Goal: Task Accomplishment & Management: Manage account settings

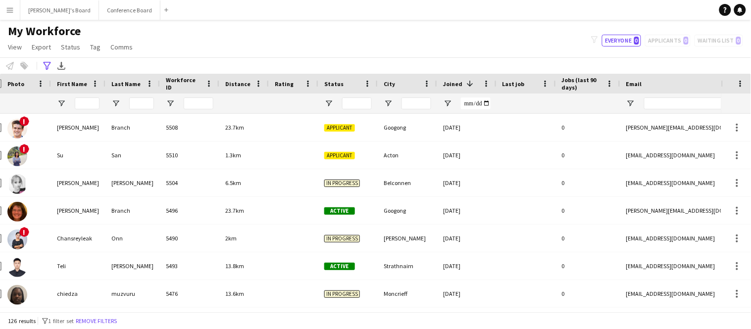
scroll to position [0, 13]
click at [88, 107] on input "First Name Filter Input" at bounding box center [87, 104] width 25 height 12
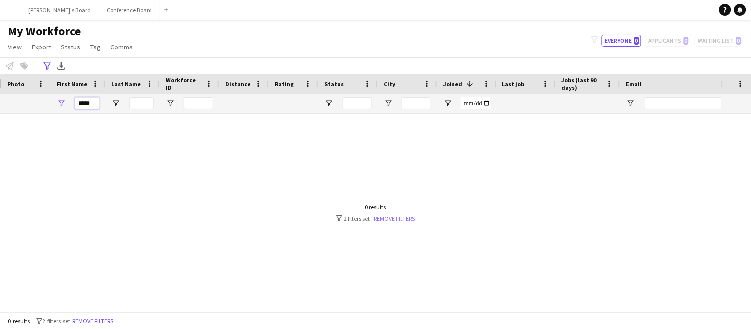
type input "*****"
click at [386, 218] on link "Remove filters" at bounding box center [394, 218] width 41 height 7
click at [83, 106] on input "*****" at bounding box center [87, 104] width 25 height 12
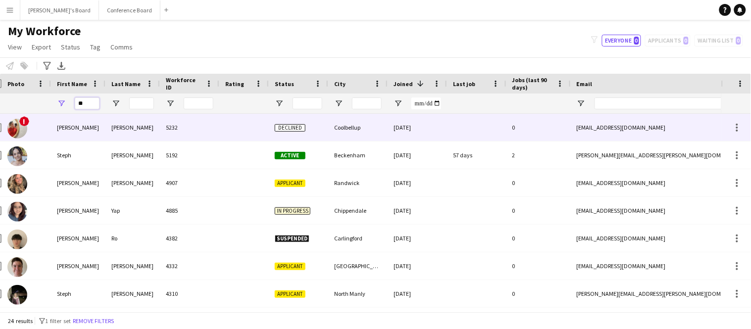
type input "*"
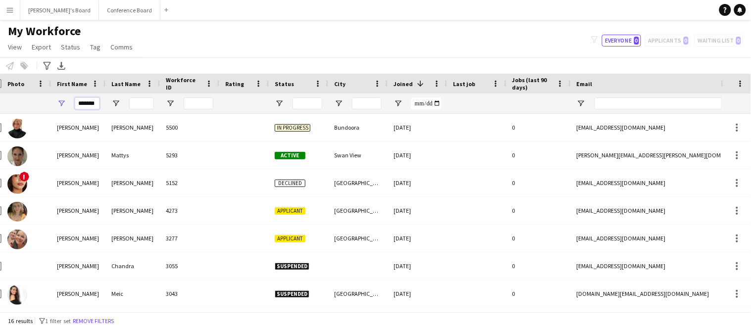
type input "*******"
click at [140, 103] on input "Last Name Filter Input" at bounding box center [141, 104] width 25 height 12
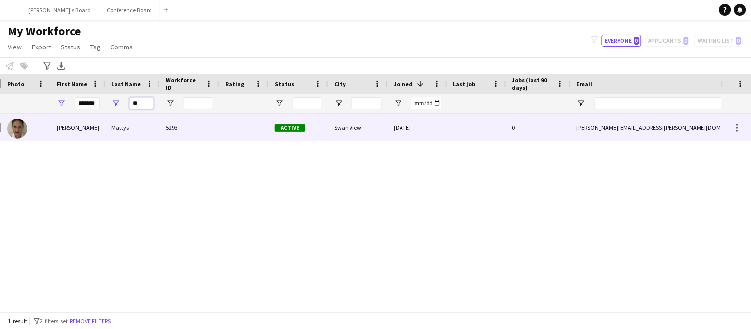
type input "*"
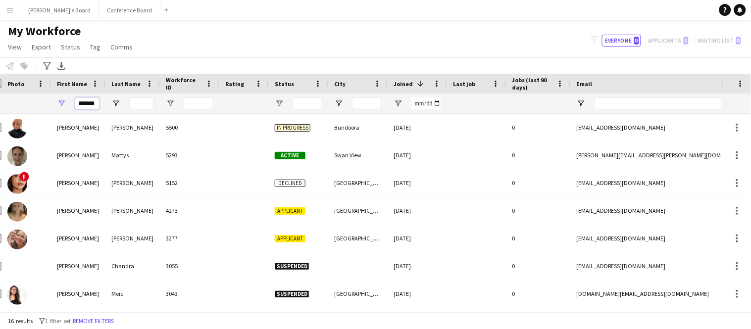
click at [98, 103] on input "*******" at bounding box center [87, 104] width 25 height 12
type input "*"
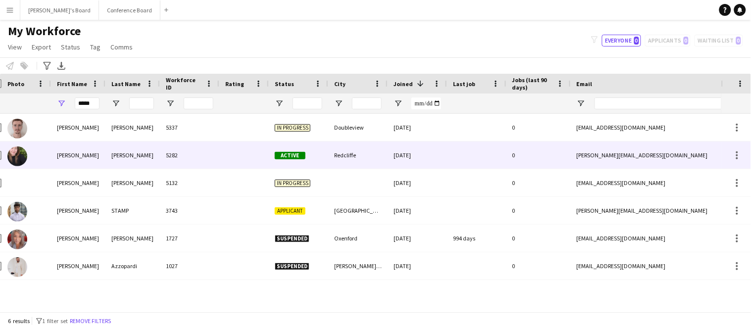
click at [127, 160] on div "[PERSON_NAME]" at bounding box center [132, 155] width 54 height 27
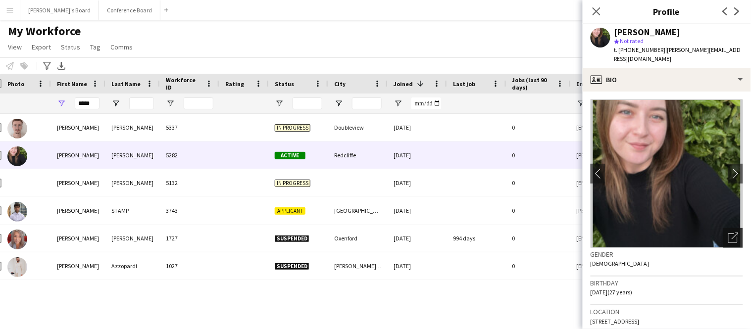
click at [733, 233] on icon "Open photos pop-in" at bounding box center [733, 238] width 10 height 10
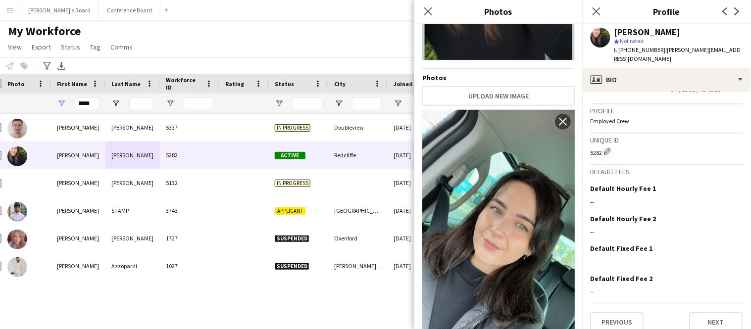
scroll to position [637, 0]
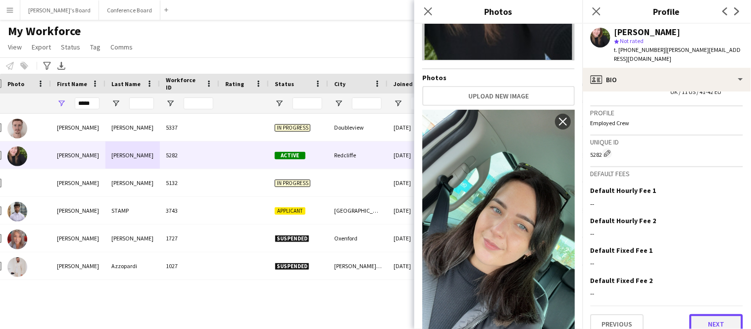
click at [720, 315] on button "Next" at bounding box center [716, 324] width 53 height 20
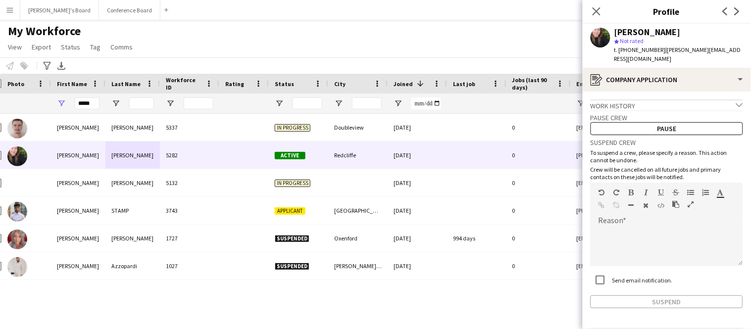
scroll to position [25, 0]
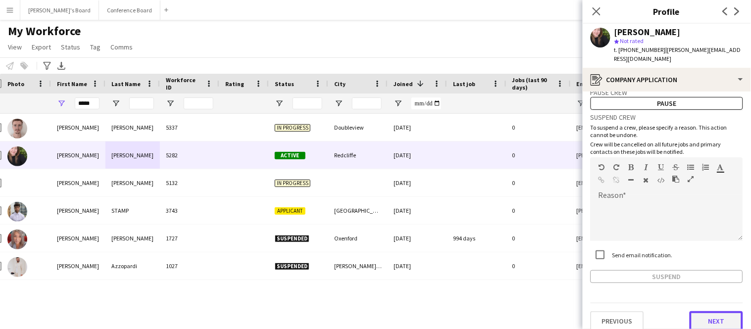
click at [713, 313] on button "Next" at bounding box center [716, 321] width 53 height 20
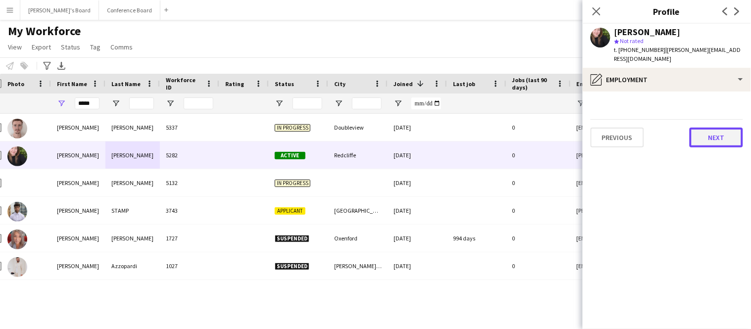
click at [714, 128] on button "Next" at bounding box center [716, 138] width 53 height 20
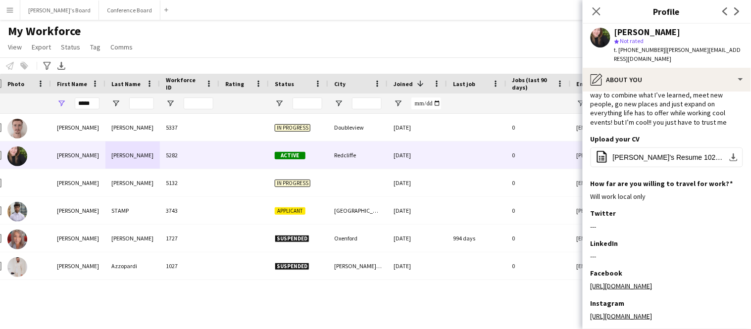
scroll to position [130, 0]
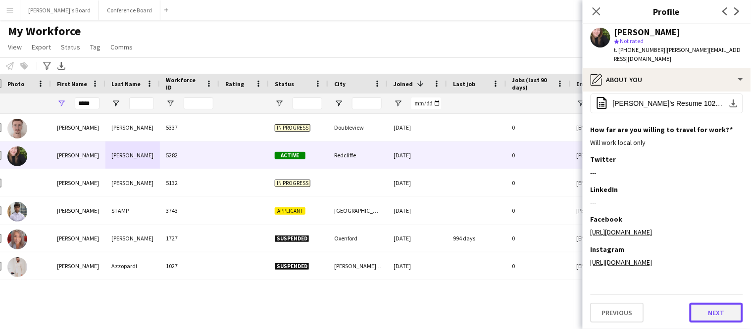
click at [709, 315] on button "Next" at bounding box center [716, 313] width 53 height 20
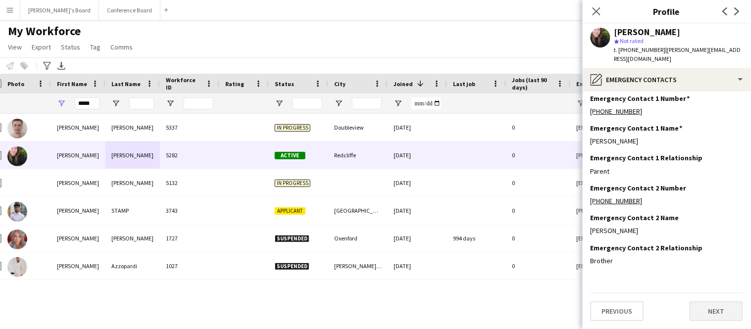
scroll to position [0, 0]
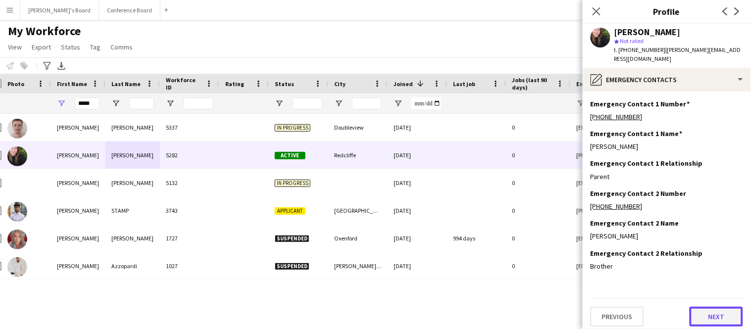
click at [712, 308] on button "Next" at bounding box center [716, 317] width 53 height 20
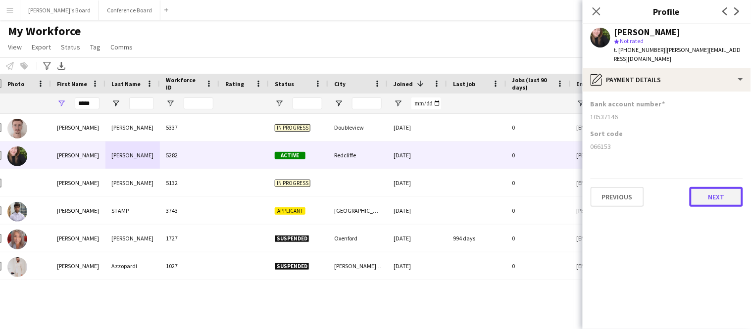
click at [720, 189] on button "Next" at bounding box center [716, 197] width 53 height 20
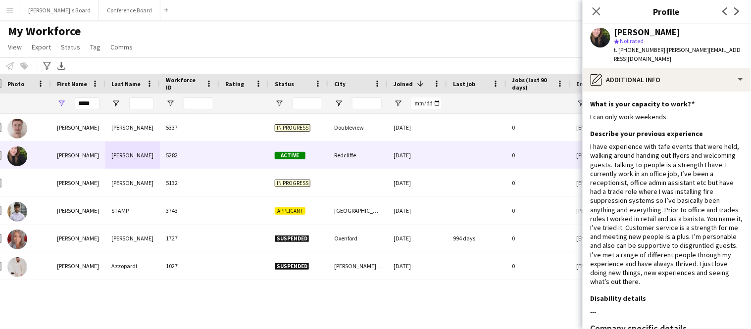
scroll to position [201, 0]
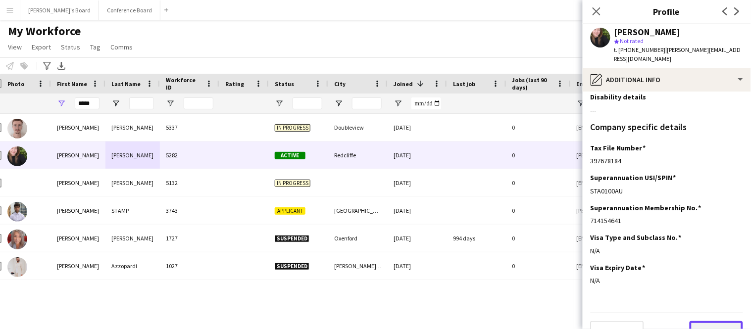
click at [702, 321] on button "Next" at bounding box center [716, 331] width 53 height 20
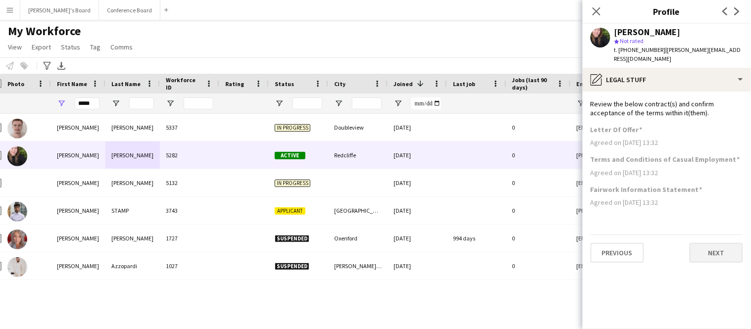
scroll to position [0, 0]
click at [714, 250] on button "Next" at bounding box center [716, 253] width 53 height 20
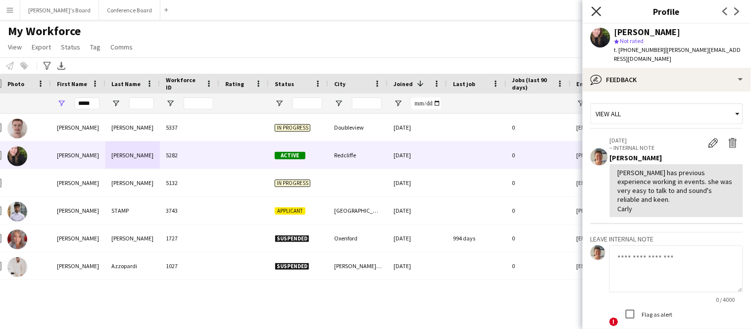
click at [596, 9] on icon at bounding box center [596, 10] width 9 height 9
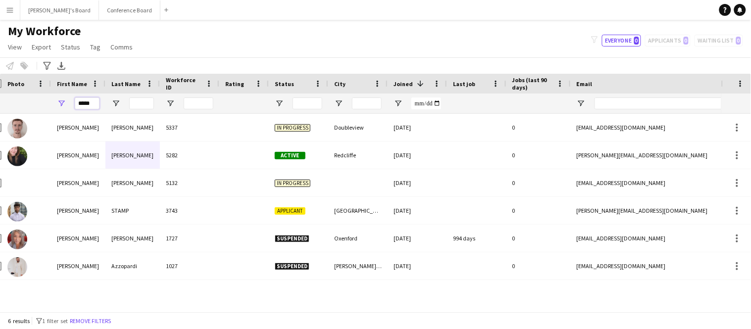
click at [95, 102] on input "*****" at bounding box center [87, 104] width 25 height 12
type input "*"
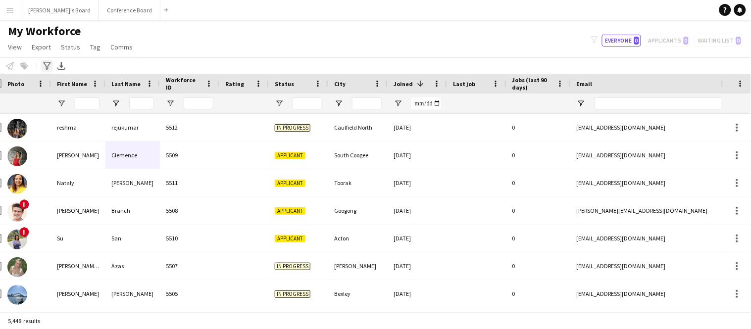
click at [46, 66] on icon at bounding box center [46, 66] width 7 height 8
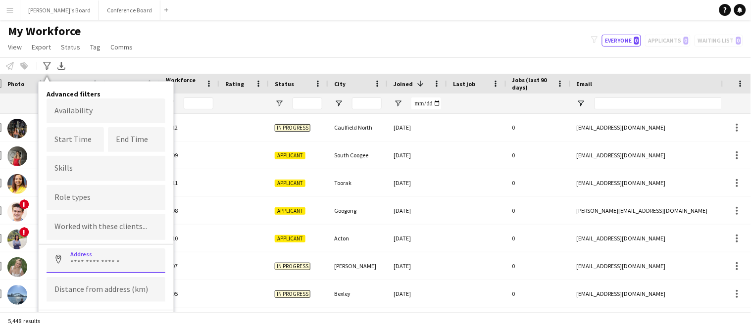
click at [78, 262] on input at bounding box center [106, 260] width 119 height 25
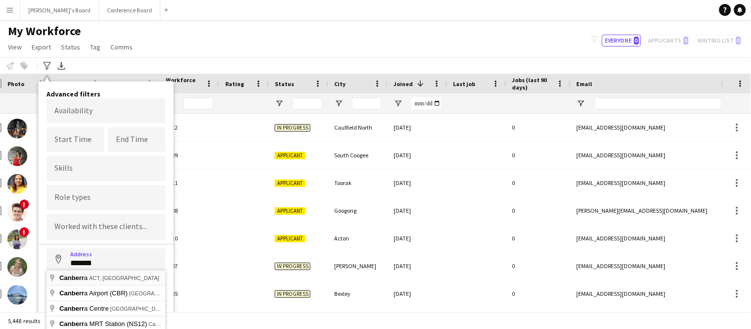
type input "**********"
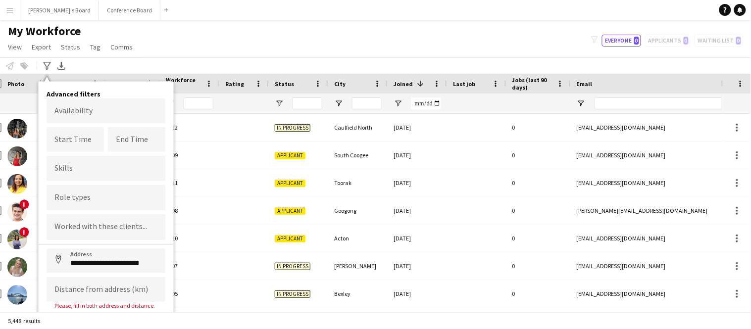
scroll to position [20, 0]
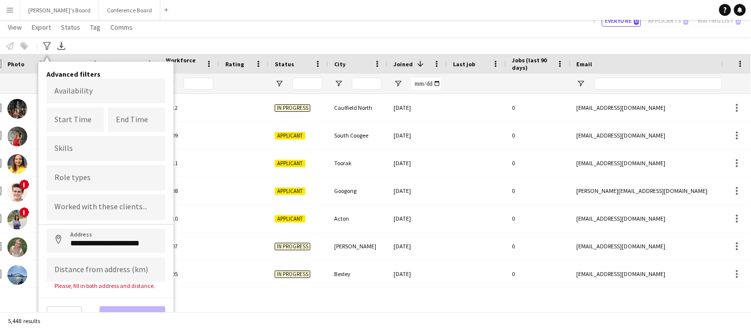
click at [92, 282] on div "Please, fill in both address and distance." at bounding box center [106, 285] width 119 height 7
click at [95, 263] on input at bounding box center [106, 269] width 119 height 25
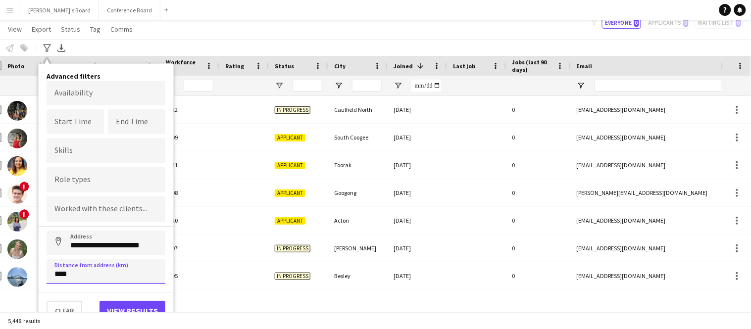
scroll to position [12, 0]
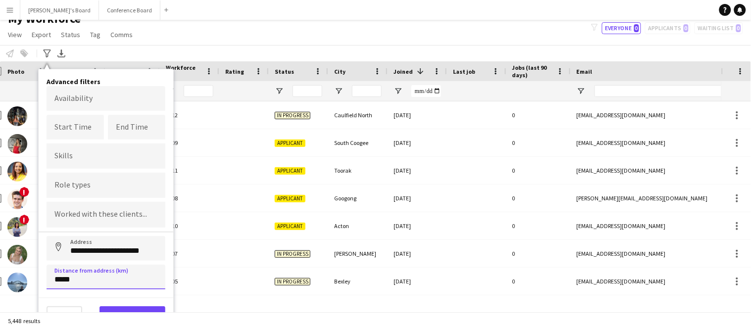
type input "*****"
click at [131, 306] on button "View results" at bounding box center [132, 316] width 66 height 20
type input "**********"
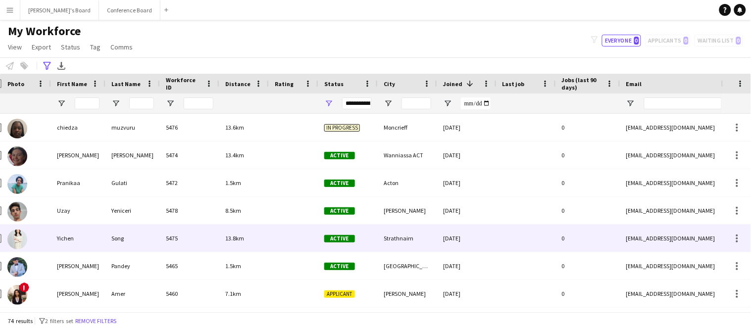
scroll to position [169, 0]
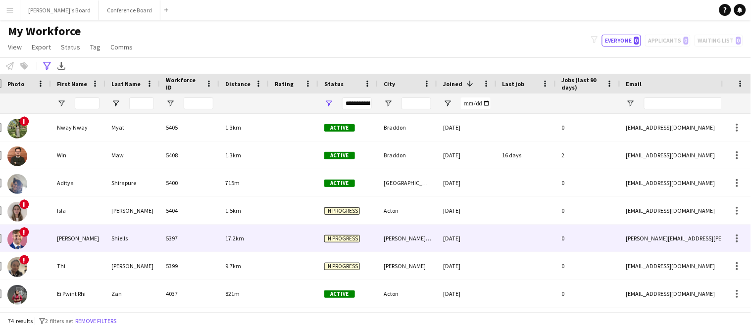
click at [133, 246] on div "Shiells" at bounding box center [132, 238] width 54 height 27
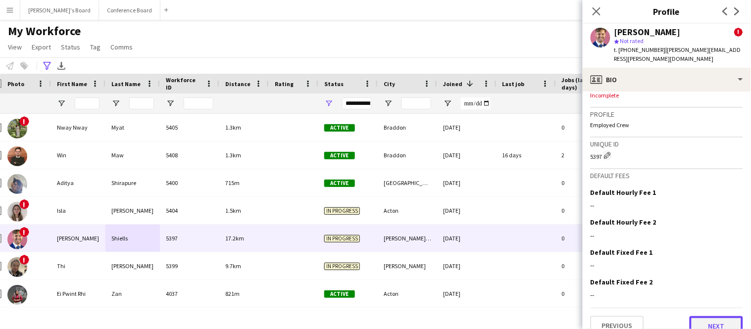
click at [715, 316] on button "Next" at bounding box center [716, 326] width 53 height 20
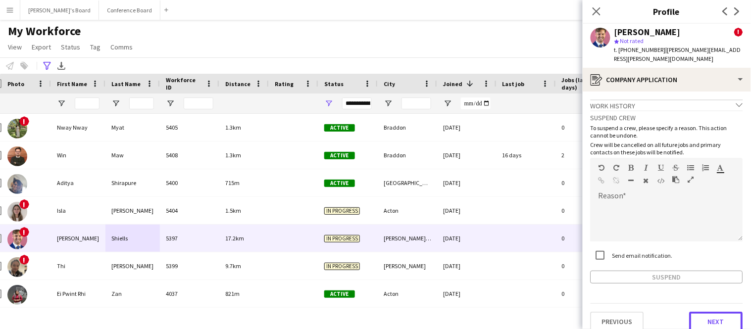
click at [715, 312] on button "Next" at bounding box center [716, 322] width 53 height 20
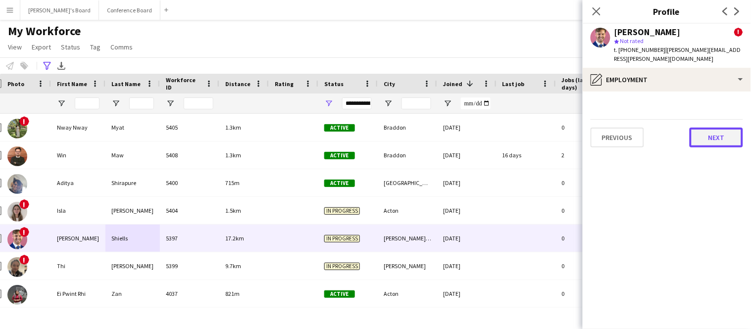
click at [721, 128] on button "Next" at bounding box center [716, 138] width 53 height 20
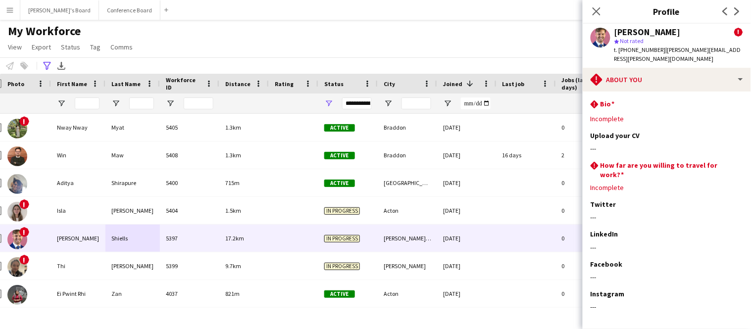
scroll to position [30, 0]
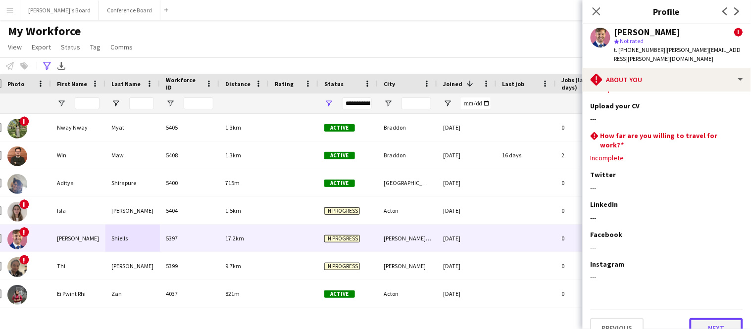
click at [707, 318] on button "Next" at bounding box center [716, 328] width 53 height 20
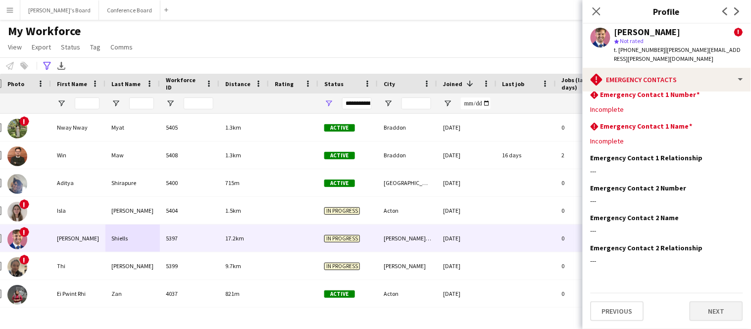
scroll to position [0, 0]
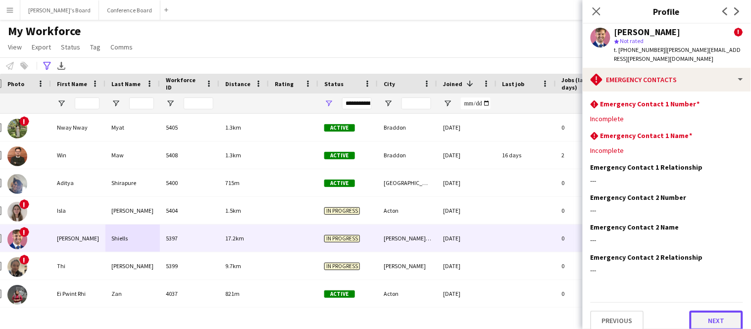
click at [707, 313] on button "Next" at bounding box center [716, 321] width 53 height 20
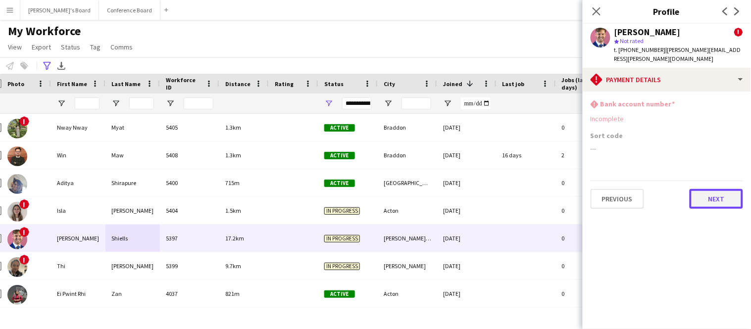
click at [713, 191] on button "Next" at bounding box center [716, 199] width 53 height 20
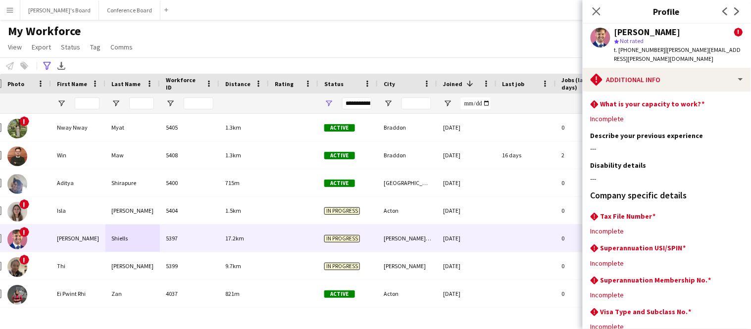
scroll to position [90, 0]
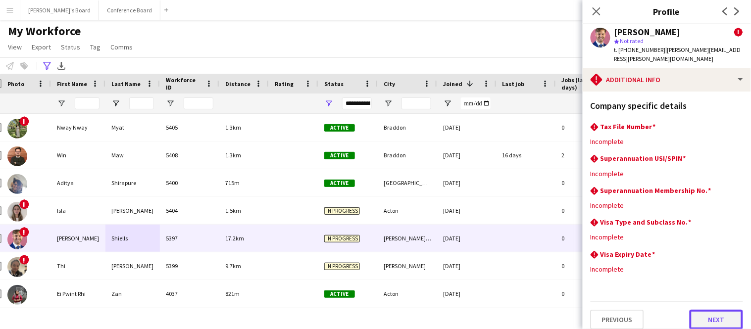
click at [707, 318] on button "Next" at bounding box center [716, 320] width 53 height 20
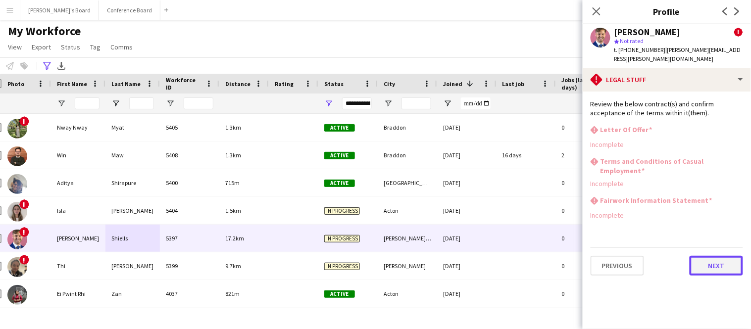
click at [711, 256] on button "Next" at bounding box center [716, 266] width 53 height 20
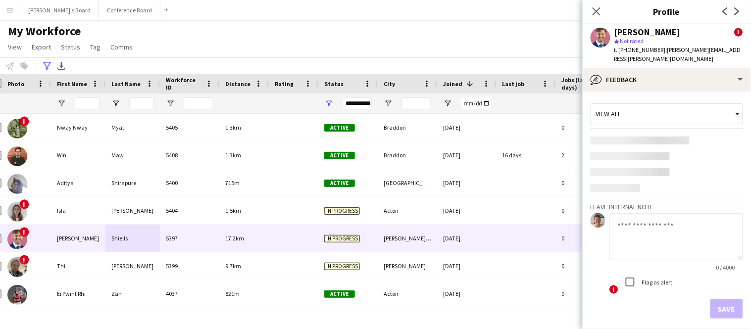
scroll to position [45, 0]
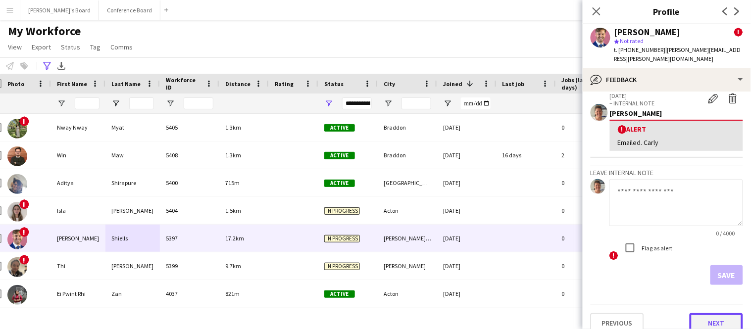
click at [703, 313] on button "Next" at bounding box center [716, 323] width 53 height 20
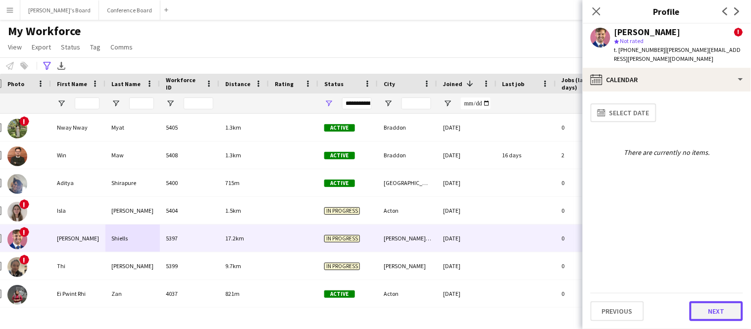
click at [702, 305] on button "Next" at bounding box center [716, 311] width 53 height 20
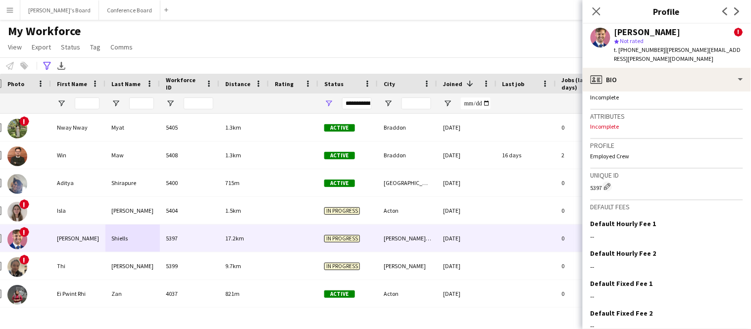
scroll to position [505, 0]
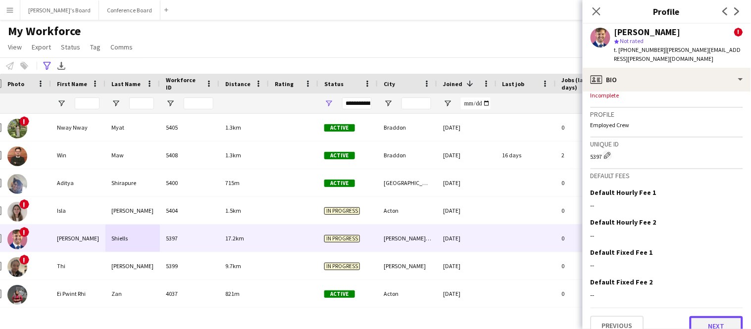
click at [714, 316] on button "Next" at bounding box center [716, 326] width 53 height 20
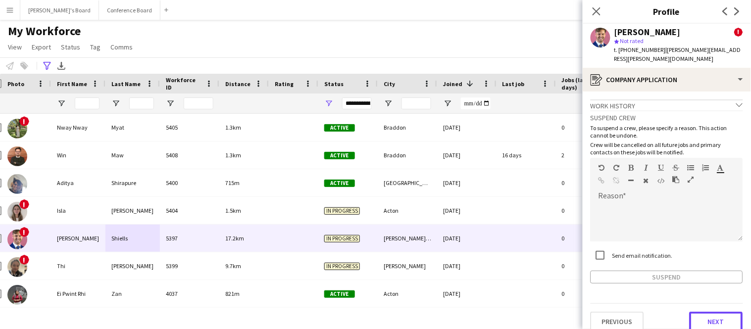
click at [714, 312] on button "Next" at bounding box center [716, 322] width 53 height 20
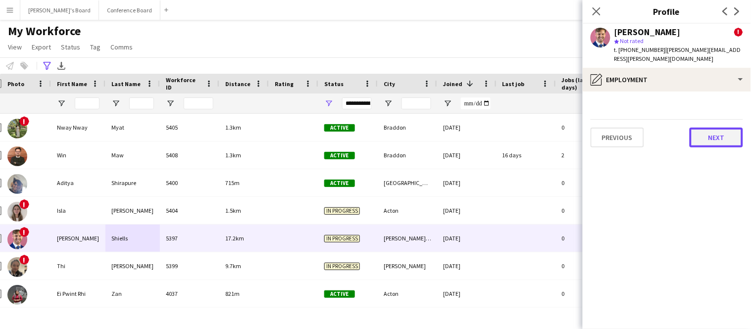
click at [704, 128] on button "Next" at bounding box center [716, 138] width 53 height 20
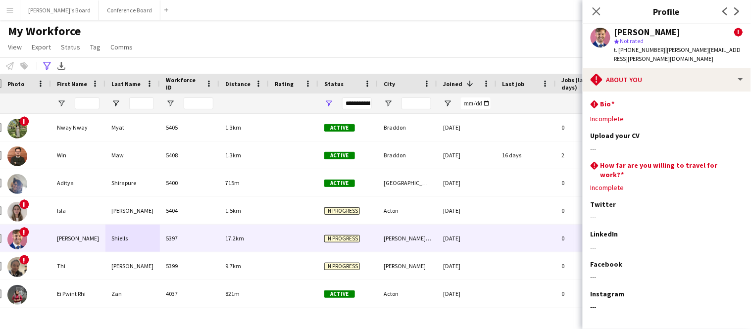
scroll to position [30, 0]
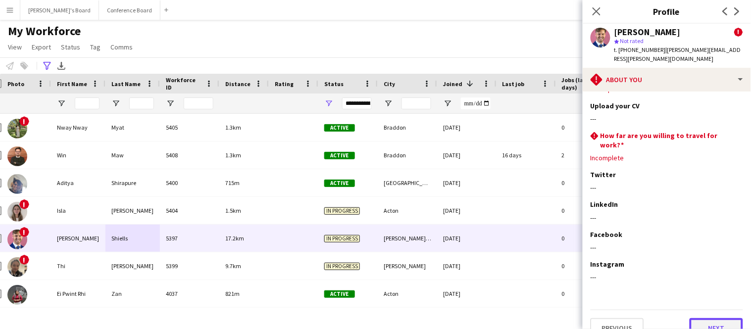
click at [703, 318] on button "Next" at bounding box center [716, 328] width 53 height 20
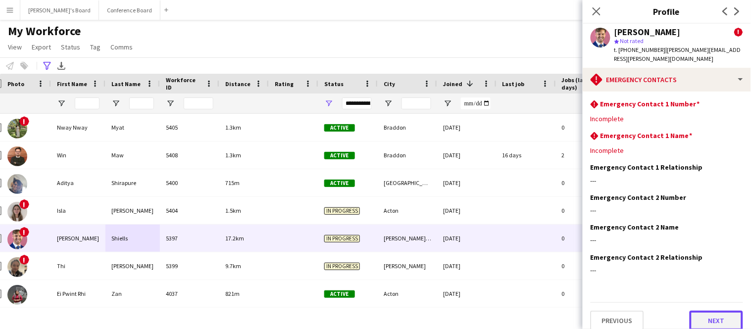
click at [703, 317] on button "Next" at bounding box center [716, 321] width 53 height 20
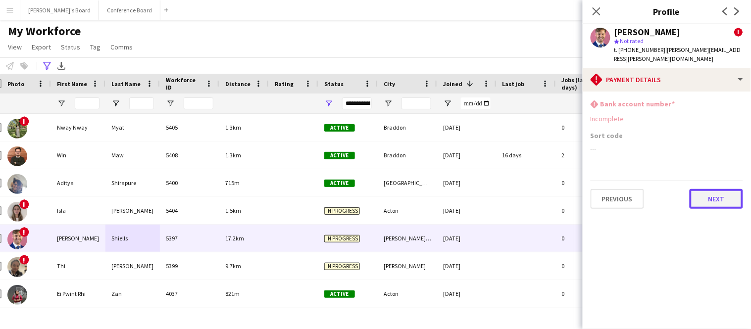
click at [724, 189] on button "Next" at bounding box center [716, 199] width 53 height 20
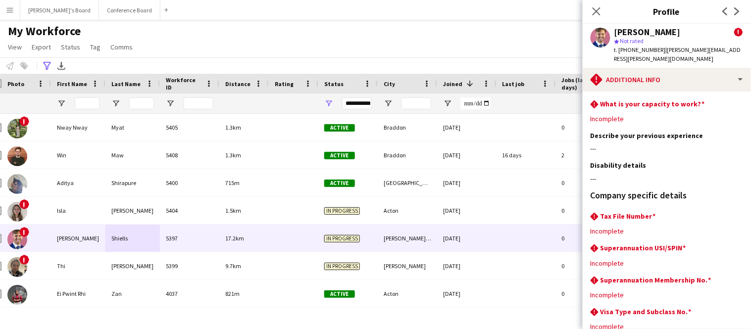
scroll to position [90, 0]
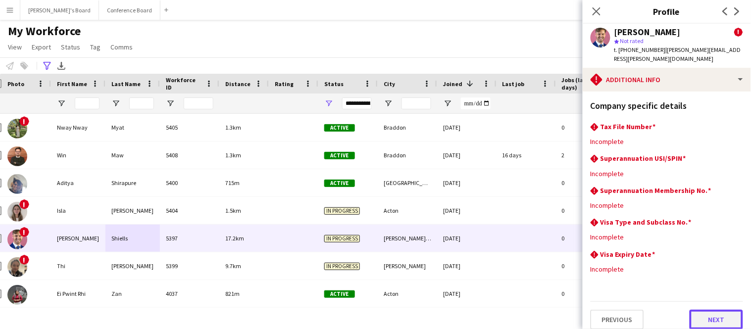
click at [701, 318] on button "Next" at bounding box center [716, 320] width 53 height 20
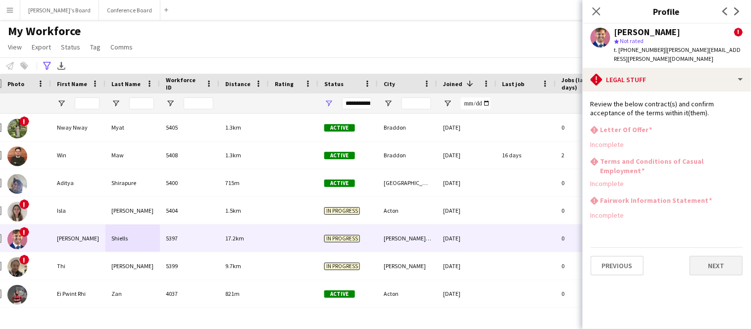
scroll to position [0, 0]
click at [595, 11] on icon at bounding box center [596, 10] width 9 height 9
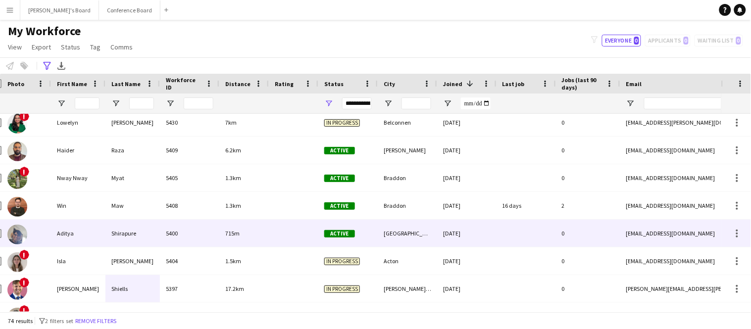
scroll to position [504, 0]
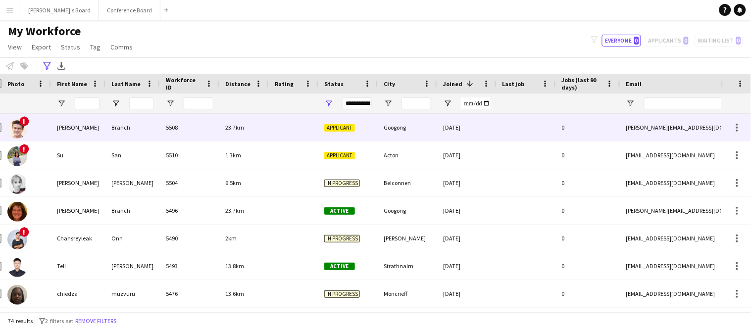
click at [215, 129] on div "5508" at bounding box center [189, 127] width 59 height 27
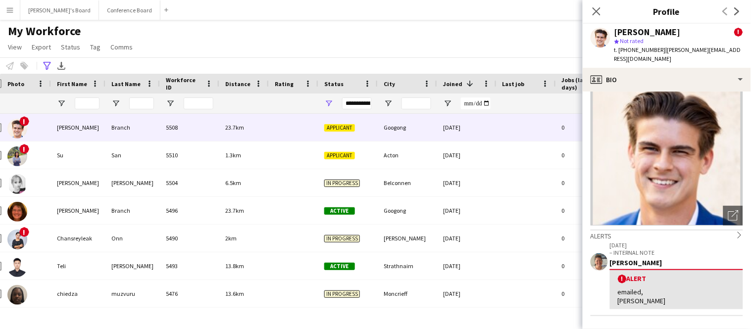
scroll to position [38, 0]
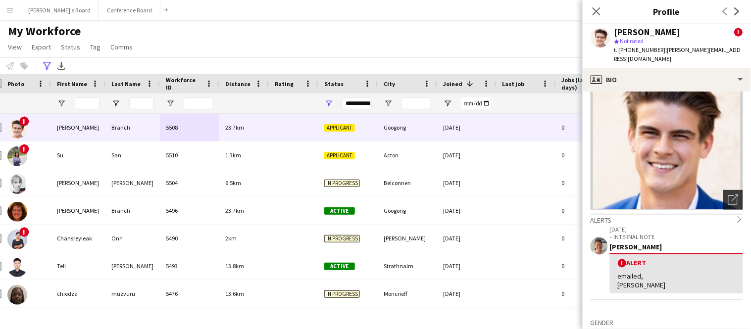
click at [729, 196] on icon at bounding box center [732, 200] width 9 height 9
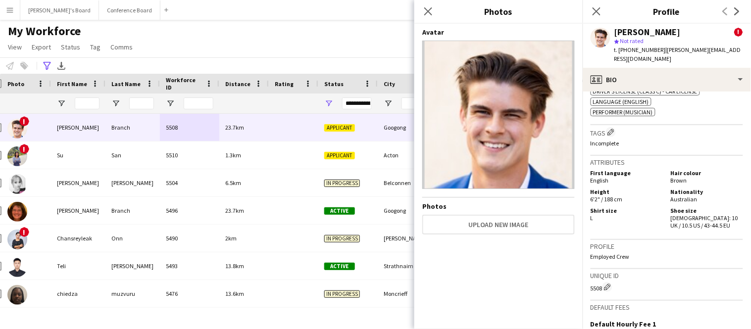
scroll to position [625, 0]
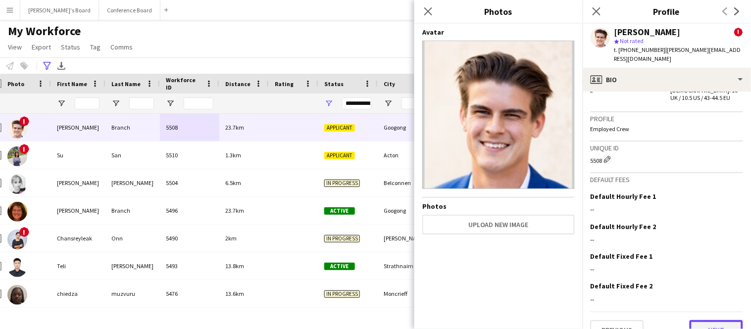
click at [724, 320] on button "Next" at bounding box center [716, 330] width 53 height 20
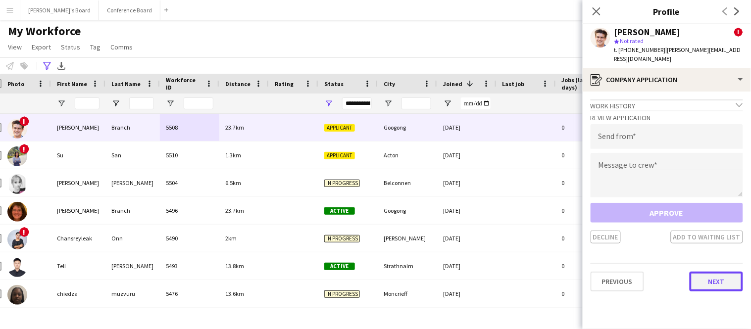
click at [727, 272] on button "Next" at bounding box center [716, 282] width 53 height 20
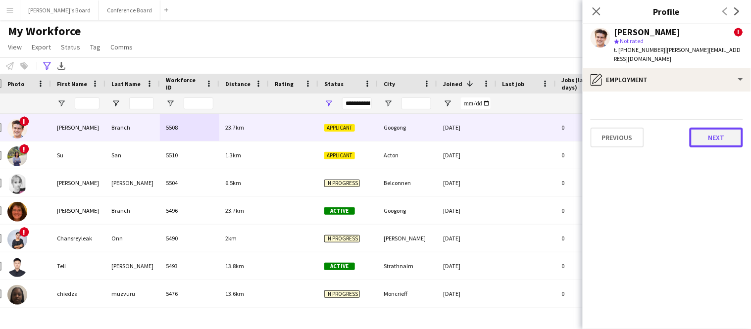
click at [731, 129] on button "Next" at bounding box center [716, 138] width 53 height 20
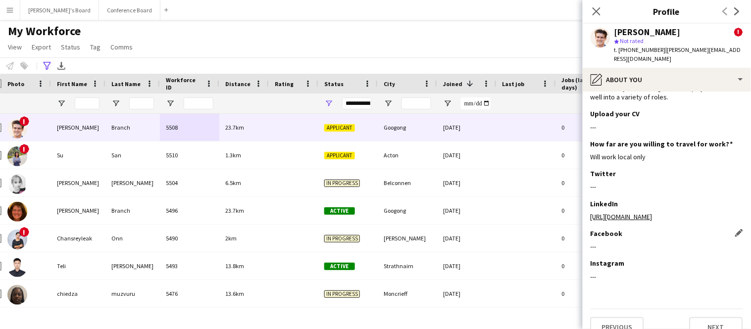
scroll to position [43, 0]
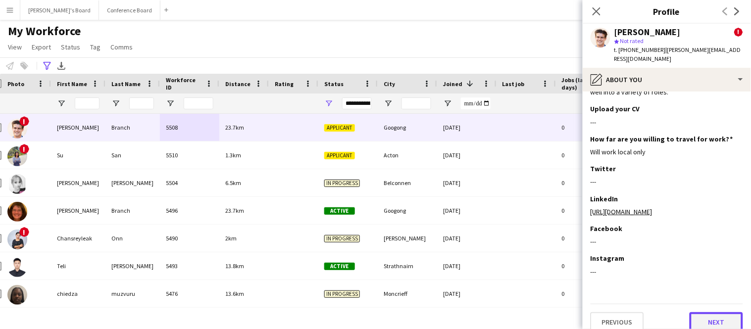
click at [721, 312] on button "Next" at bounding box center [716, 322] width 53 height 20
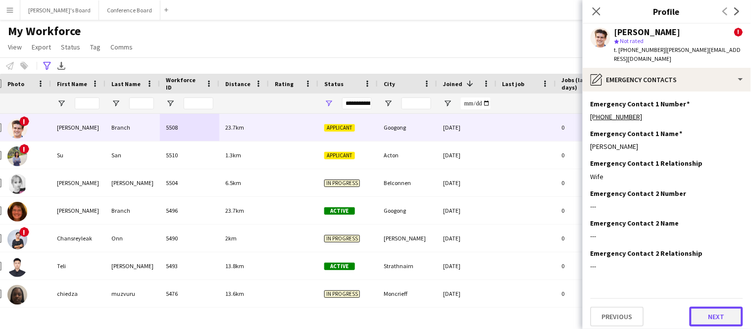
click at [721, 311] on button "Next" at bounding box center [716, 317] width 53 height 20
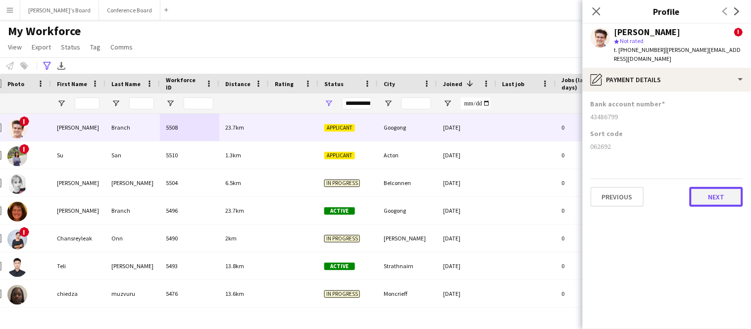
click at [717, 187] on button "Next" at bounding box center [716, 197] width 53 height 20
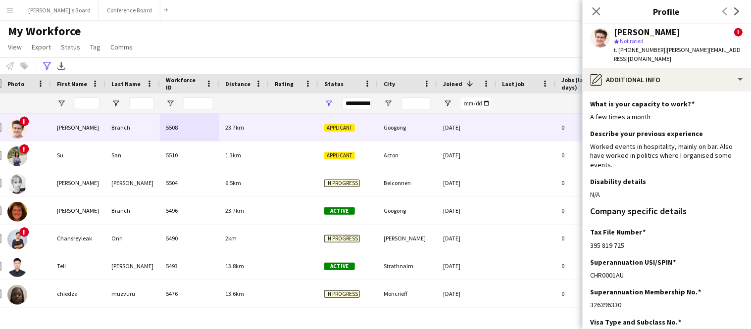
scroll to position [94, 0]
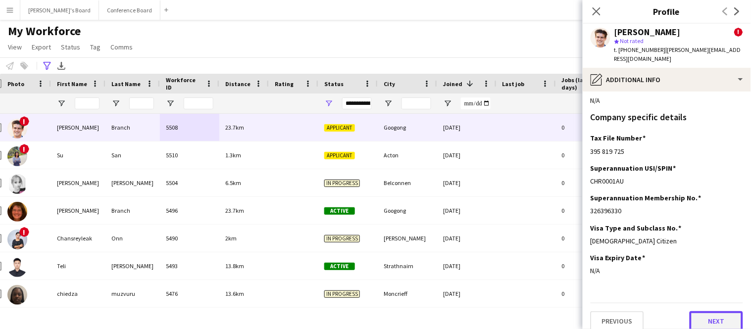
click at [720, 317] on button "Next" at bounding box center [716, 321] width 53 height 20
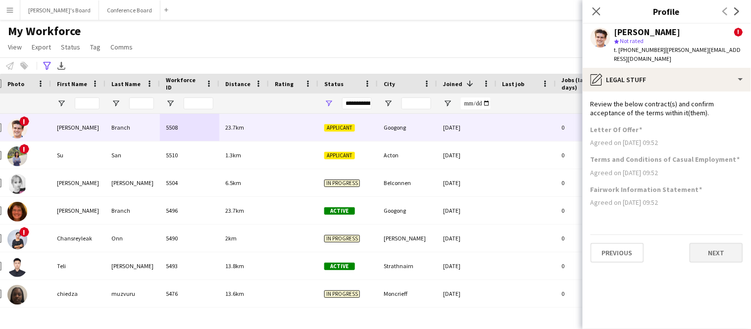
scroll to position [0, 0]
click at [720, 252] on button "Next" at bounding box center [716, 253] width 53 height 20
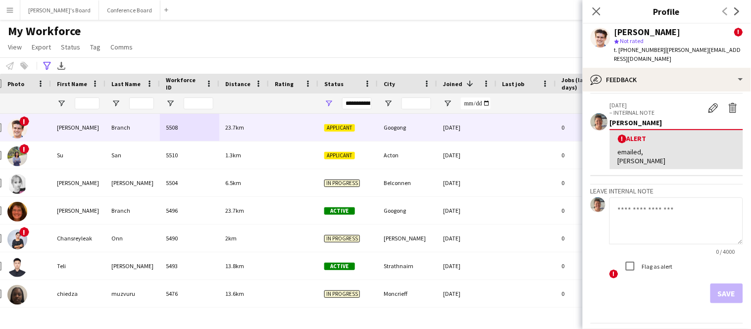
scroll to position [53, 0]
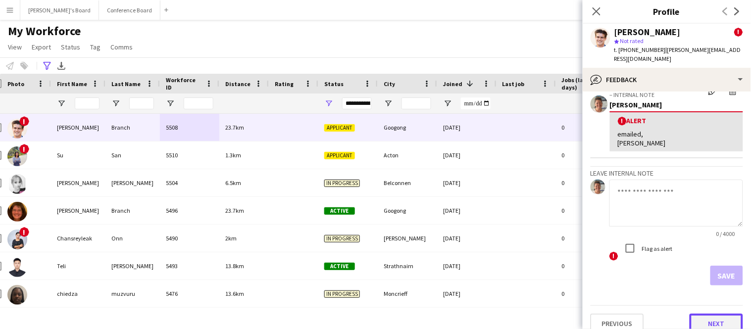
click at [710, 314] on button "Next" at bounding box center [716, 324] width 53 height 20
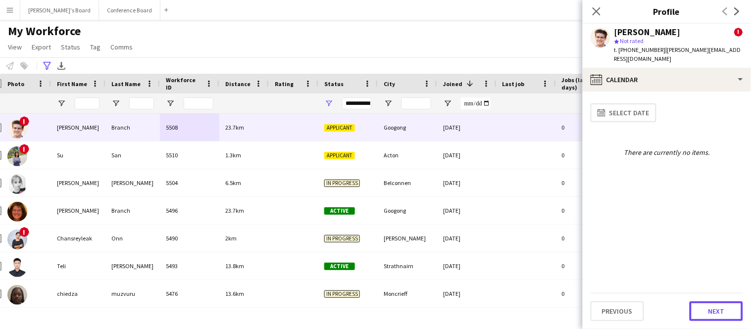
click at [710, 314] on button "Next" at bounding box center [716, 311] width 53 height 20
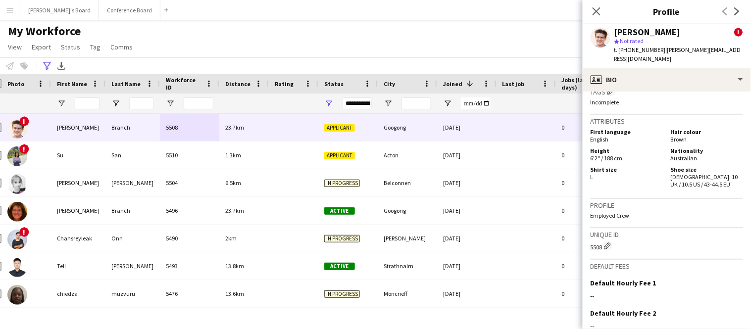
scroll to position [625, 0]
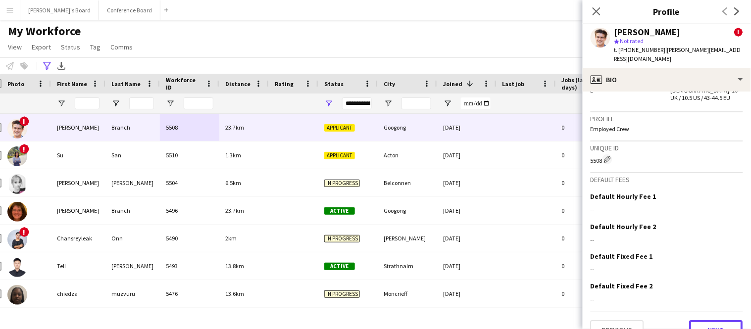
click at [710, 320] on button "Next" at bounding box center [716, 330] width 53 height 20
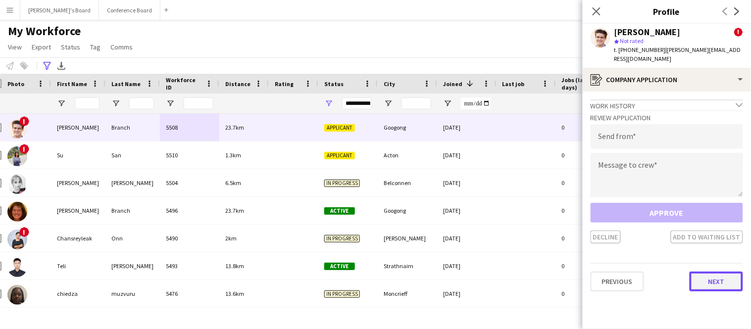
click at [700, 274] on button "Next" at bounding box center [716, 282] width 53 height 20
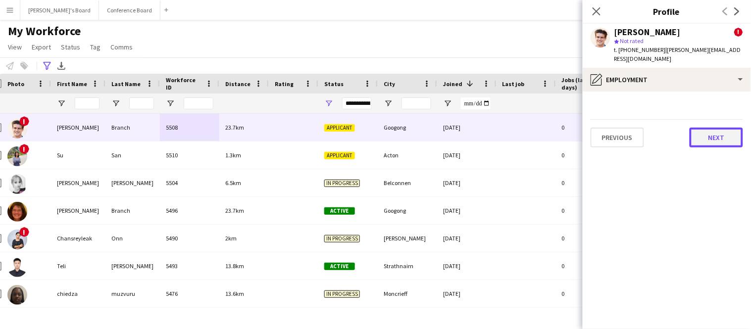
click at [711, 132] on button "Next" at bounding box center [716, 138] width 53 height 20
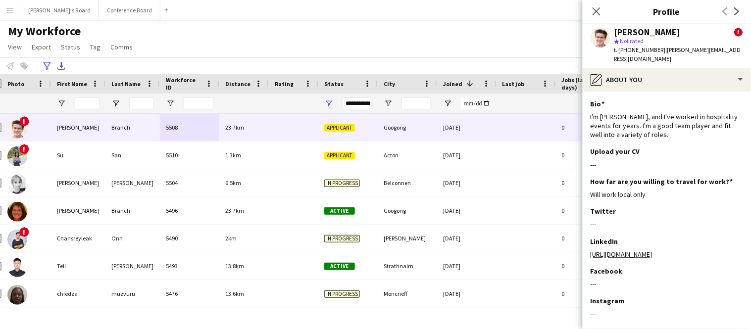
scroll to position [43, 0]
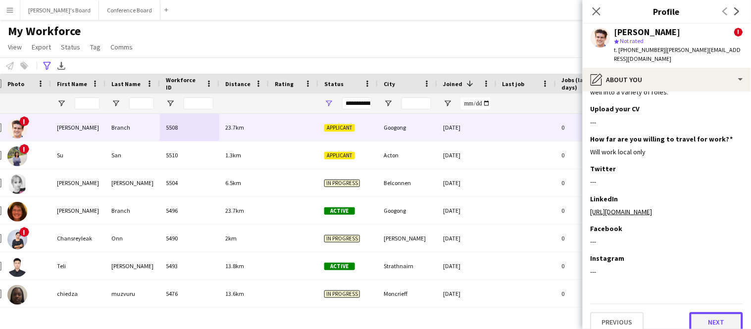
click at [699, 312] on button "Next" at bounding box center [716, 322] width 53 height 20
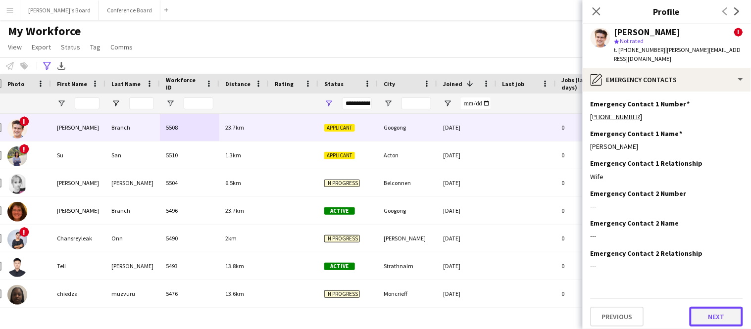
click at [701, 308] on button "Next" at bounding box center [716, 317] width 53 height 20
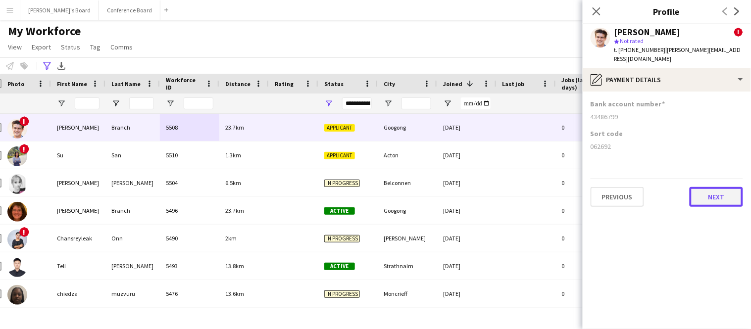
click at [719, 187] on button "Next" at bounding box center [716, 197] width 53 height 20
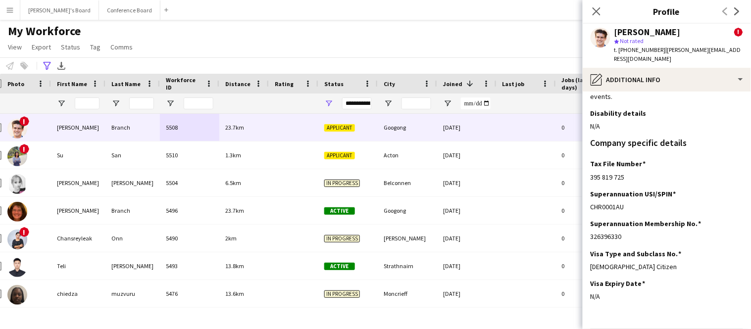
scroll to position [94, 0]
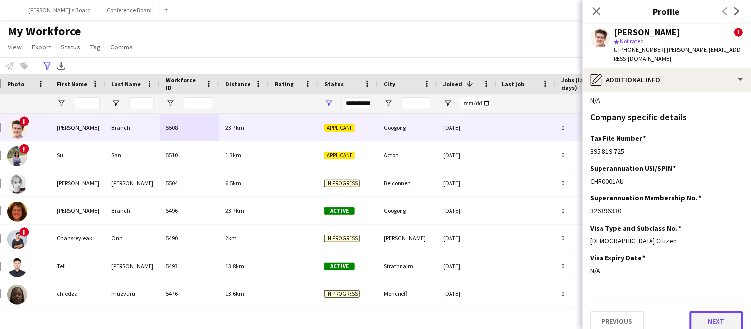
click at [718, 313] on button "Next" at bounding box center [716, 321] width 53 height 20
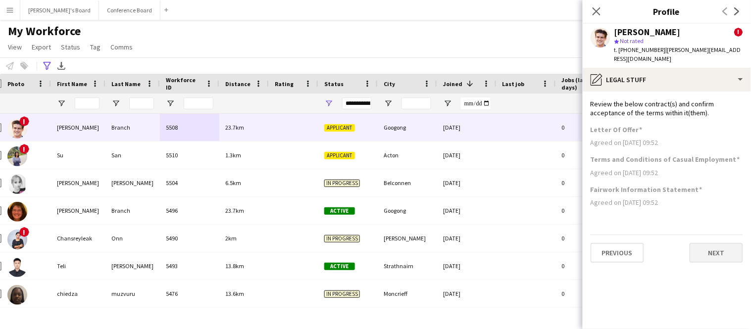
scroll to position [0, 0]
click at [709, 245] on button "Next" at bounding box center [716, 253] width 53 height 20
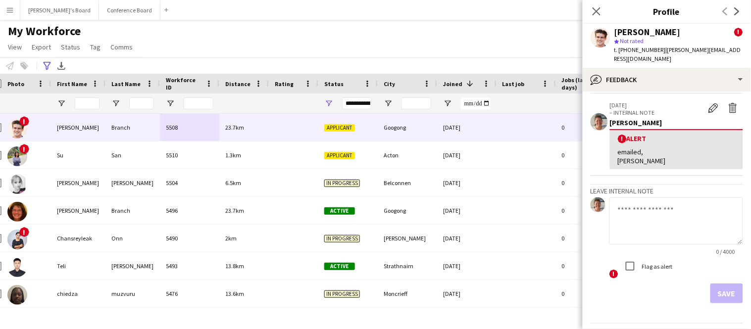
scroll to position [53, 0]
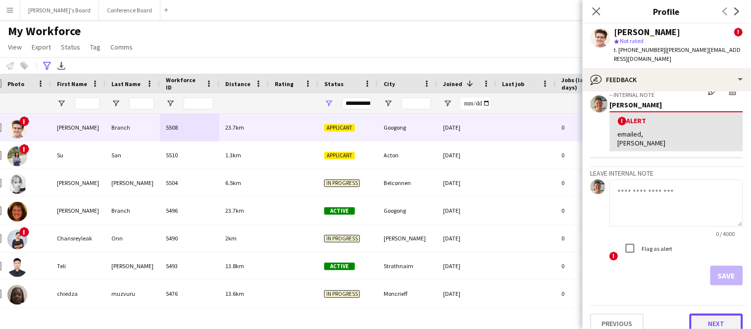
click at [713, 314] on button "Next" at bounding box center [716, 324] width 53 height 20
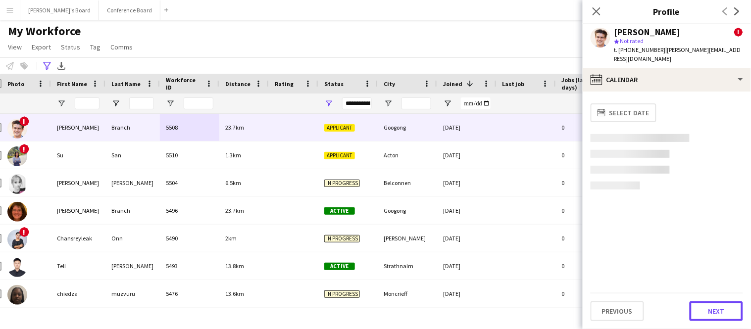
click at [713, 309] on button "Next" at bounding box center [716, 311] width 53 height 20
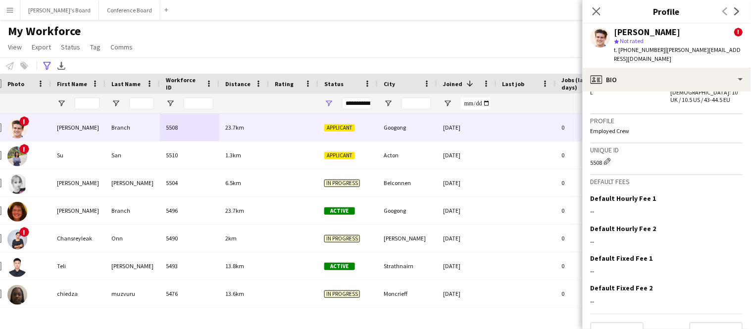
scroll to position [625, 0]
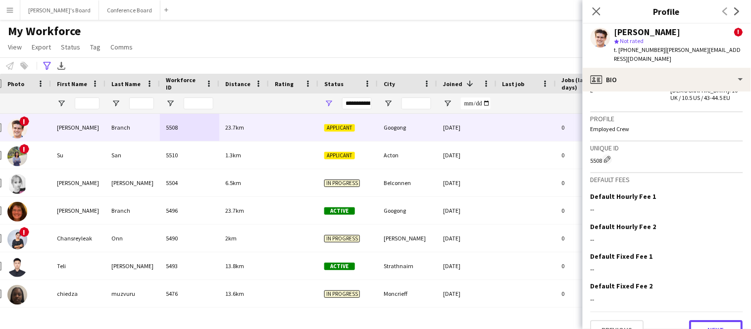
click at [713, 320] on button "Next" at bounding box center [716, 330] width 53 height 20
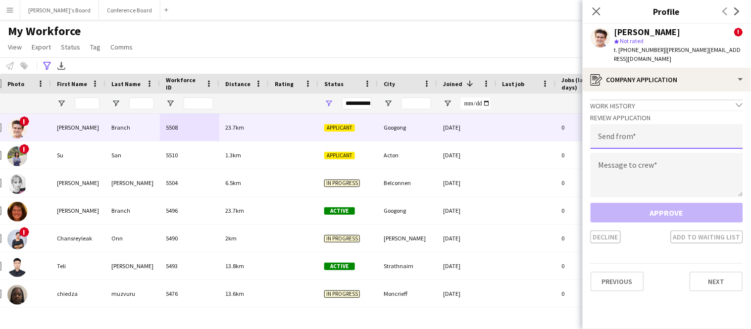
click at [655, 124] on input "email" at bounding box center [667, 136] width 152 height 25
type input "**********"
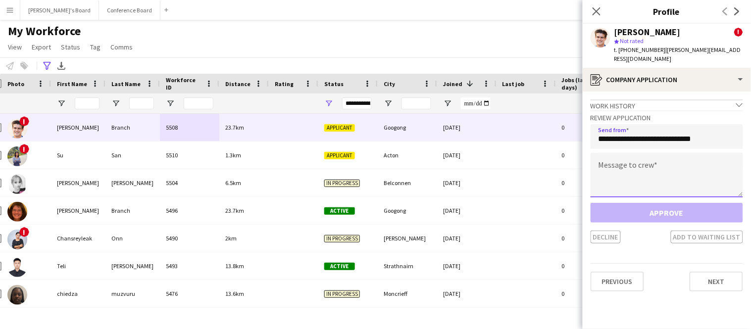
click at [647, 156] on textarea at bounding box center [667, 175] width 152 height 45
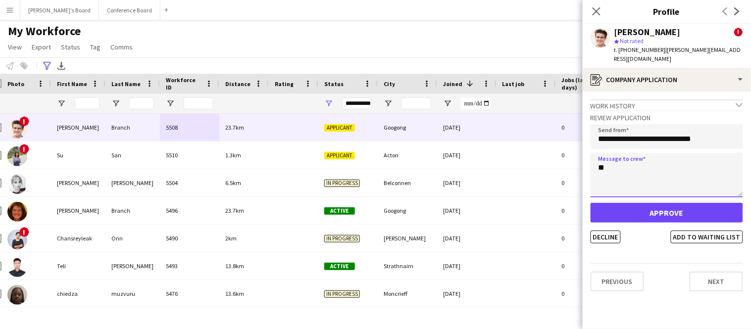
type textarea "*"
type textarea "*******"
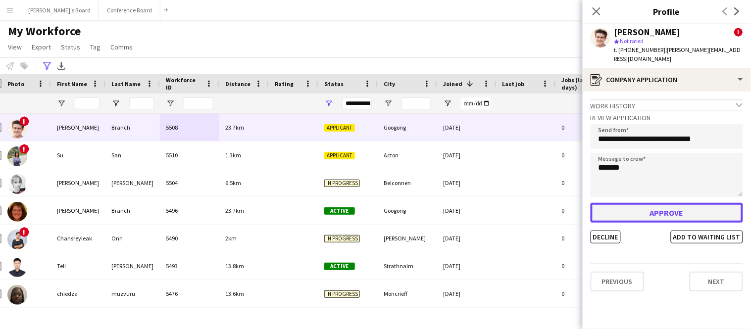
click at [646, 205] on button "Approve" at bounding box center [667, 213] width 152 height 20
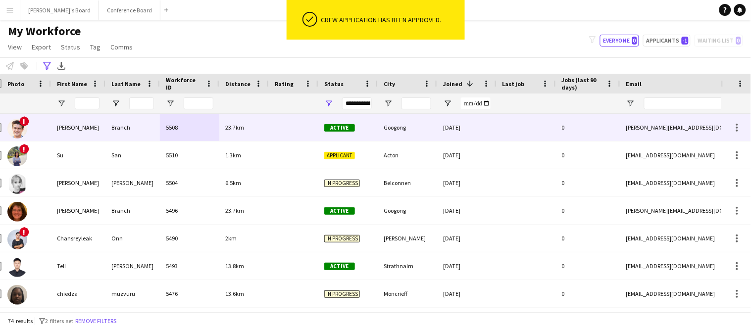
click at [315, 133] on div at bounding box center [294, 127] width 50 height 27
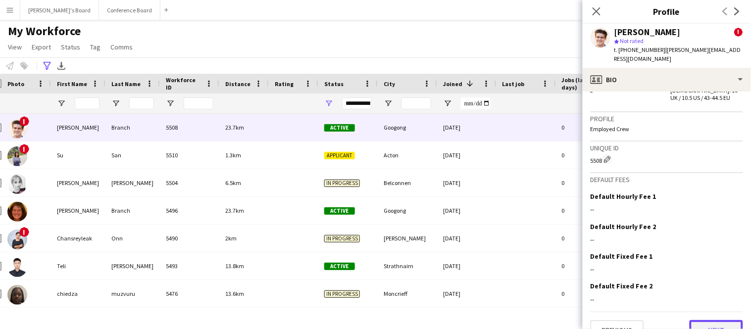
click at [696, 320] on button "Next" at bounding box center [716, 330] width 53 height 20
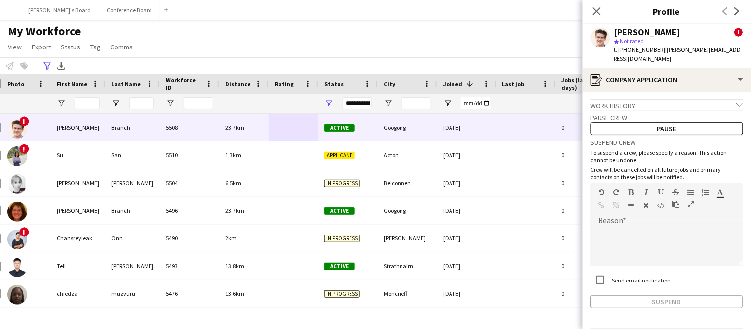
scroll to position [25, 0]
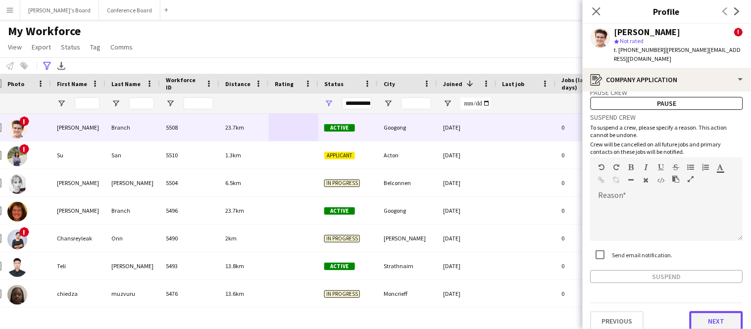
click at [697, 311] on button "Next" at bounding box center [716, 321] width 53 height 20
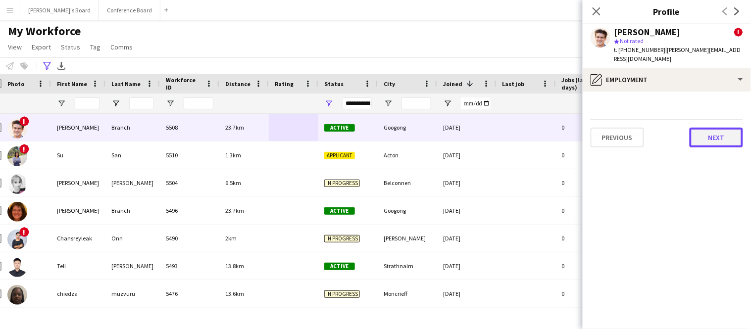
click at [704, 128] on button "Next" at bounding box center [716, 138] width 53 height 20
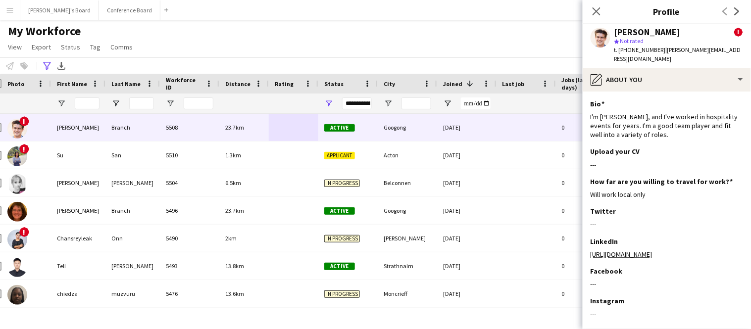
scroll to position [43, 0]
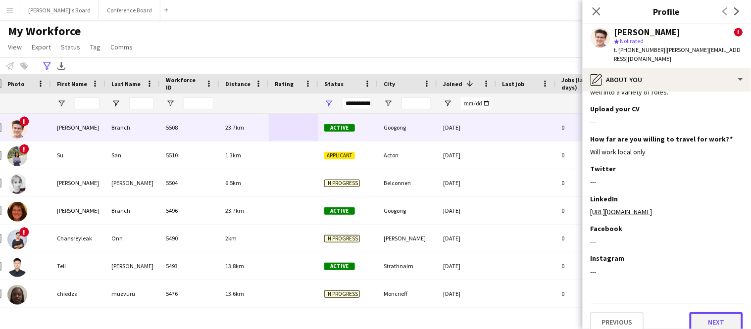
click at [729, 312] on button "Next" at bounding box center [716, 322] width 53 height 20
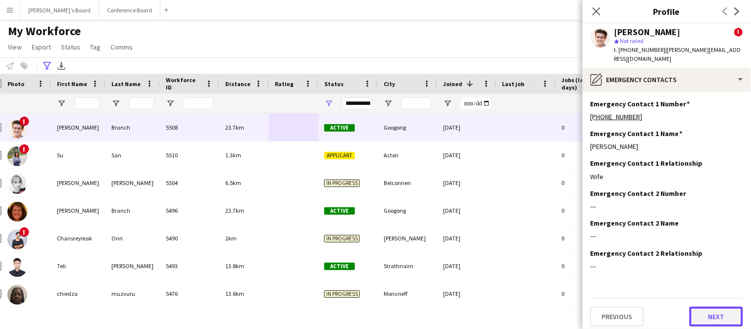
click at [729, 311] on button "Next" at bounding box center [716, 317] width 53 height 20
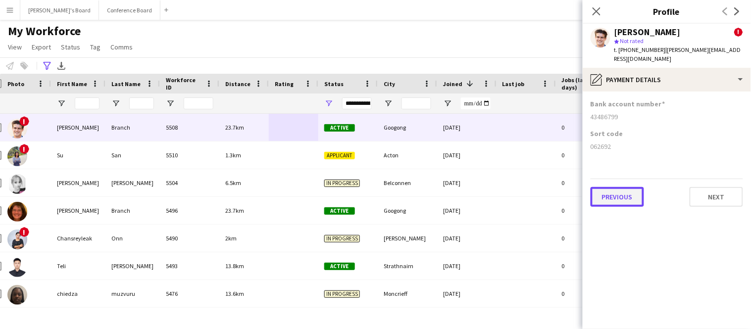
click at [622, 188] on button "Previous" at bounding box center [617, 197] width 53 height 20
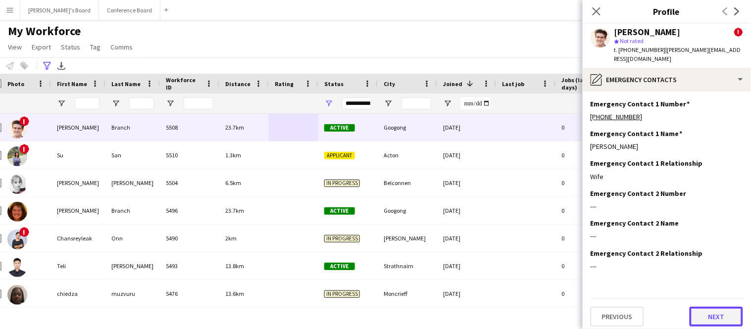
click at [701, 307] on button "Next" at bounding box center [716, 317] width 53 height 20
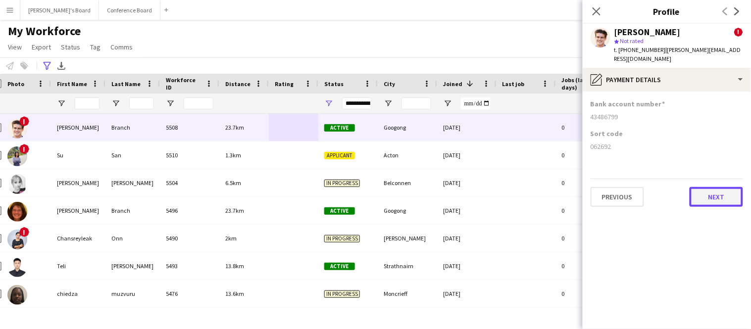
click at [702, 187] on button "Next" at bounding box center [716, 197] width 53 height 20
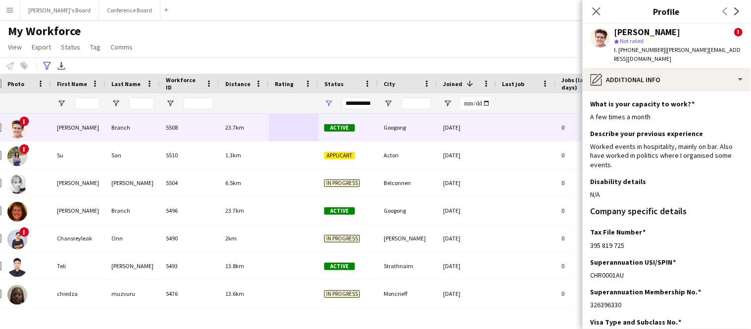
scroll to position [94, 0]
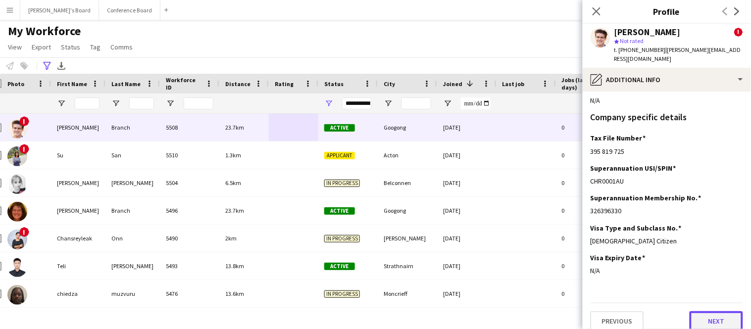
click at [708, 311] on button "Next" at bounding box center [716, 321] width 53 height 20
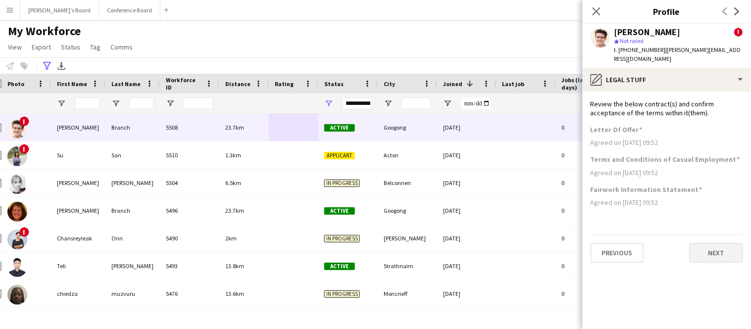
scroll to position [0, 0]
click at [700, 243] on button "Next" at bounding box center [716, 253] width 53 height 20
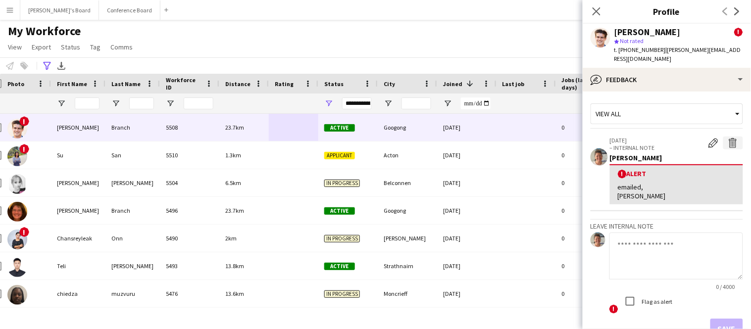
click at [734, 138] on app-icon "Delete alert" at bounding box center [733, 143] width 10 height 10
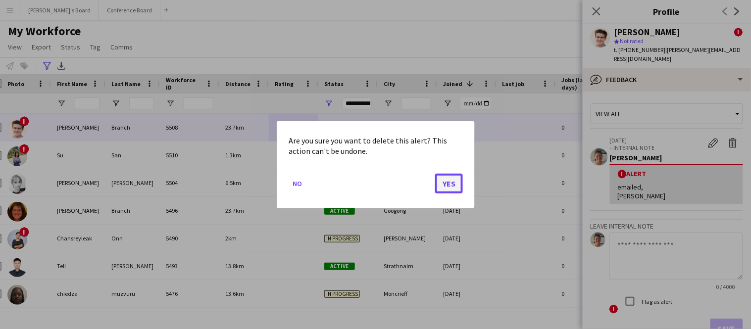
click at [456, 183] on button "Yes" at bounding box center [449, 183] width 28 height 20
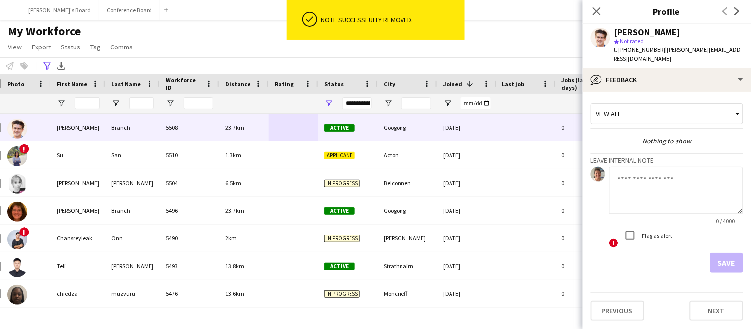
click at [632, 179] on textarea at bounding box center [676, 190] width 134 height 47
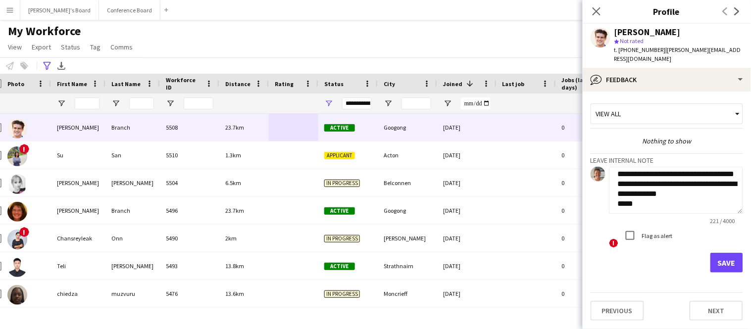
scroll to position [56, 0]
type textarea "**********"
click at [722, 258] on button "Save" at bounding box center [726, 263] width 33 height 20
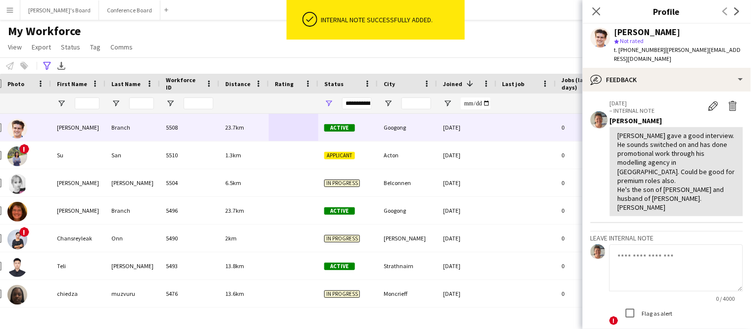
scroll to position [94, 0]
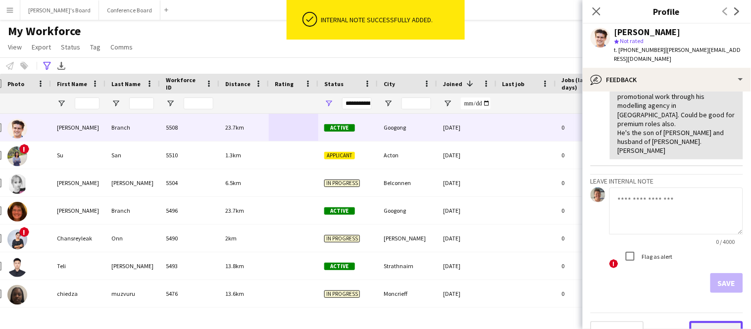
click at [705, 321] on button "Next" at bounding box center [716, 331] width 53 height 20
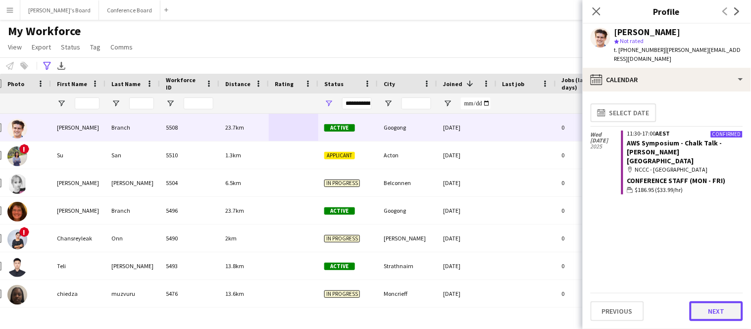
click at [705, 309] on button "Next" at bounding box center [716, 311] width 53 height 20
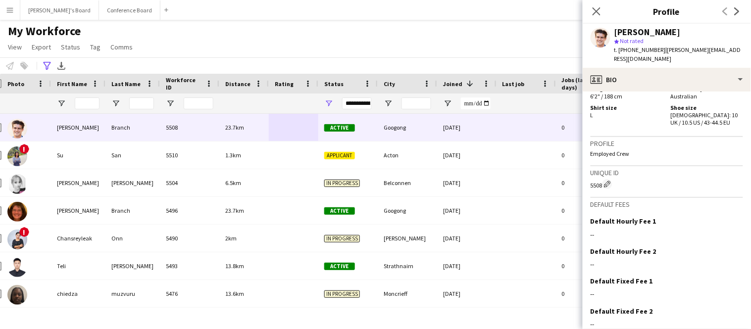
scroll to position [520, 0]
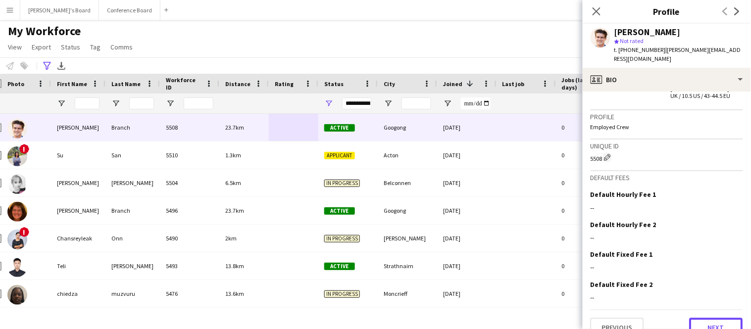
click at [708, 318] on button "Next" at bounding box center [716, 328] width 53 height 20
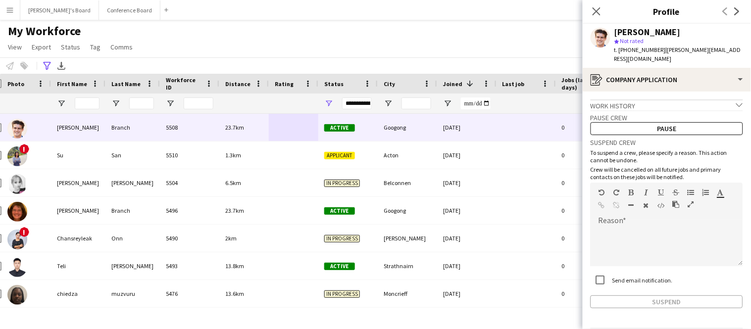
scroll to position [25, 0]
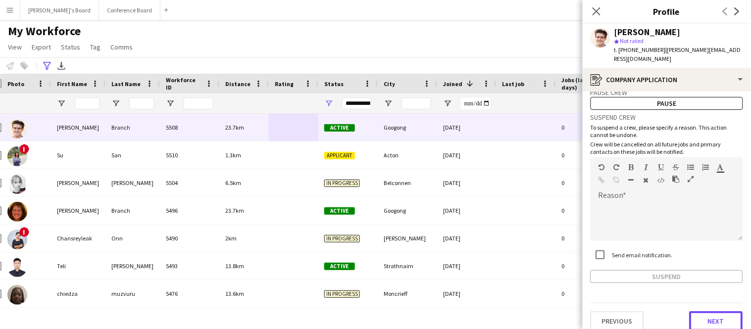
click at [705, 311] on button "Next" at bounding box center [716, 321] width 53 height 20
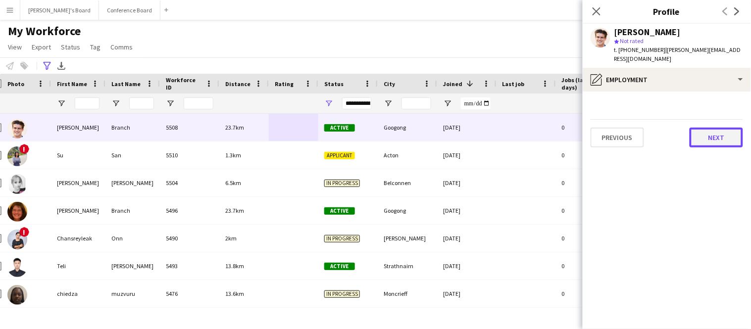
click at [710, 128] on button "Next" at bounding box center [716, 138] width 53 height 20
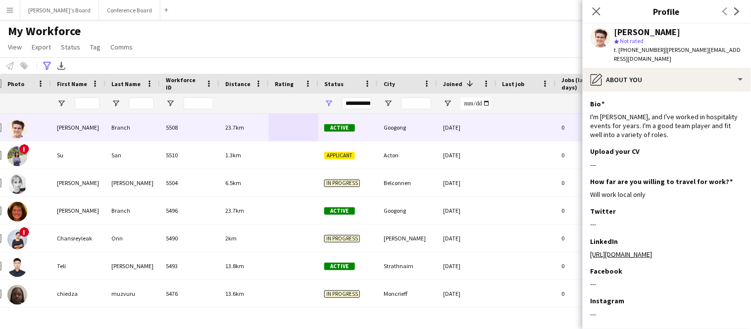
scroll to position [43, 0]
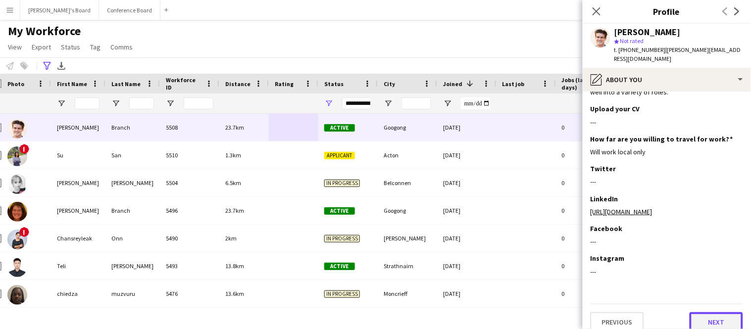
click at [720, 312] on button "Next" at bounding box center [716, 322] width 53 height 20
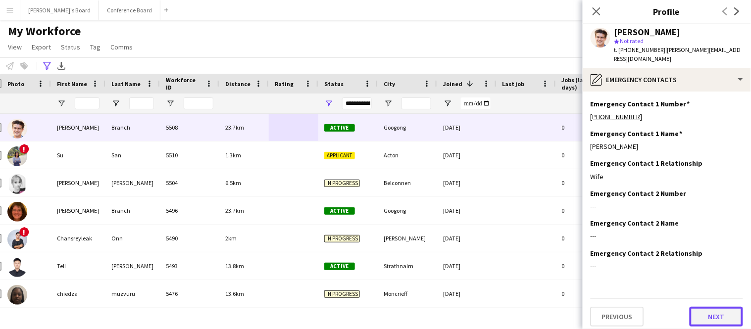
click at [720, 309] on button "Next" at bounding box center [716, 317] width 53 height 20
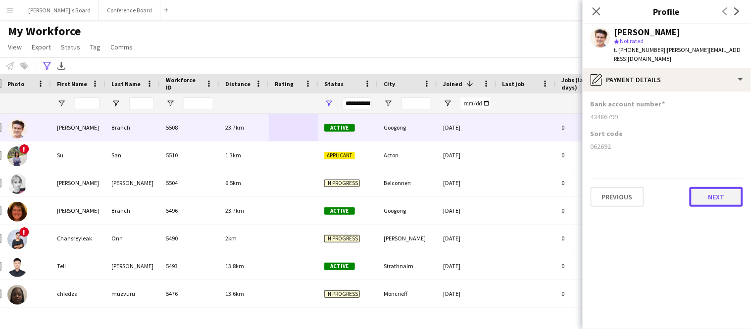
click at [705, 189] on button "Next" at bounding box center [716, 197] width 53 height 20
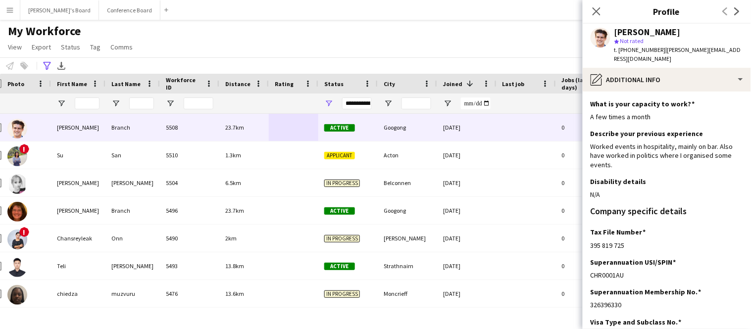
scroll to position [94, 0]
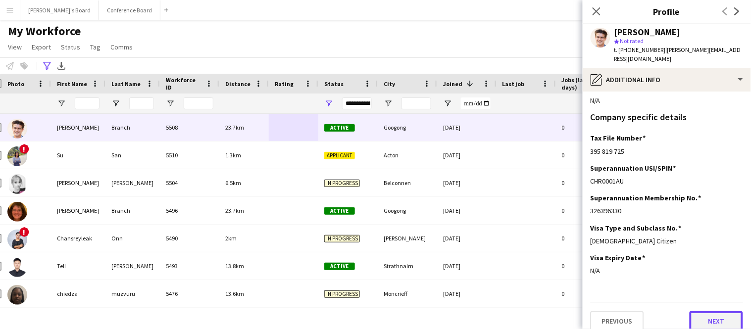
click at [725, 314] on button "Next" at bounding box center [716, 321] width 53 height 20
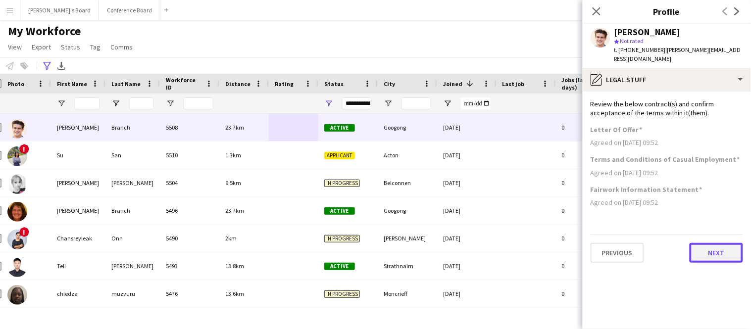
click at [711, 245] on button "Next" at bounding box center [716, 253] width 53 height 20
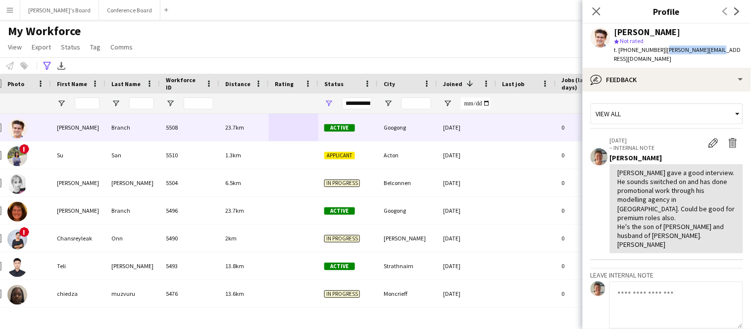
drag, startPoint x: 659, startPoint y: 50, endPoint x: 714, endPoint y: 52, distance: 55.0
click at [714, 52] on div "[PERSON_NAME] star Not rated t. [PHONE_NUMBER] | [PERSON_NAME][EMAIL_ADDRESS][D…" at bounding box center [667, 46] width 168 height 44
copy span "[PERSON_NAME][EMAIL_ADDRESS][DOMAIN_NAME]"
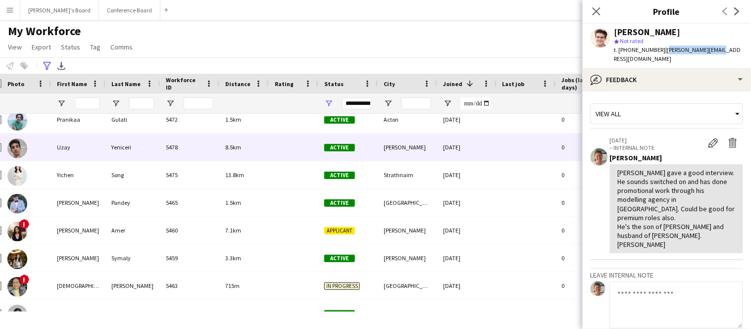
scroll to position [233, 0]
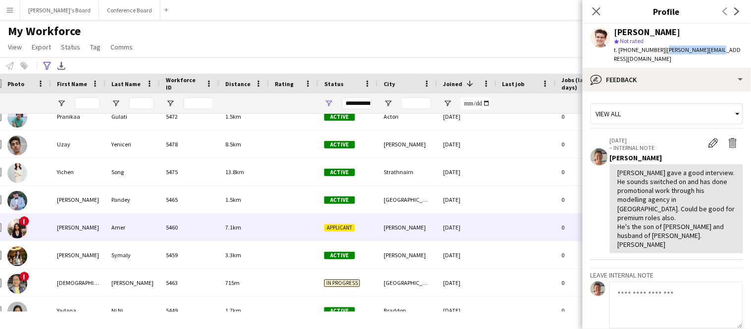
click at [77, 227] on div "[PERSON_NAME]" at bounding box center [78, 227] width 54 height 27
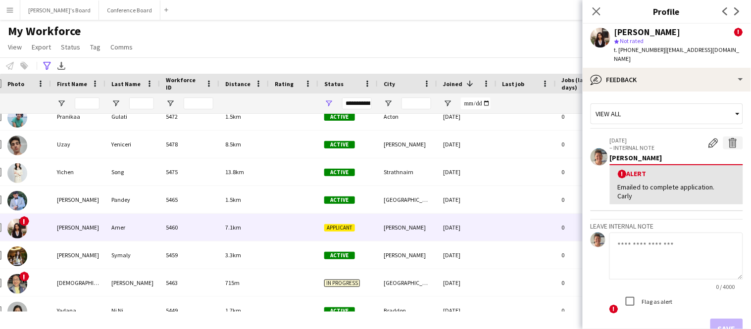
click at [732, 138] on app-icon "Delete alert" at bounding box center [733, 143] width 10 height 10
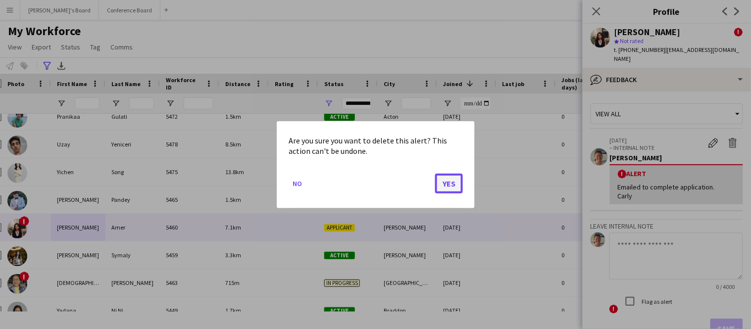
click at [449, 186] on button "Yes" at bounding box center [449, 183] width 28 height 20
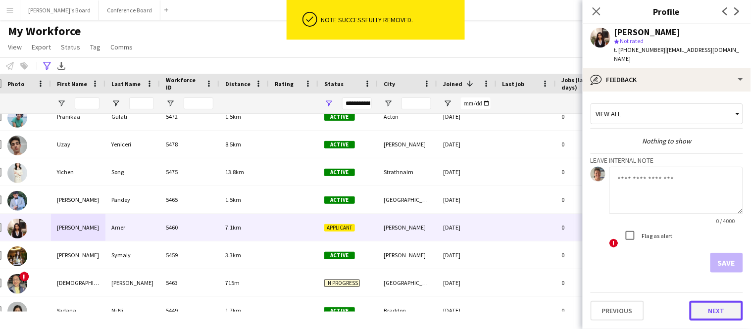
click at [704, 301] on button "Next" at bounding box center [716, 311] width 53 height 20
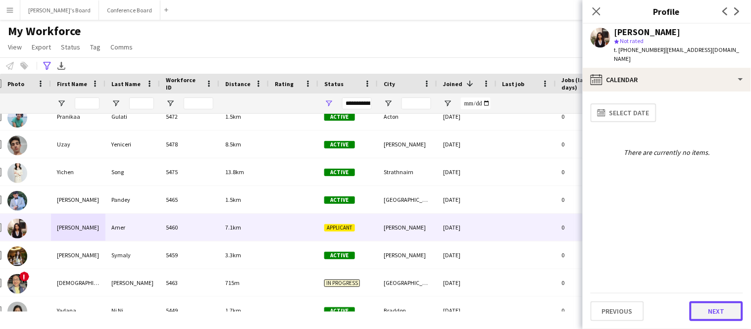
click at [709, 311] on button "Next" at bounding box center [716, 311] width 53 height 20
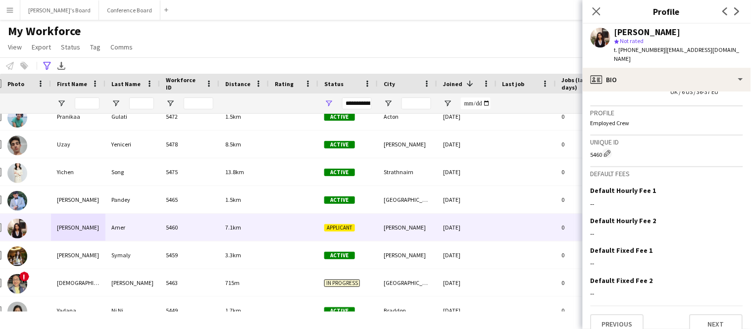
scroll to position [680, 0]
click at [709, 313] on button "Next" at bounding box center [716, 323] width 53 height 20
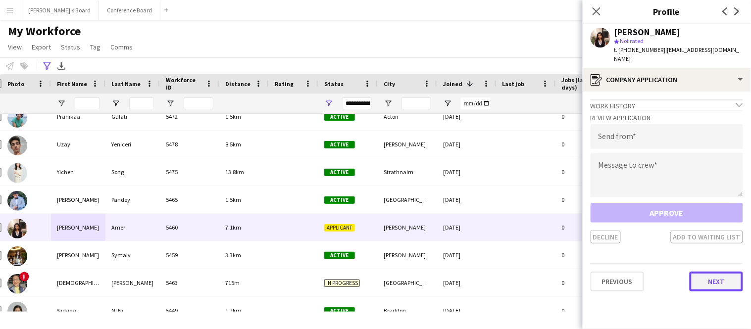
click at [711, 272] on button "Next" at bounding box center [716, 282] width 53 height 20
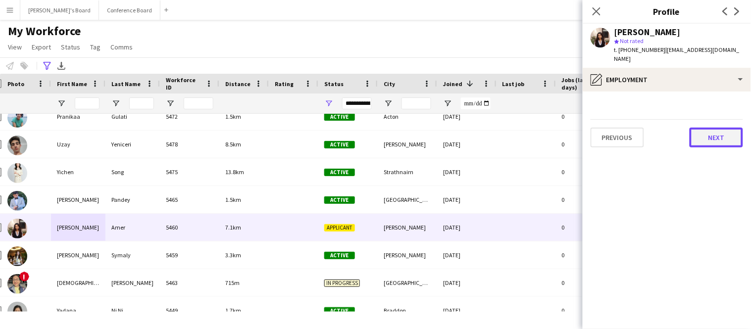
click at [707, 133] on button "Next" at bounding box center [716, 138] width 53 height 20
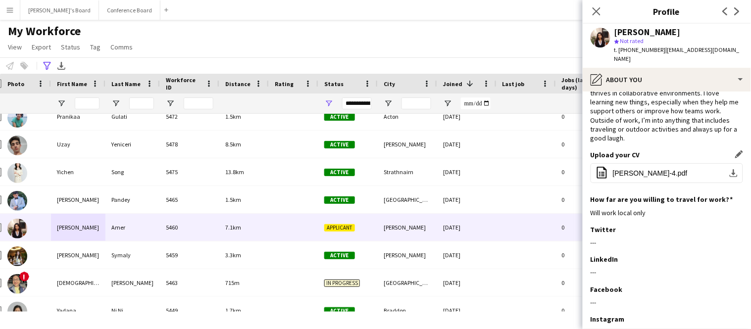
scroll to position [85, 0]
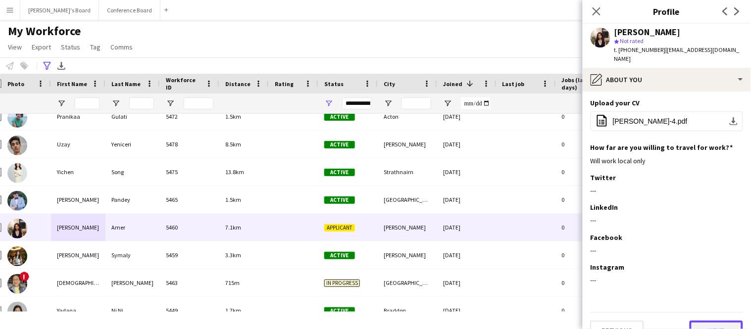
click at [698, 321] on button "Next" at bounding box center [716, 331] width 53 height 20
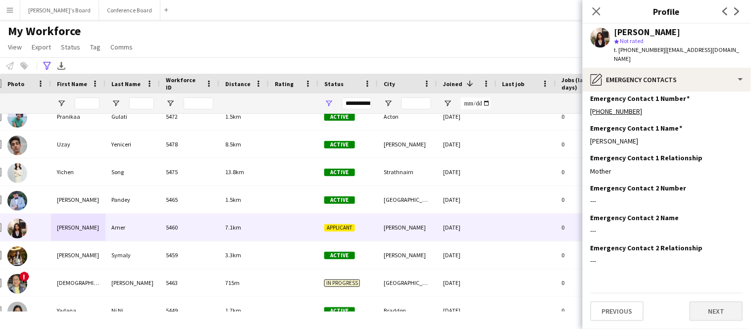
scroll to position [0, 0]
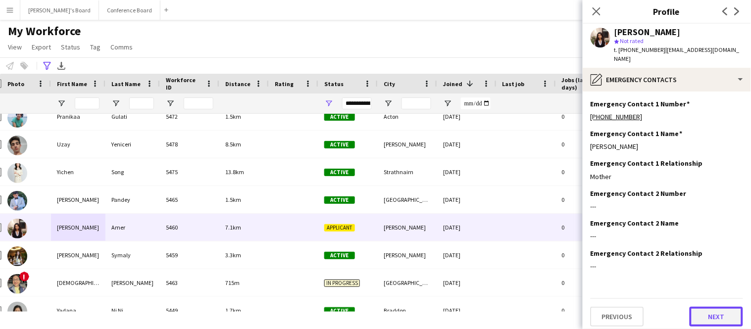
click at [698, 312] on button "Next" at bounding box center [716, 317] width 53 height 20
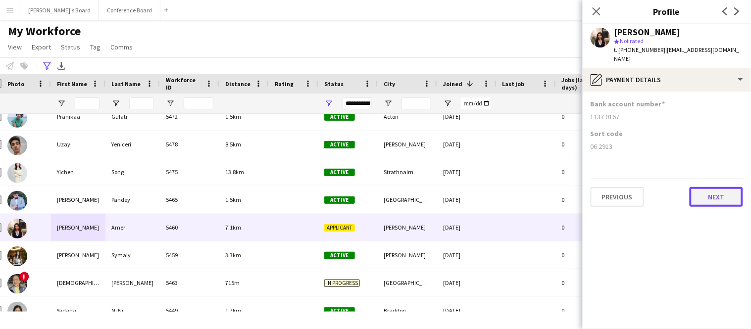
click at [725, 187] on button "Next" at bounding box center [716, 197] width 53 height 20
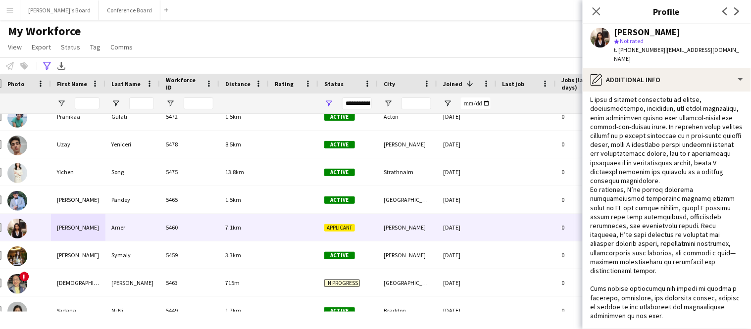
scroll to position [48, 0]
click at [94, 102] on input "First Name Filter Input" at bounding box center [87, 104] width 25 height 12
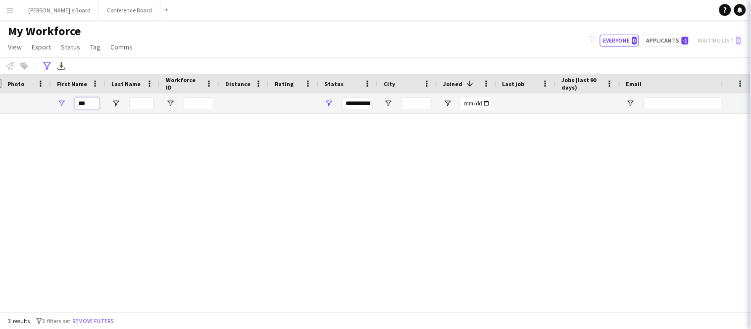
scroll to position [0, 0]
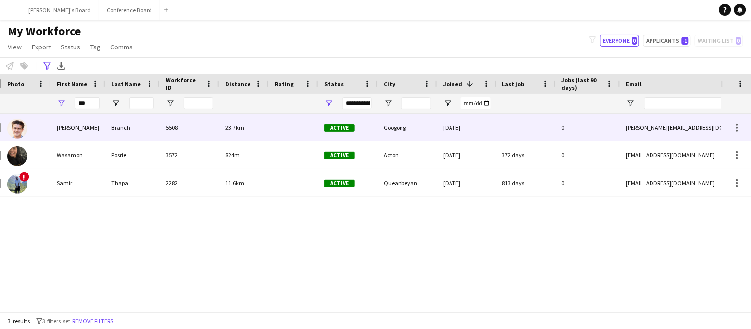
click at [128, 123] on div "Branch" at bounding box center [132, 127] width 54 height 27
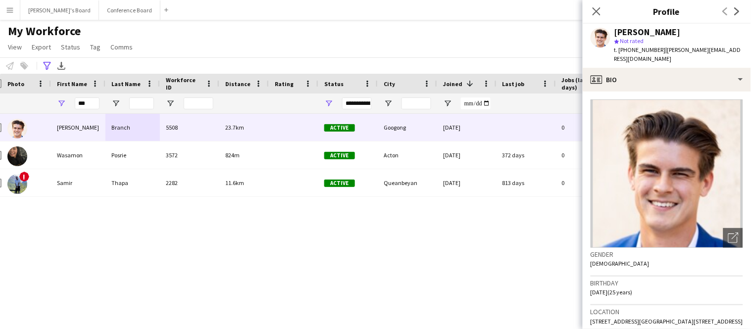
drag, startPoint x: 658, startPoint y: 52, endPoint x: 715, endPoint y: 50, distance: 57.0
click at [715, 50] on div "[PERSON_NAME] star Not rated t. [PHONE_NUMBER] | [PERSON_NAME][EMAIL_ADDRESS][D…" at bounding box center [667, 46] width 168 height 44
drag, startPoint x: 660, startPoint y: 51, endPoint x: 696, endPoint y: 50, distance: 36.6
click at [696, 50] on span "| [PERSON_NAME][EMAIL_ADDRESS][DOMAIN_NAME]" at bounding box center [677, 54] width 127 height 16
click at [659, 49] on span "| [PERSON_NAME][EMAIL_ADDRESS][DOMAIN_NAME]" at bounding box center [677, 54] width 127 height 16
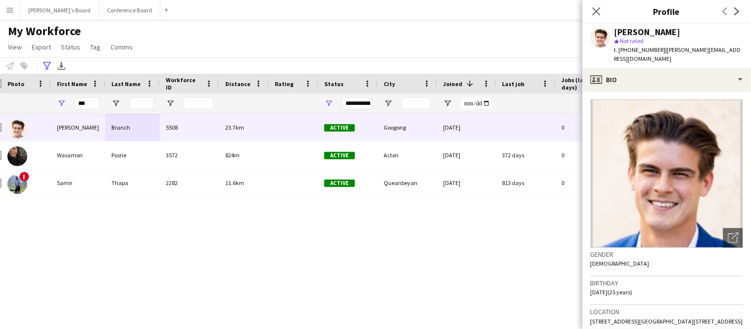
click at [659, 51] on span "| [PERSON_NAME][EMAIL_ADDRESS][DOMAIN_NAME]" at bounding box center [677, 54] width 127 height 16
drag, startPoint x: 658, startPoint y: 50, endPoint x: 712, endPoint y: 53, distance: 53.5
click at [712, 53] on div "[PERSON_NAME] star Not rated t. [PHONE_NUMBER] | [PERSON_NAME][EMAIL_ADDRESS][D…" at bounding box center [667, 46] width 168 height 44
copy span "[PERSON_NAME][EMAIL_ADDRESS][DOMAIN_NAME]"
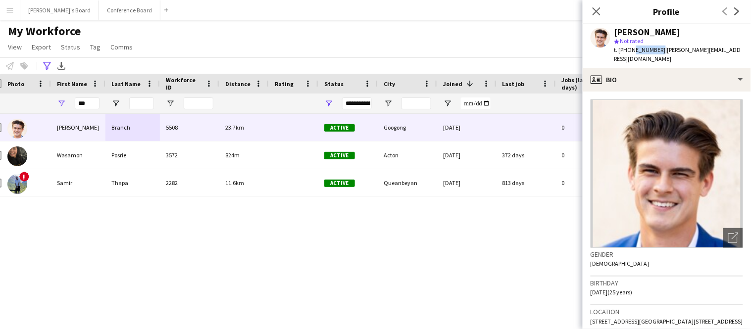
drag, startPoint x: 630, startPoint y: 51, endPoint x: 655, endPoint y: 54, distance: 25.4
click at [655, 54] on div "t. [PHONE_NUMBER] | [PERSON_NAME][EMAIL_ADDRESS][DOMAIN_NAME]" at bounding box center [678, 55] width 129 height 18
drag, startPoint x: 629, startPoint y: 51, endPoint x: 655, endPoint y: 52, distance: 25.7
click at [655, 52] on span "t. [PHONE_NUMBER]" at bounding box center [639, 49] width 51 height 7
copy span "458511644"
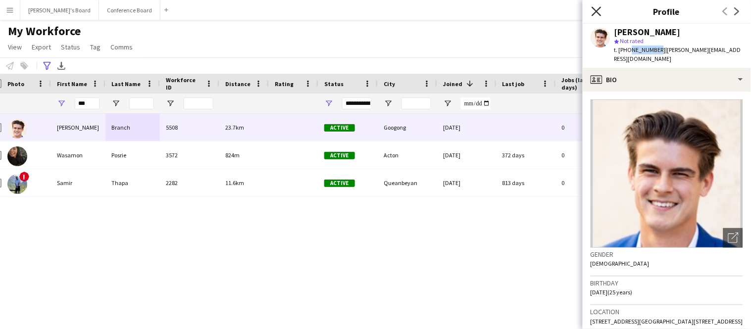
click at [595, 10] on icon "Close pop-in" at bounding box center [596, 10] width 9 height 9
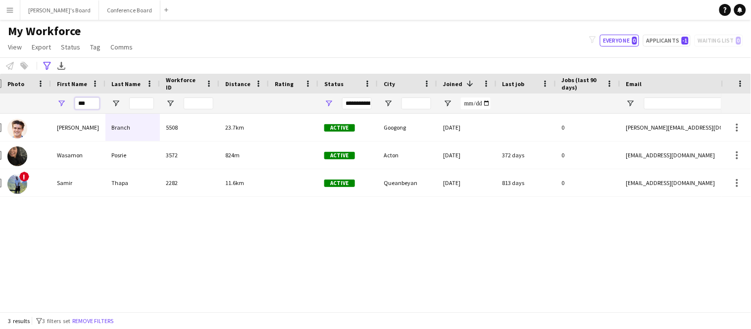
click at [90, 106] on input "***" at bounding box center [87, 104] width 25 height 12
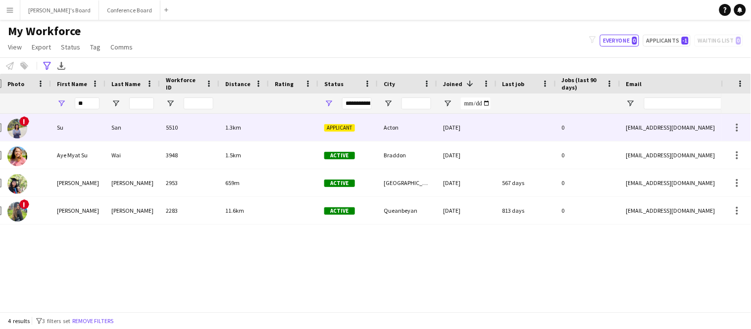
click at [90, 132] on div "Su" at bounding box center [78, 127] width 54 height 27
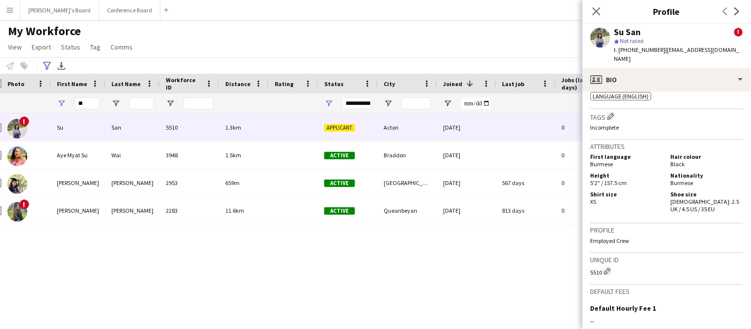
scroll to position [591, 0]
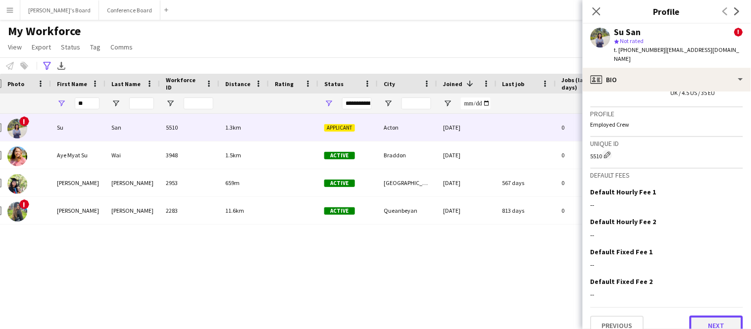
click at [719, 316] on button "Next" at bounding box center [716, 326] width 53 height 20
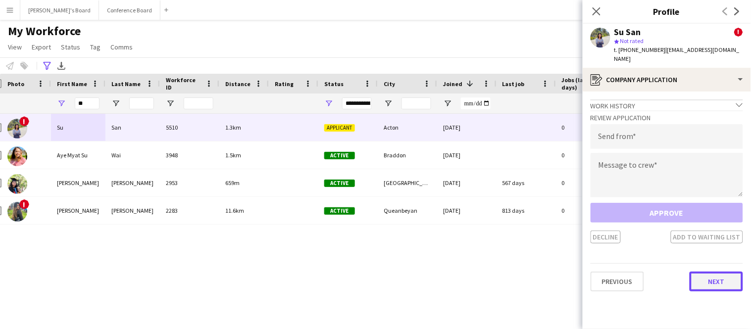
click at [716, 276] on button "Next" at bounding box center [716, 282] width 53 height 20
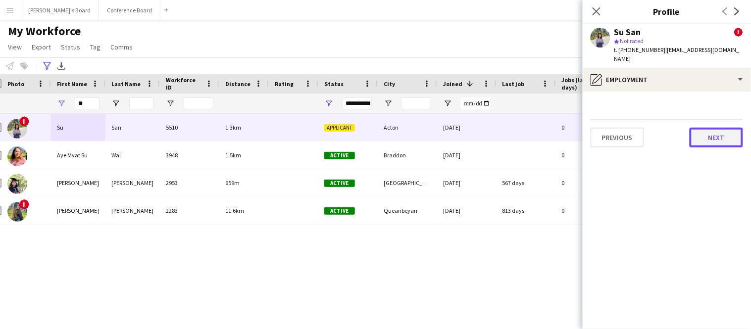
click at [718, 128] on button "Next" at bounding box center [716, 138] width 53 height 20
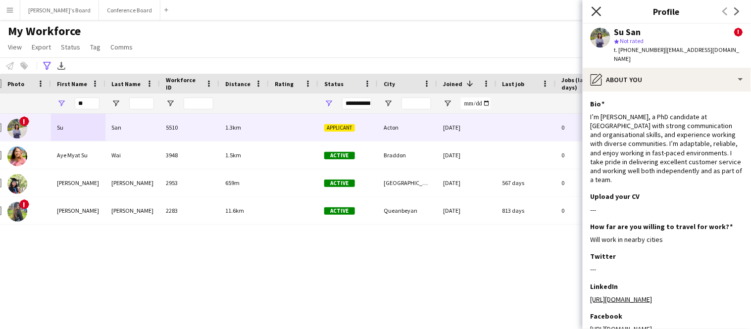
click at [594, 13] on icon "Close pop-in" at bounding box center [596, 10] width 9 height 9
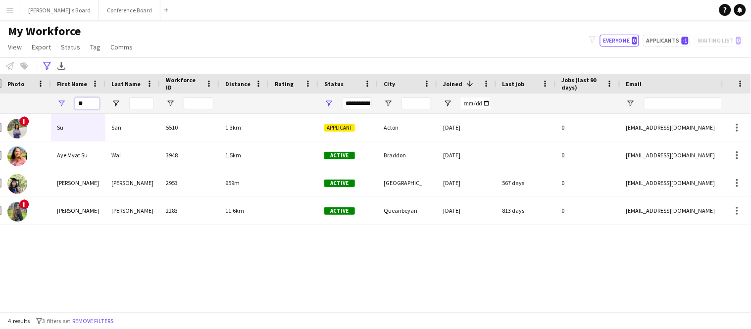
click at [84, 106] on input "**" at bounding box center [87, 104] width 25 height 12
type input "*"
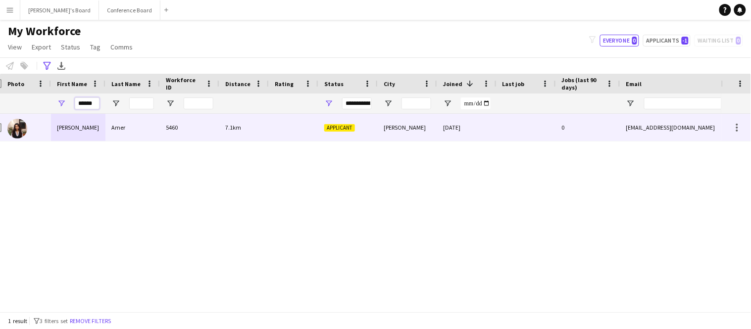
type input "******"
click at [76, 132] on div "[PERSON_NAME]" at bounding box center [78, 127] width 54 height 27
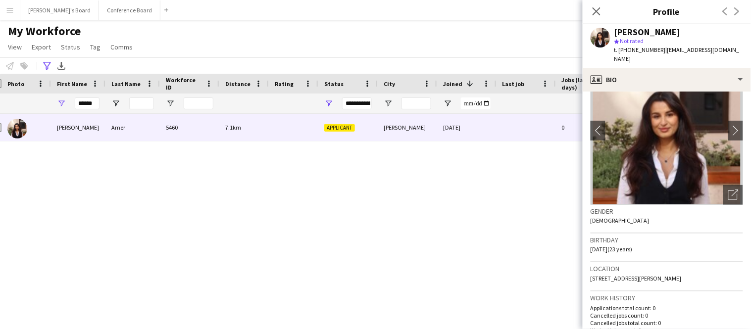
scroll to position [46, 0]
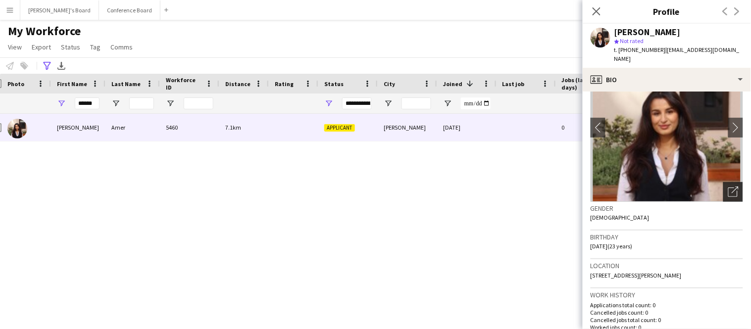
click at [727, 191] on div "Open photos pop-in" at bounding box center [733, 192] width 20 height 20
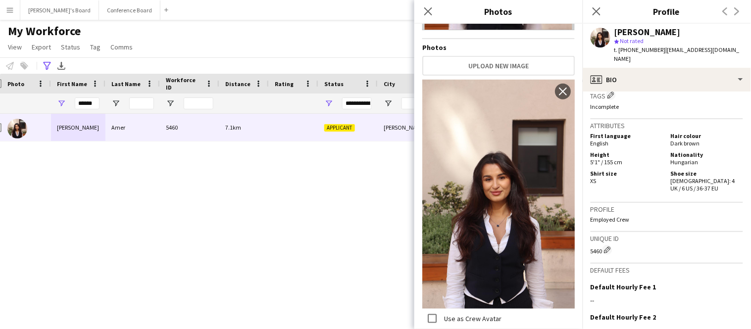
scroll to position [680, 0]
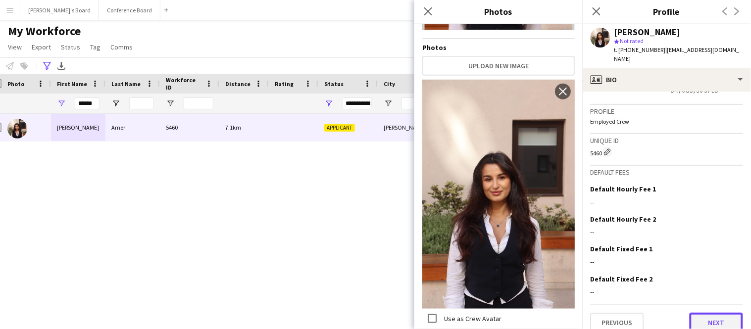
click at [711, 313] on button "Next" at bounding box center [716, 323] width 53 height 20
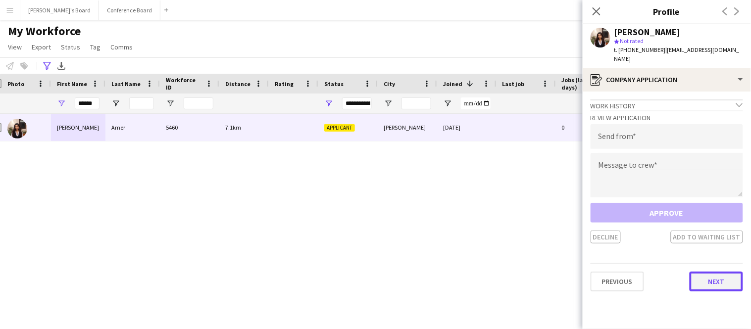
click at [711, 274] on button "Next" at bounding box center [716, 282] width 53 height 20
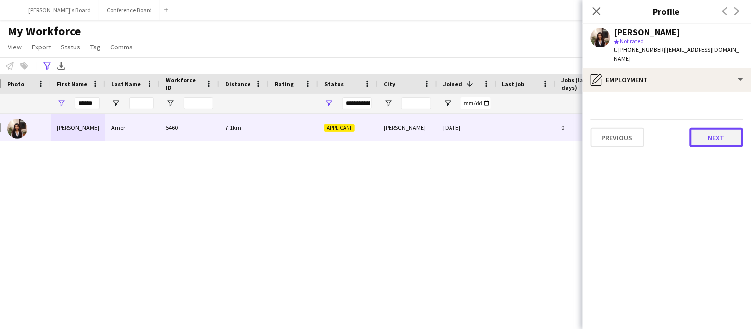
click at [726, 129] on button "Next" at bounding box center [716, 138] width 53 height 20
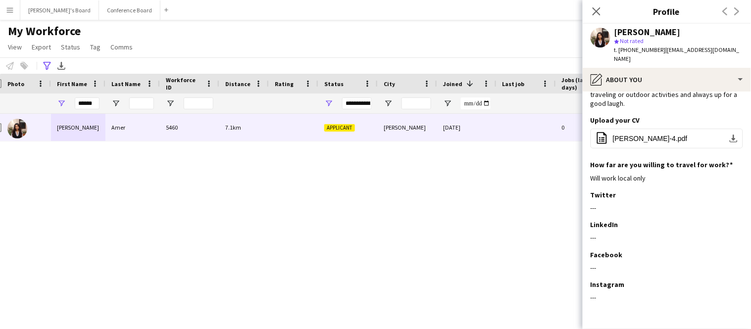
scroll to position [85, 0]
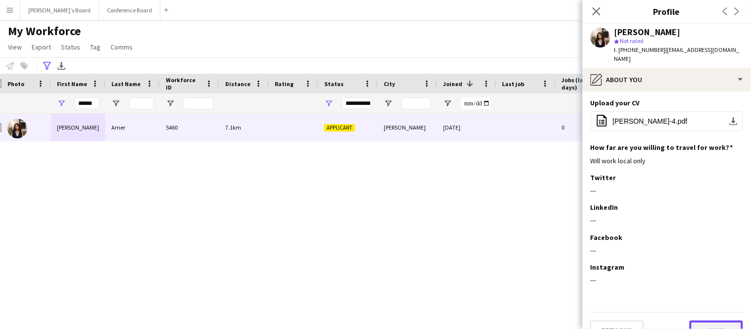
click at [697, 321] on button "Next" at bounding box center [716, 331] width 53 height 20
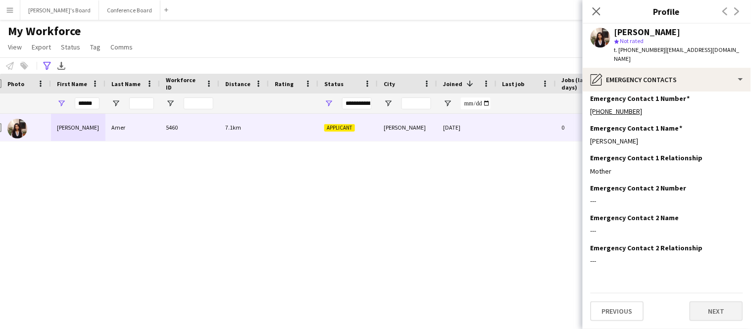
scroll to position [0, 0]
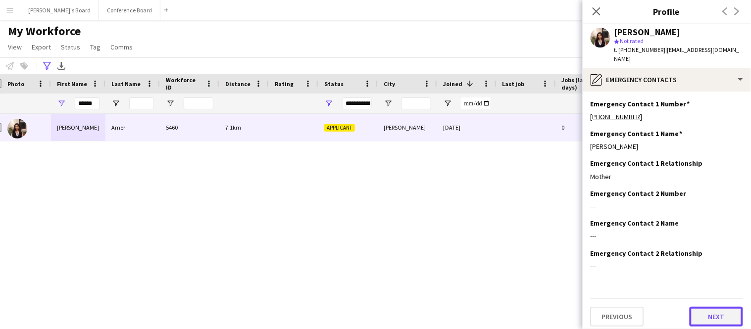
click at [700, 307] on button "Next" at bounding box center [716, 317] width 53 height 20
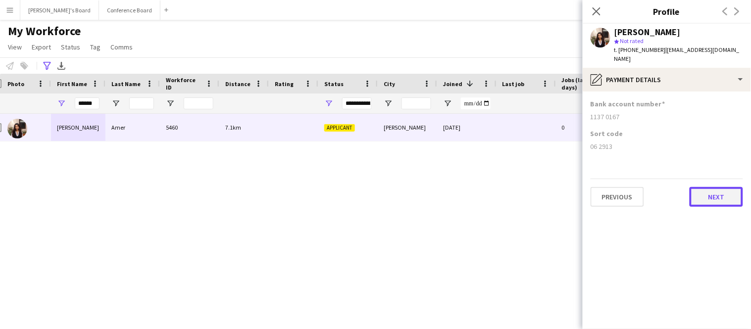
click at [712, 189] on button "Next" at bounding box center [716, 197] width 53 height 20
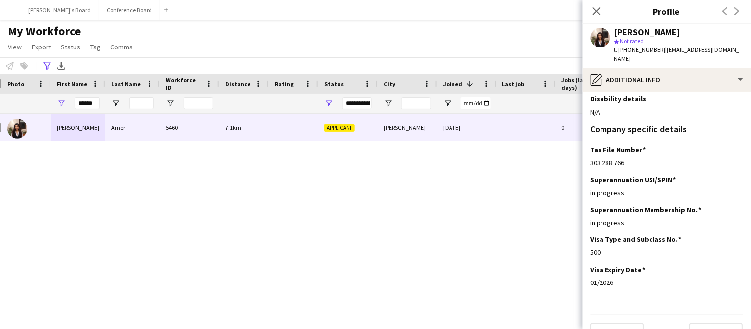
scroll to position [283, 0]
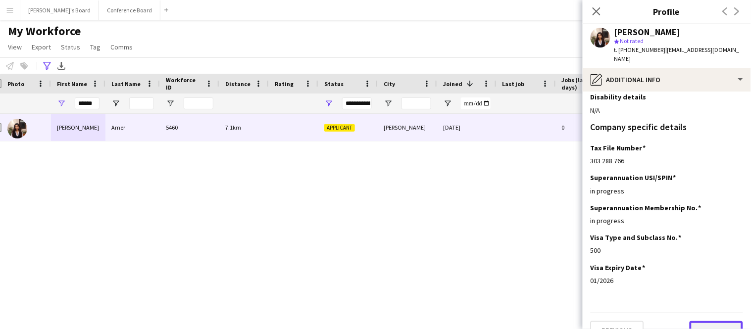
click at [706, 321] on button "Next" at bounding box center [716, 331] width 53 height 20
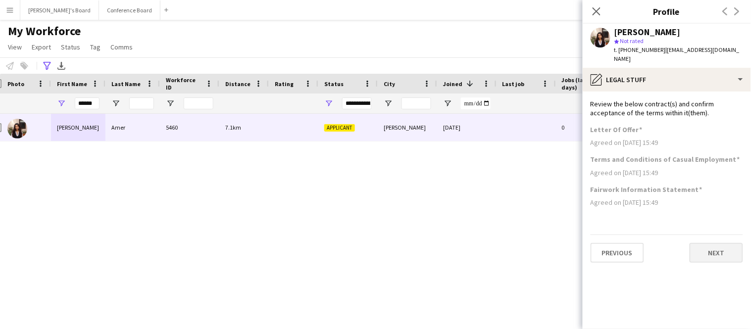
scroll to position [0, 0]
click at [728, 243] on button "Next" at bounding box center [716, 253] width 53 height 20
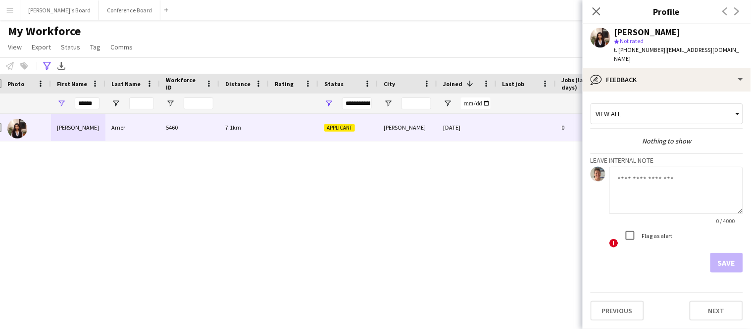
click at [651, 170] on textarea at bounding box center [676, 190] width 134 height 47
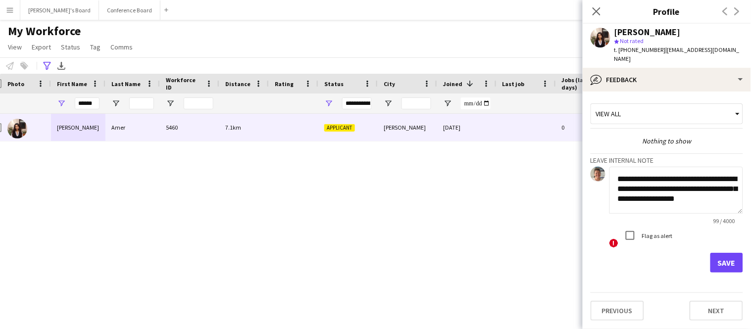
click at [648, 189] on textarea "**********" at bounding box center [676, 190] width 134 height 47
click at [722, 193] on textarea "**********" at bounding box center [676, 190] width 134 height 47
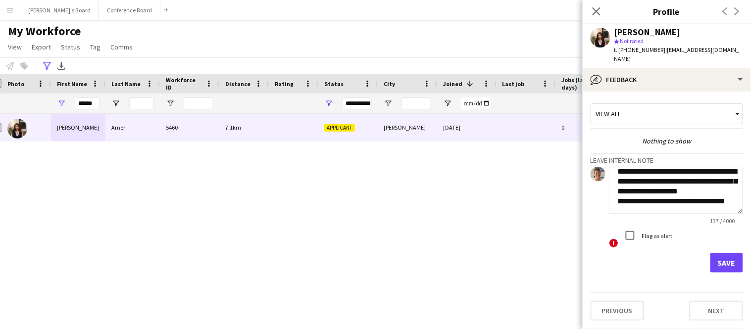
scroll to position [20, 0]
click at [657, 182] on textarea "**********" at bounding box center [676, 190] width 134 height 47
type textarea "**********"
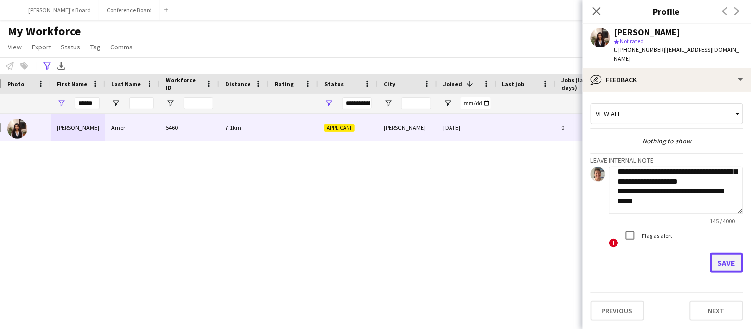
click at [720, 253] on button "Save" at bounding box center [726, 263] width 33 height 20
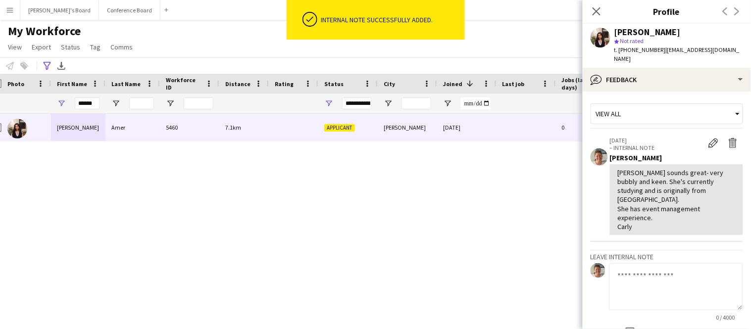
scroll to position [67, 0]
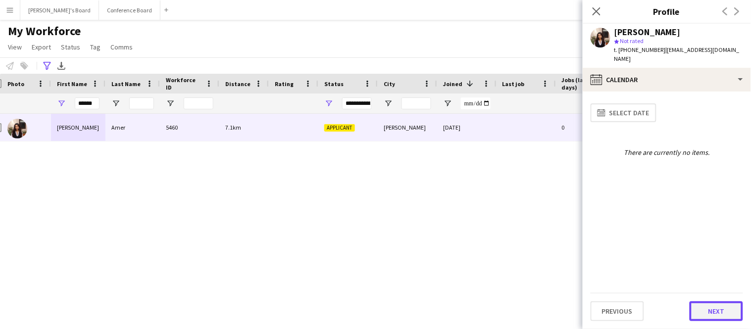
click at [708, 306] on button "Next" at bounding box center [716, 311] width 53 height 20
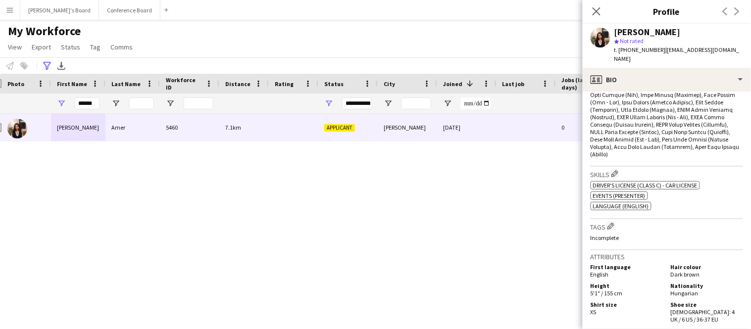
scroll to position [680, 0]
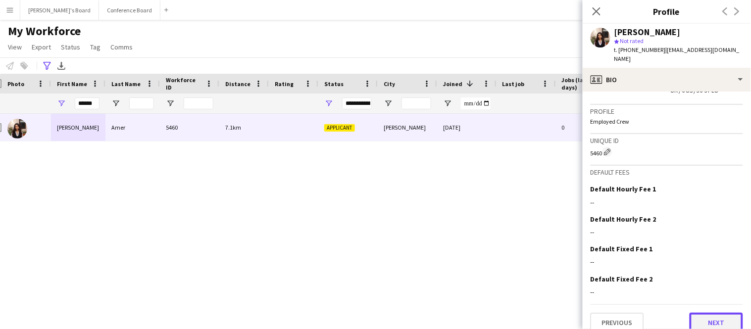
click at [723, 313] on button "Next" at bounding box center [716, 323] width 53 height 20
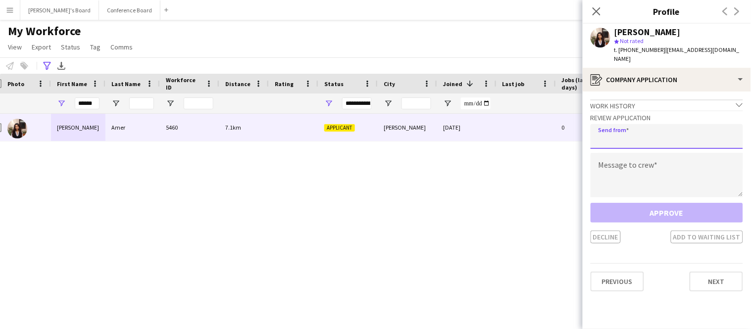
click at [673, 129] on input "email" at bounding box center [667, 136] width 152 height 25
type input "**********"
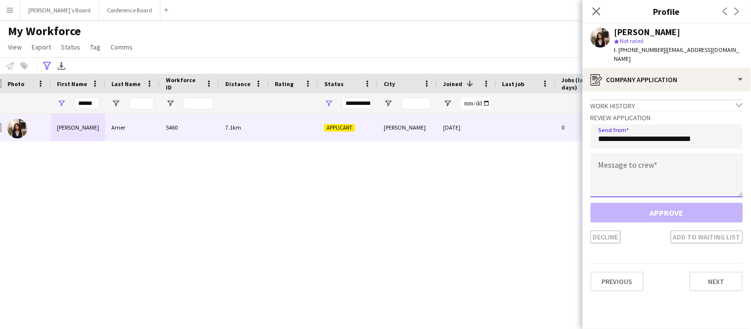
click at [668, 164] on textarea at bounding box center [667, 175] width 152 height 45
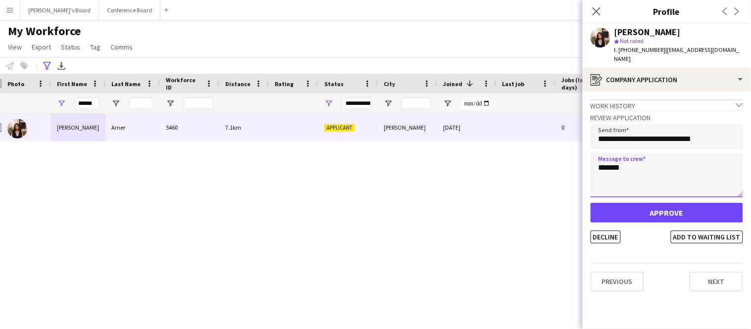
type textarea "*******"
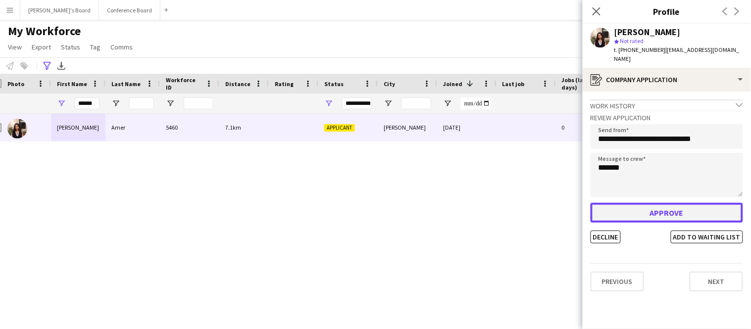
click at [673, 203] on button "Approve" at bounding box center [667, 213] width 152 height 20
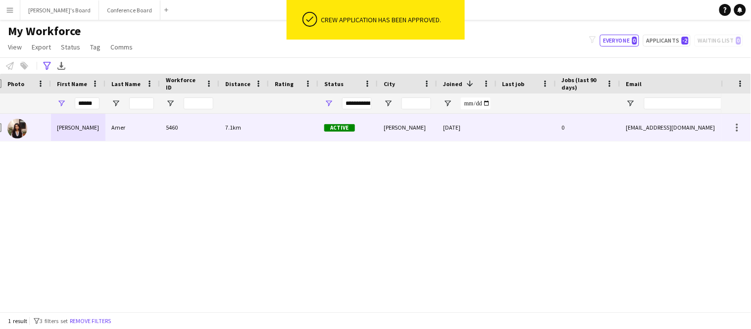
click at [615, 127] on div "0" at bounding box center [588, 127] width 64 height 27
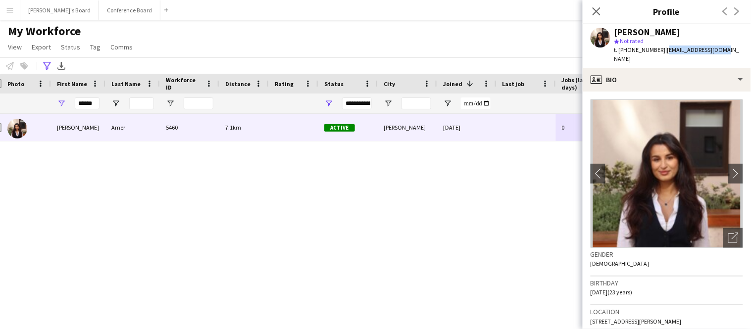
drag, startPoint x: 659, startPoint y: 50, endPoint x: 719, endPoint y: 56, distance: 60.2
click at [719, 56] on div "[PERSON_NAME] star Not rated t. [PHONE_NUMBER] | [EMAIL_ADDRESS][DOMAIN_NAME]" at bounding box center [667, 46] width 168 height 44
copy span "[EMAIL_ADDRESS][DOMAIN_NAME]"
drag, startPoint x: 629, startPoint y: 50, endPoint x: 654, endPoint y: 51, distance: 25.8
click at [654, 51] on span "t. [PHONE_NUMBER]" at bounding box center [639, 49] width 51 height 7
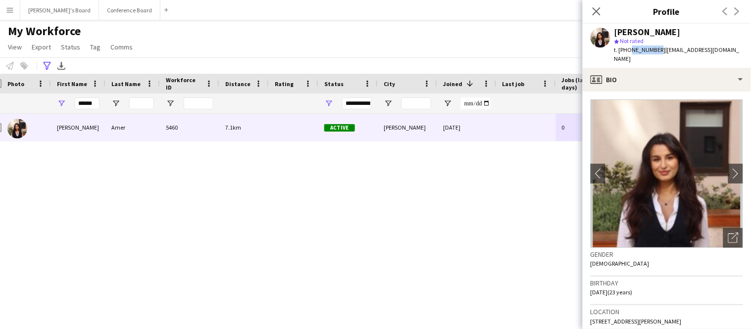
copy span "420812658"
click at [595, 13] on icon at bounding box center [596, 10] width 9 height 9
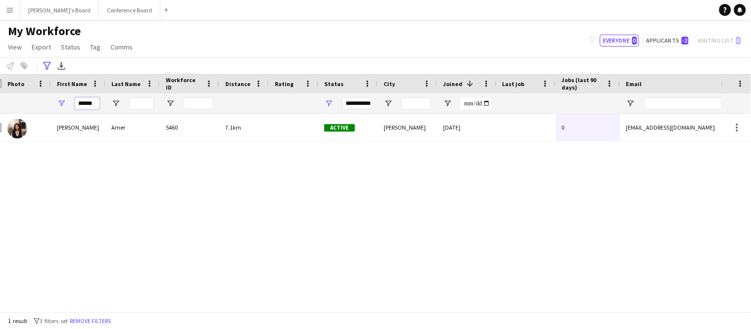
click at [95, 104] on input "******" at bounding box center [87, 104] width 25 height 12
type input "*"
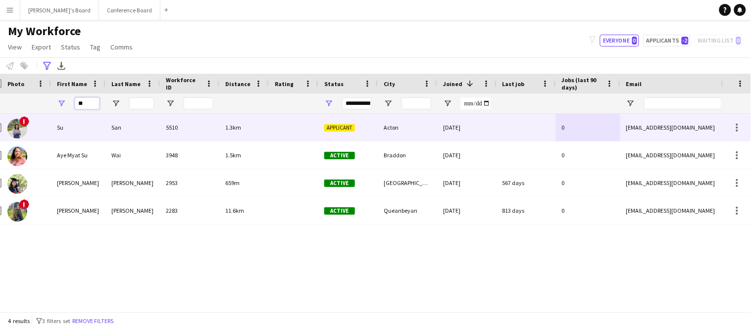
type input "**"
click at [97, 121] on div "Su" at bounding box center [78, 127] width 54 height 27
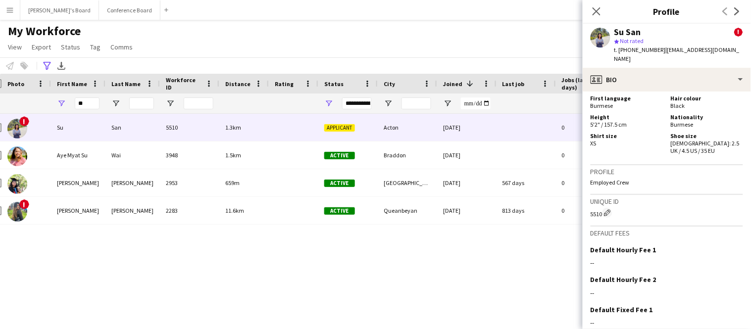
scroll to position [591, 0]
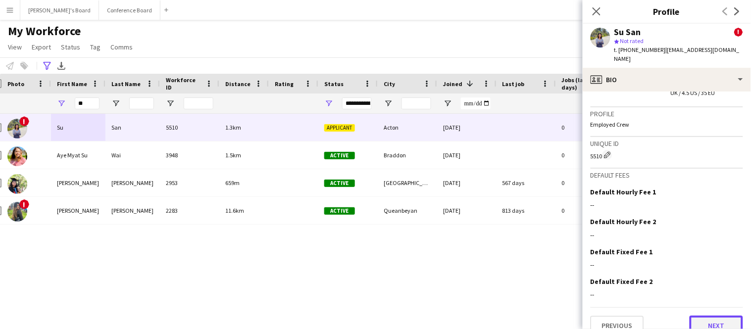
click at [716, 316] on button "Next" at bounding box center [716, 326] width 53 height 20
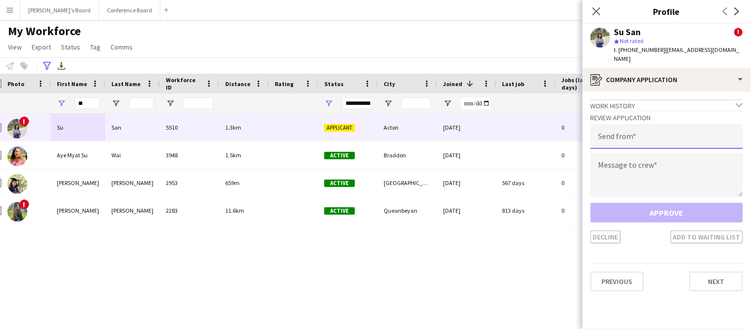
click at [652, 133] on input "email" at bounding box center [667, 136] width 152 height 25
type input "**********"
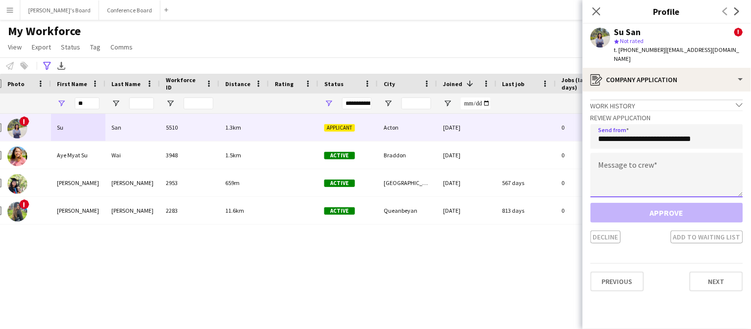
click at [645, 153] on textarea at bounding box center [667, 175] width 152 height 45
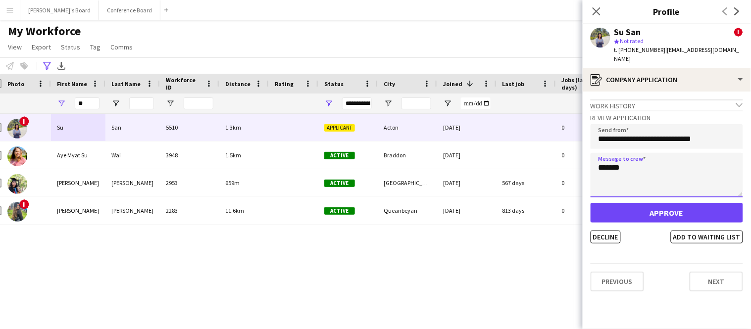
type textarea "*******"
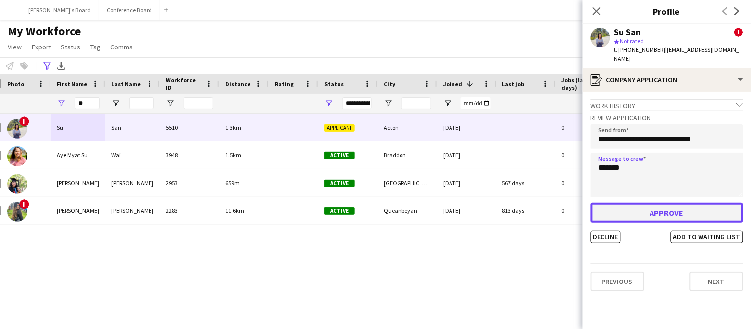
click at [698, 203] on button "Approve" at bounding box center [667, 213] width 152 height 20
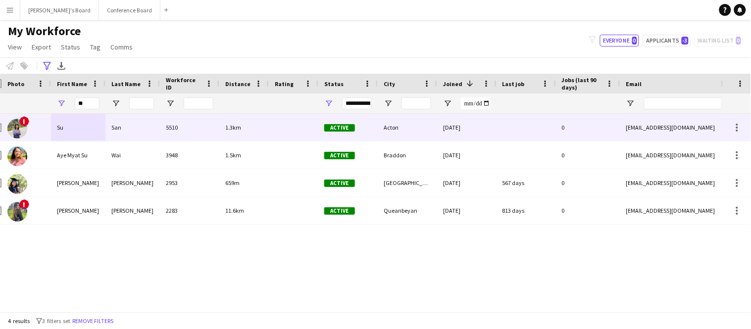
click at [368, 134] on div "Active" at bounding box center [347, 127] width 59 height 27
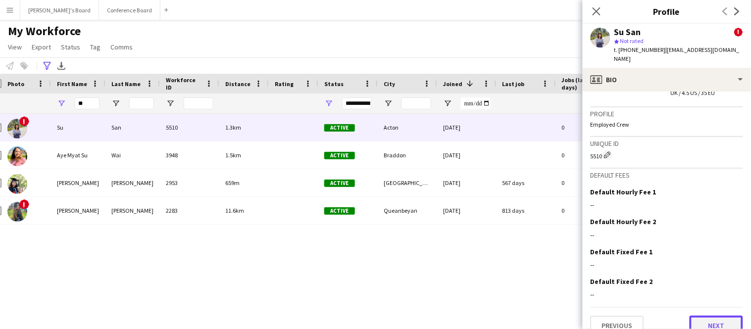
click at [705, 316] on button "Next" at bounding box center [716, 326] width 53 height 20
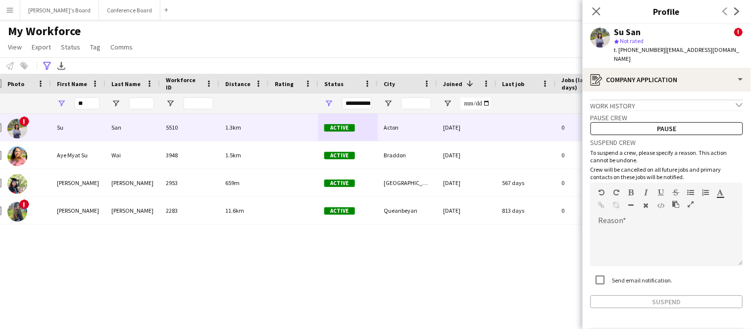
scroll to position [25, 0]
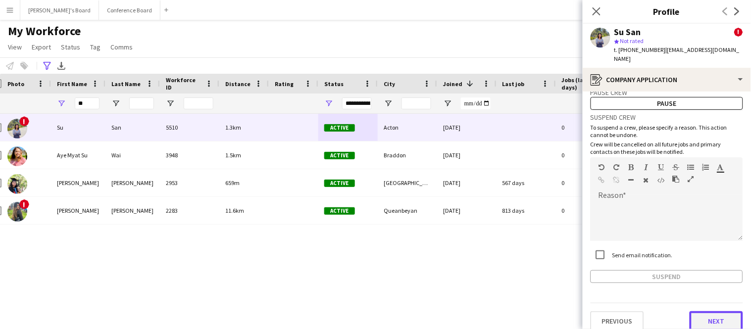
click at [710, 311] on button "Next" at bounding box center [716, 321] width 53 height 20
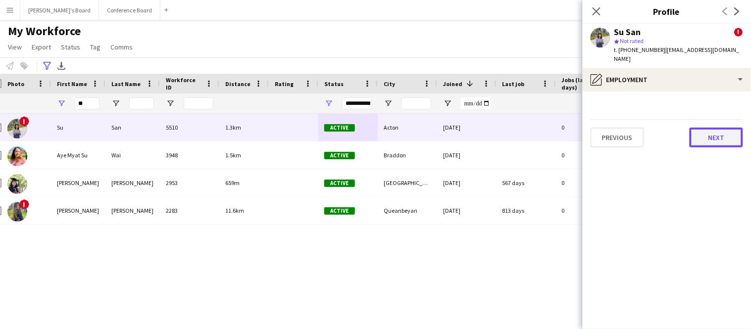
click at [722, 128] on button "Next" at bounding box center [716, 138] width 53 height 20
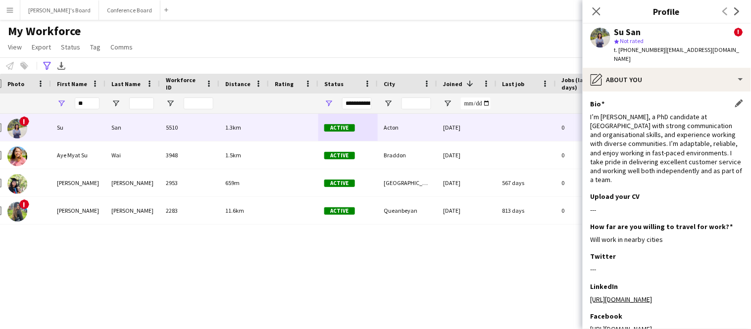
scroll to position [79, 0]
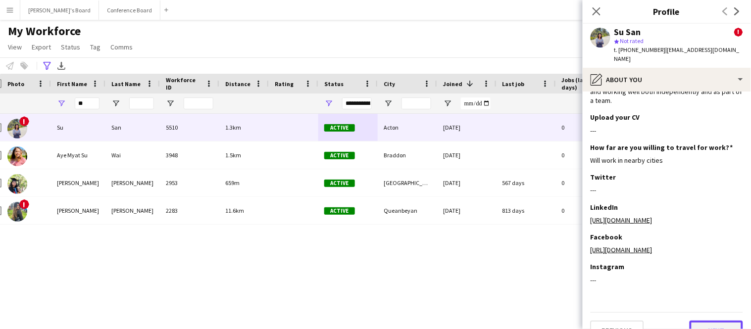
click at [709, 321] on button "Next" at bounding box center [716, 331] width 53 height 20
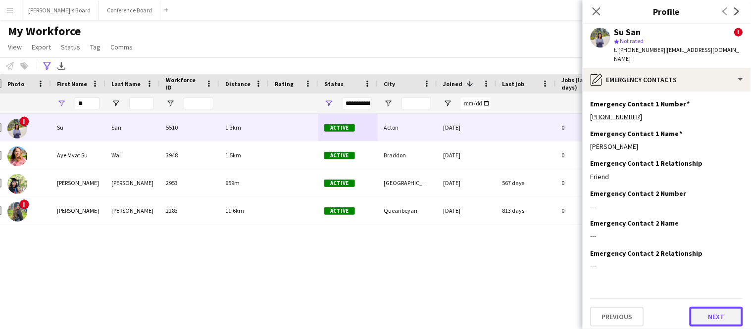
click at [708, 308] on button "Next" at bounding box center [716, 317] width 53 height 20
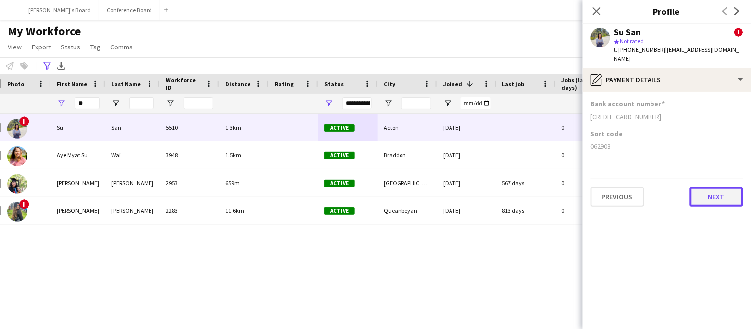
click at [719, 187] on button "Next" at bounding box center [716, 197] width 53 height 20
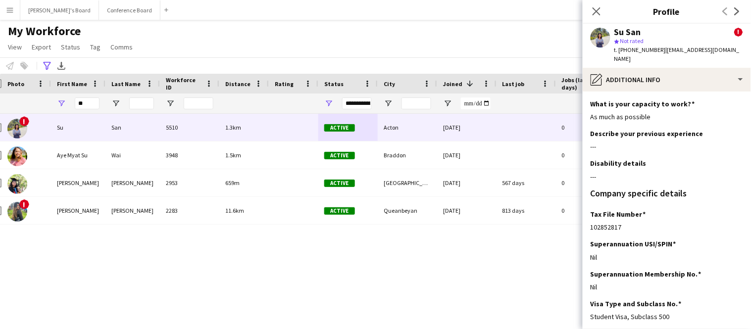
scroll to position [76, 0]
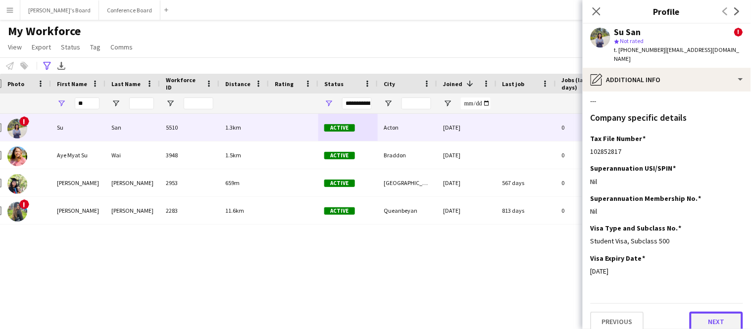
click at [720, 314] on button "Next" at bounding box center [716, 322] width 53 height 20
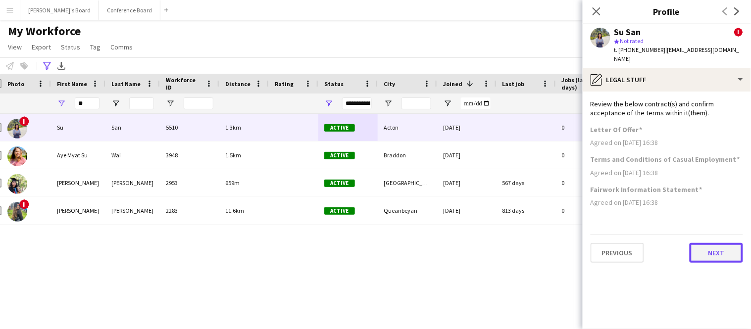
click at [712, 247] on button "Next" at bounding box center [716, 253] width 53 height 20
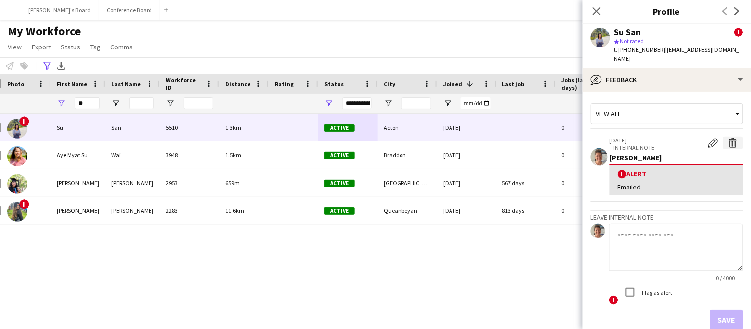
click at [732, 138] on app-icon "Delete alert" at bounding box center [733, 143] width 10 height 10
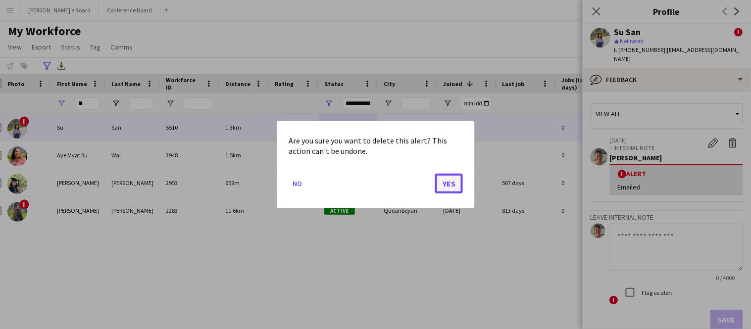
click at [454, 183] on button "Yes" at bounding box center [449, 183] width 28 height 20
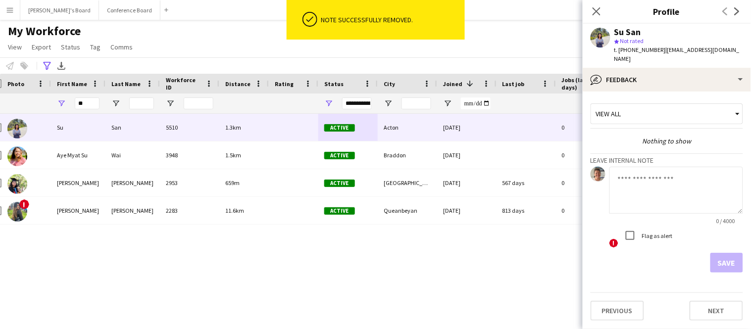
click at [635, 172] on textarea at bounding box center [676, 190] width 134 height 47
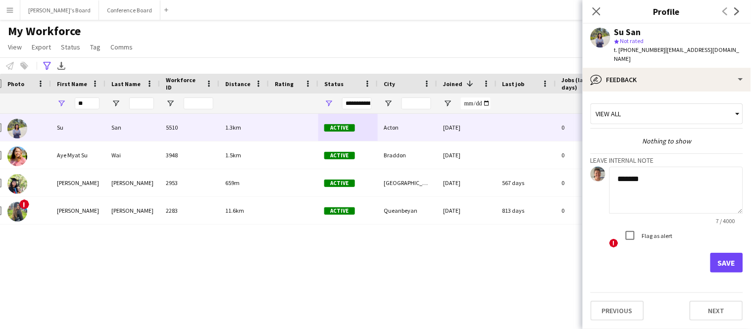
click at [616, 170] on textarea "******" at bounding box center [676, 190] width 134 height 47
click at [647, 182] on textarea "**********" at bounding box center [676, 190] width 134 height 47
click at [634, 200] on textarea "**********" at bounding box center [676, 190] width 134 height 47
click at [676, 199] on textarea "**********" at bounding box center [676, 190] width 134 height 47
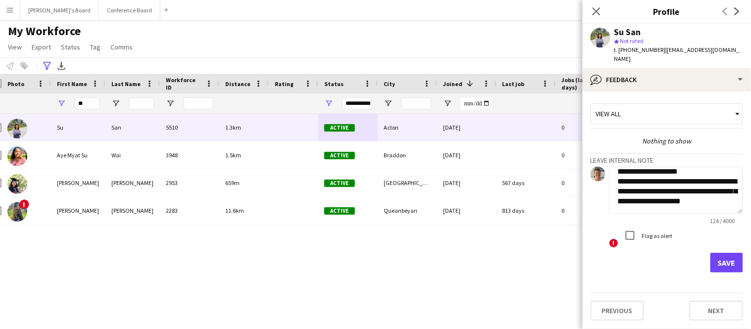
scroll to position [20, 0]
type textarea "**********"
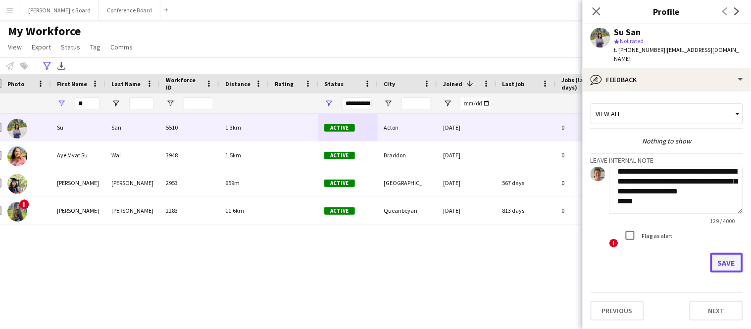
click at [723, 253] on button "Save" at bounding box center [726, 263] width 33 height 20
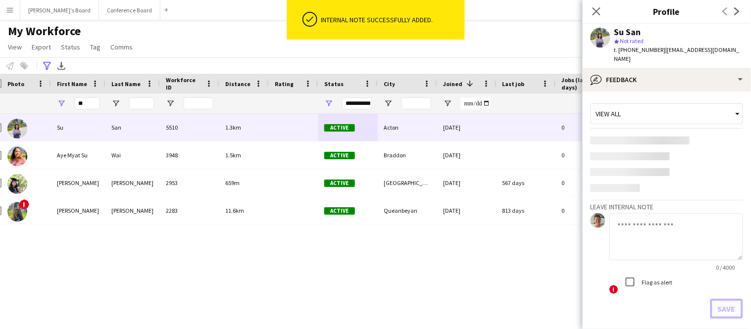
scroll to position [0, 0]
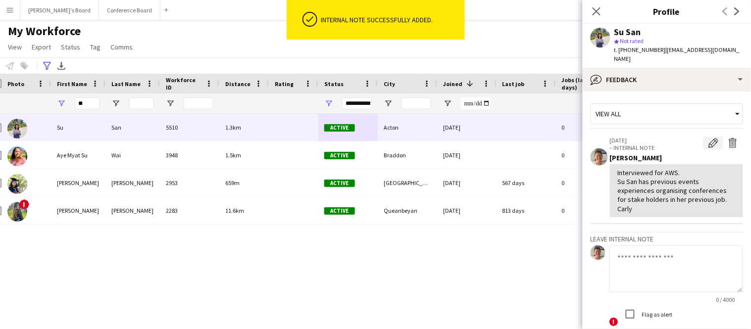
click at [711, 138] on app-icon "Edit internal note" at bounding box center [713, 143] width 10 height 10
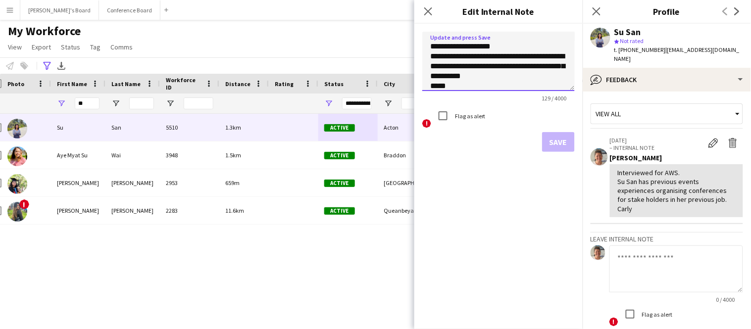
click at [561, 59] on textarea "**********" at bounding box center [498, 61] width 152 height 59
type textarea "**********"
click at [551, 147] on button "Save" at bounding box center [558, 142] width 33 height 20
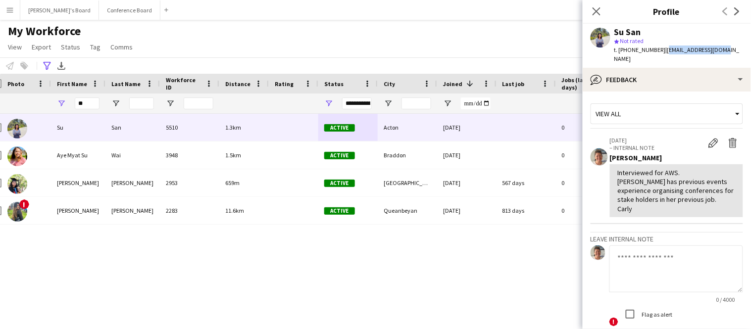
drag, startPoint x: 659, startPoint y: 51, endPoint x: 717, endPoint y: 52, distance: 57.9
click at [717, 52] on div "Su San star Not rated t. [PHONE_NUMBER] | [EMAIL_ADDRESS][DOMAIN_NAME]" at bounding box center [667, 46] width 168 height 44
copy span "[EMAIL_ADDRESS][DOMAIN_NAME]"
drag, startPoint x: 629, startPoint y: 51, endPoint x: 655, endPoint y: 54, distance: 26.8
click at [655, 54] on div "t. [PHONE_NUMBER] | [EMAIL_ADDRESS][DOMAIN_NAME]" at bounding box center [678, 55] width 129 height 18
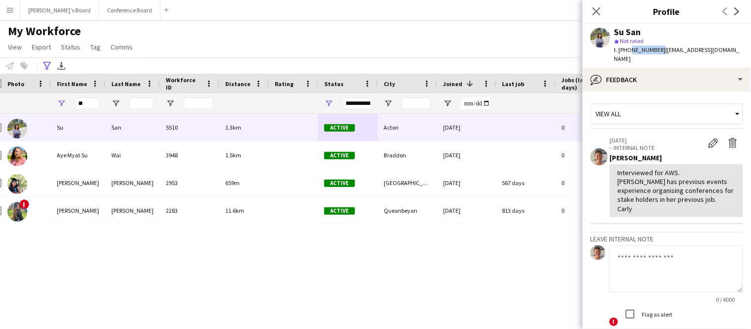
copy span "421566763"
drag, startPoint x: 658, startPoint y: 50, endPoint x: 717, endPoint y: 52, distance: 59.4
click at [717, 52] on div "Su San star Not rated t. [PHONE_NUMBER] | [EMAIL_ADDRESS][DOMAIN_NAME]" at bounding box center [667, 46] width 168 height 44
copy span "[EMAIL_ADDRESS][DOMAIN_NAME]"
click at [596, 12] on icon at bounding box center [596, 10] width 9 height 9
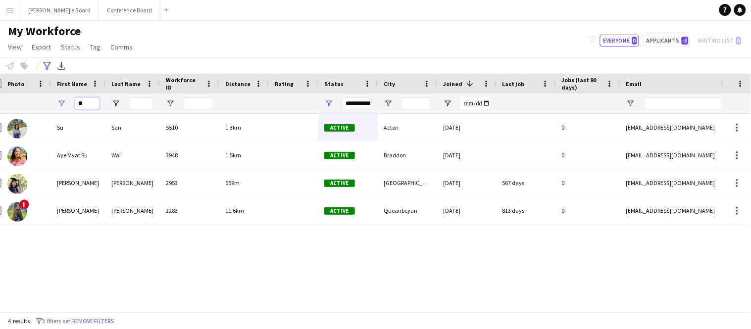
click at [87, 107] on input "**" at bounding box center [87, 104] width 25 height 12
type input "*"
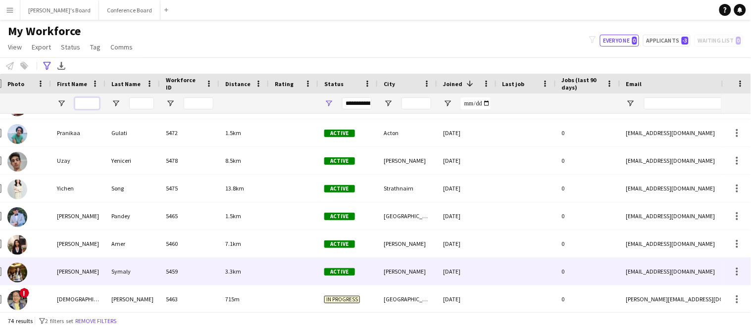
scroll to position [223, 0]
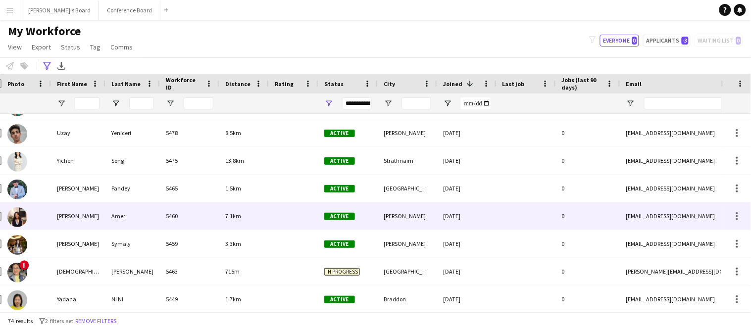
click at [86, 223] on div "[PERSON_NAME]" at bounding box center [78, 215] width 54 height 27
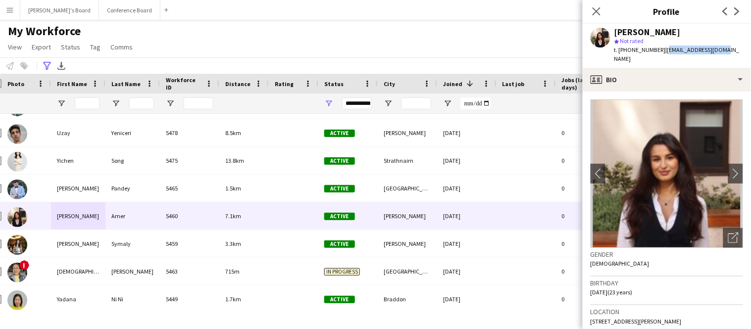
drag, startPoint x: 658, startPoint y: 49, endPoint x: 719, endPoint y: 53, distance: 60.6
click at [719, 53] on div "[PERSON_NAME] star Not rated t. [PHONE_NUMBER] | [EMAIL_ADDRESS][DOMAIN_NAME]" at bounding box center [667, 46] width 168 height 44
copy span "[EMAIL_ADDRESS][DOMAIN_NAME]"
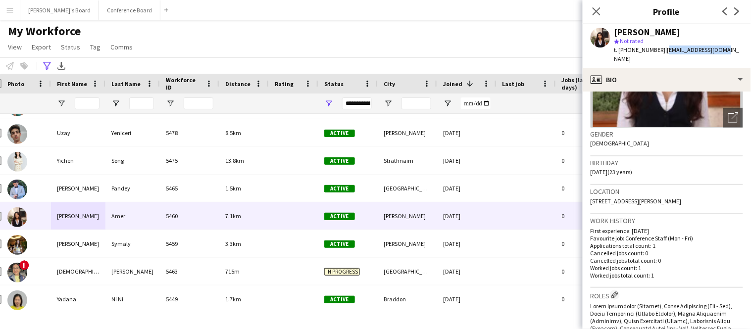
scroll to position [121, 0]
click at [597, 11] on icon at bounding box center [596, 10] width 9 height 9
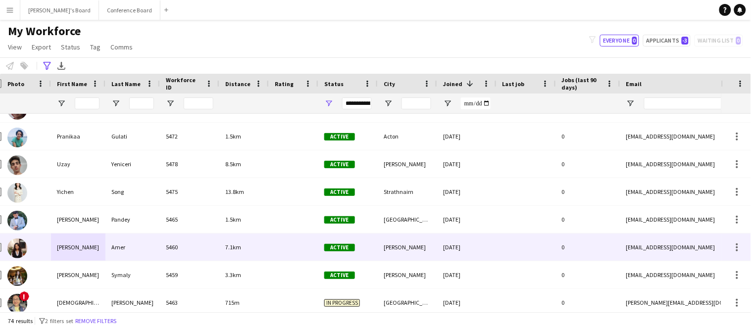
scroll to position [192, 0]
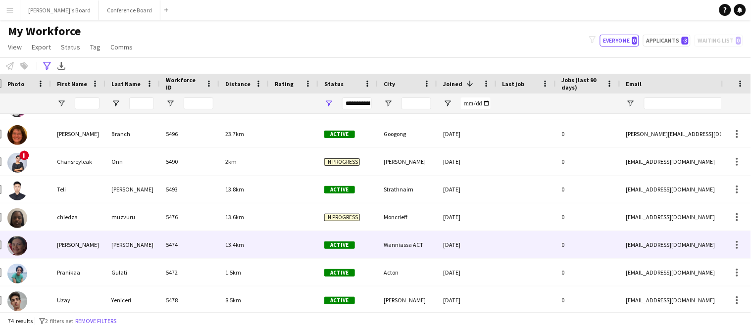
click at [114, 241] on div "[PERSON_NAME]" at bounding box center [132, 244] width 54 height 27
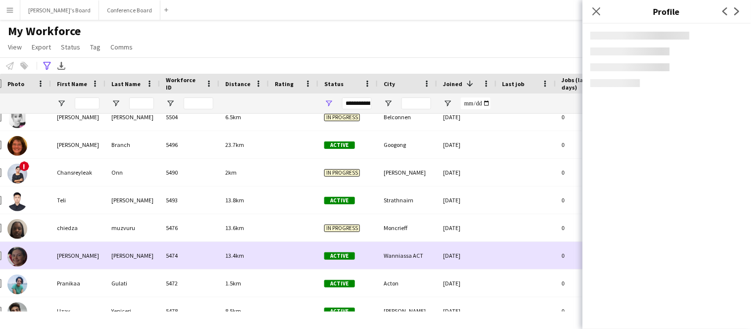
scroll to position [63, 0]
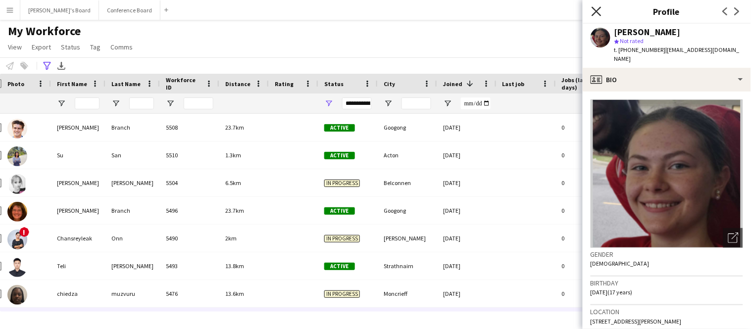
click at [595, 12] on icon at bounding box center [596, 10] width 9 height 9
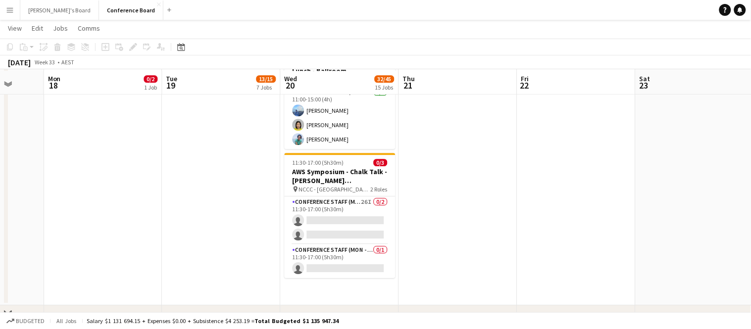
scroll to position [1624, 0]
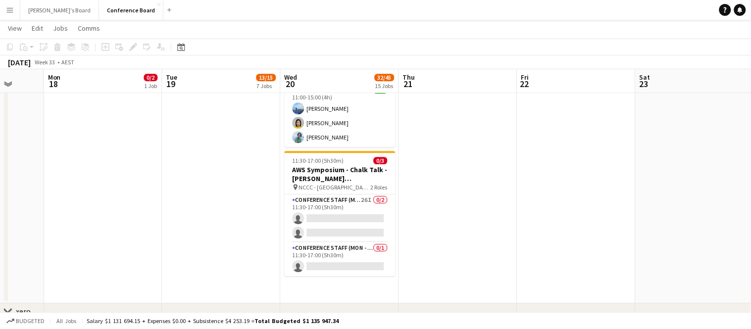
click at [330, 217] on app-card-role "Conference Staff (Mon - Fri) 26I 0/2 11:30-17:00 (5h30m) single-neutral-actions…" at bounding box center [340, 219] width 111 height 48
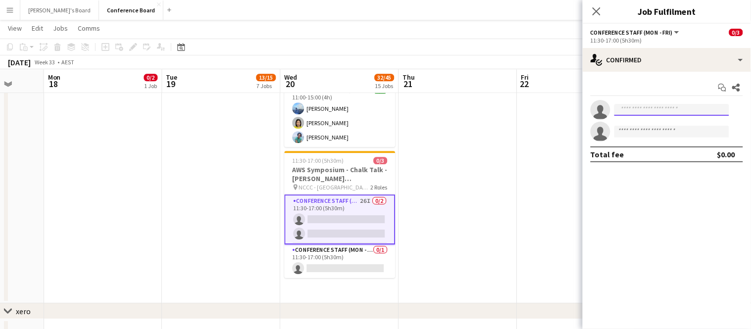
click at [669, 108] on input at bounding box center [671, 110] width 115 height 12
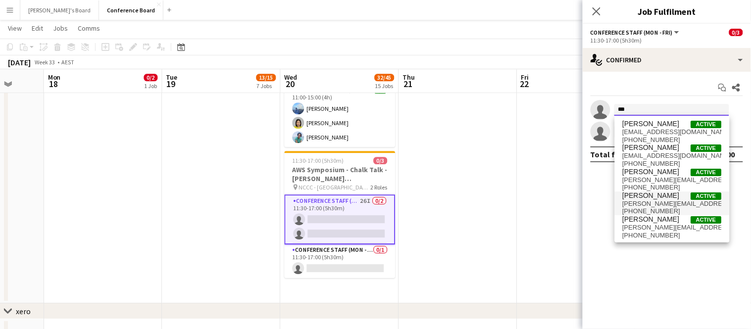
type input "***"
click at [673, 202] on span "[PERSON_NAME][EMAIL_ADDRESS][DOMAIN_NAME]" at bounding box center [672, 204] width 99 height 8
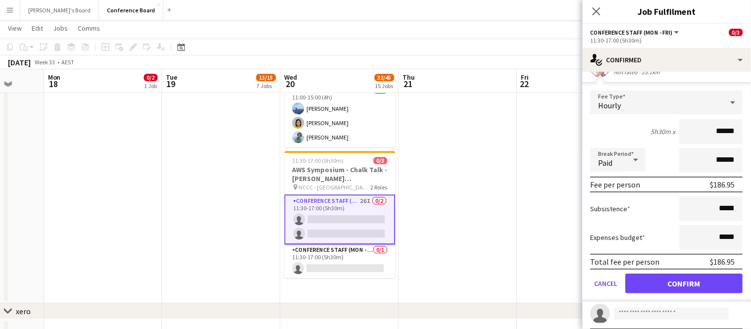
scroll to position [62, 0]
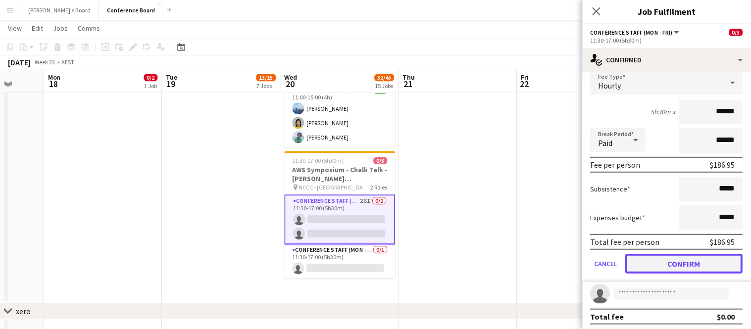
click at [671, 261] on button "Confirm" at bounding box center [684, 264] width 117 height 20
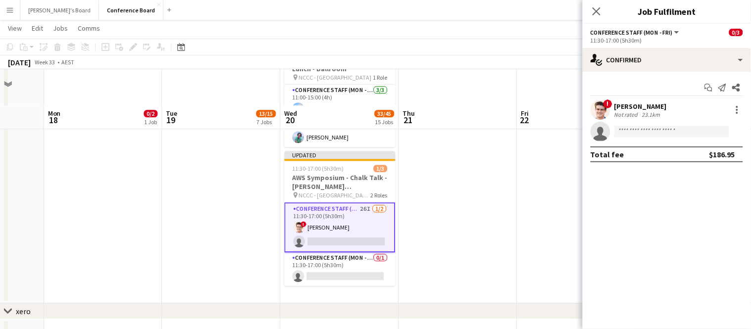
scroll to position [1660, 0]
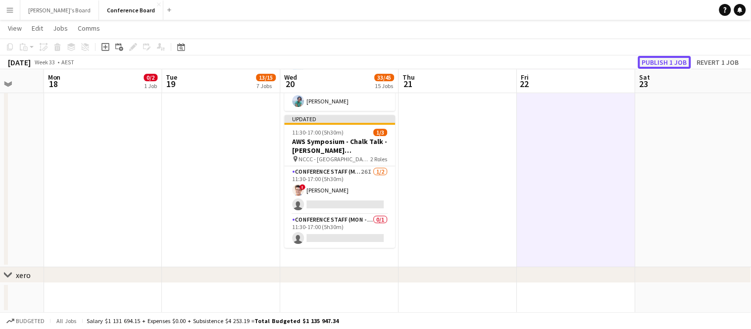
click at [666, 64] on button "Publish 1 job" at bounding box center [664, 62] width 53 height 13
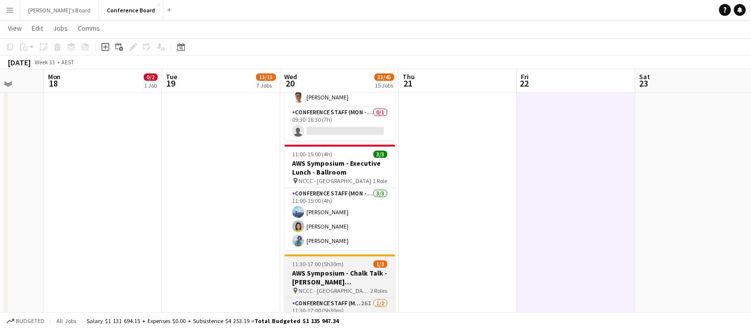
scroll to position [1520, 0]
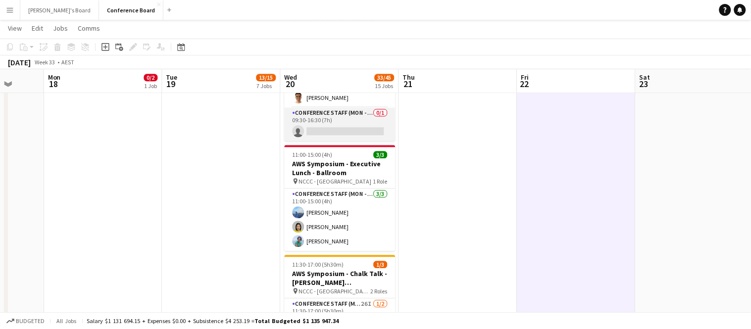
click at [320, 131] on app-card-role "Conference Staff (Mon - Fri) 0/1 09:30-16:30 (7h) single-neutral-actions" at bounding box center [340, 124] width 111 height 34
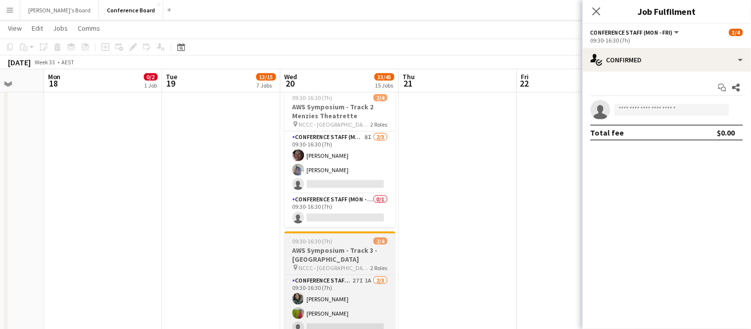
scroll to position [1145, 0]
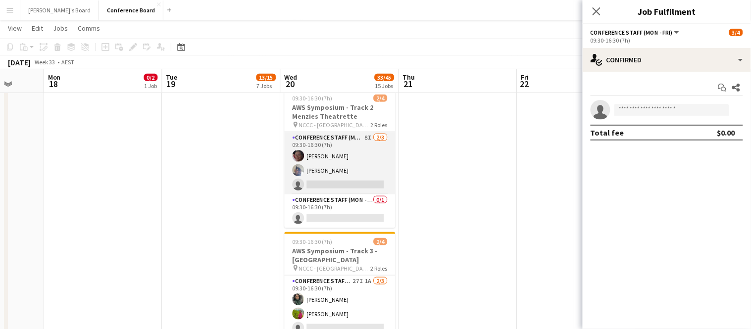
click at [322, 184] on app-card-role "Conference Staff (Mon - Fri) 8I 2/3 09:30-16:30 (7h) Elisa Lewis Aditya Shirapu…" at bounding box center [340, 163] width 111 height 62
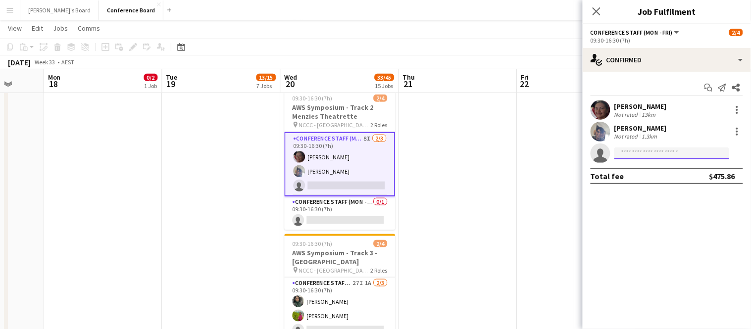
click at [640, 155] on input at bounding box center [671, 154] width 115 height 12
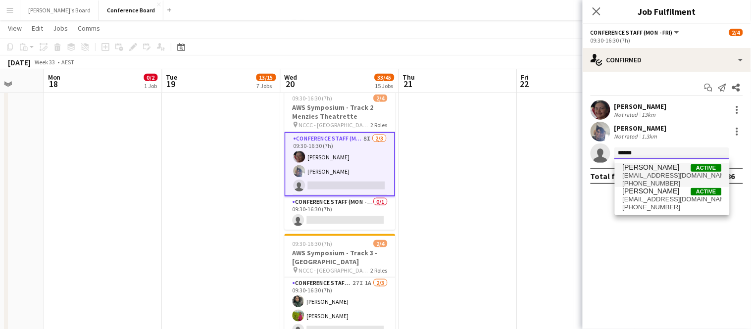
type input "******"
click at [663, 172] on span "[EMAIL_ADDRESS][DOMAIN_NAME]" at bounding box center [672, 176] width 99 height 8
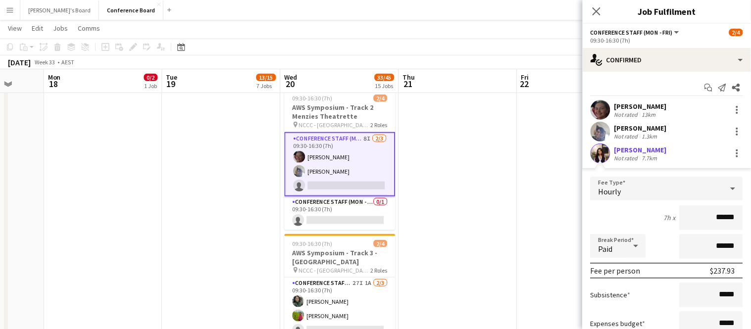
scroll to position [85, 0]
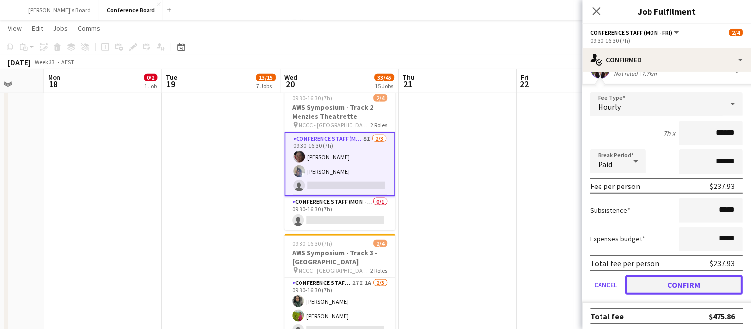
click at [711, 279] on button "Confirm" at bounding box center [684, 285] width 117 height 20
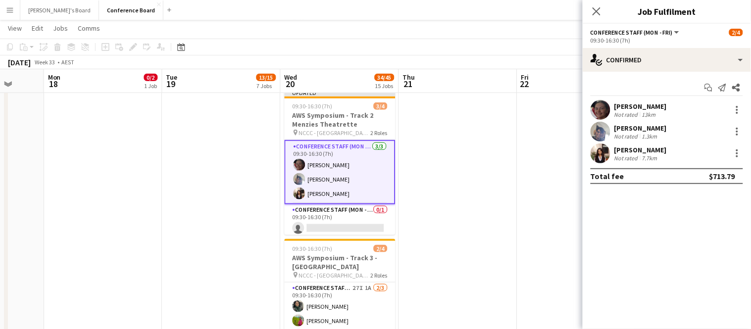
scroll to position [0, 0]
click at [593, 14] on icon at bounding box center [596, 10] width 9 height 9
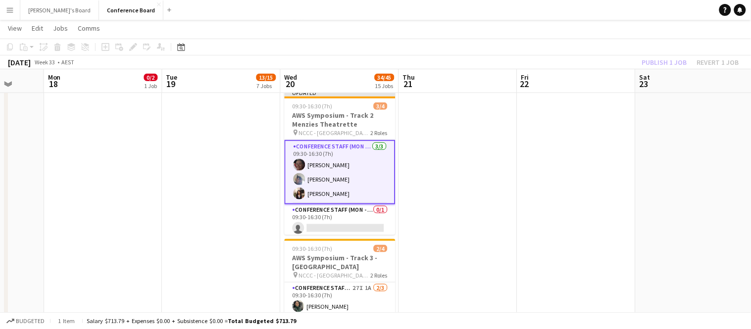
click at [652, 63] on div "Publish 1 job Revert 1 job" at bounding box center [690, 62] width 121 height 13
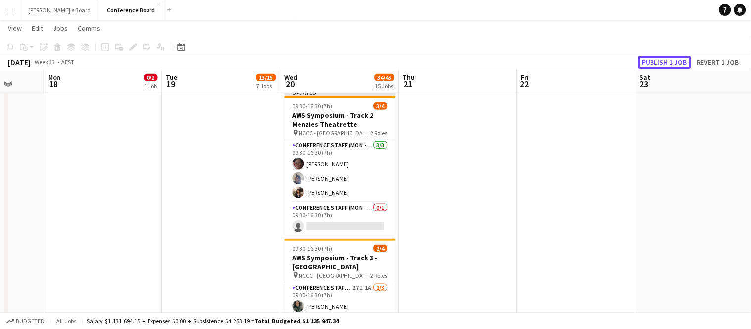
click at [652, 63] on button "Publish 1 job" at bounding box center [664, 62] width 53 height 13
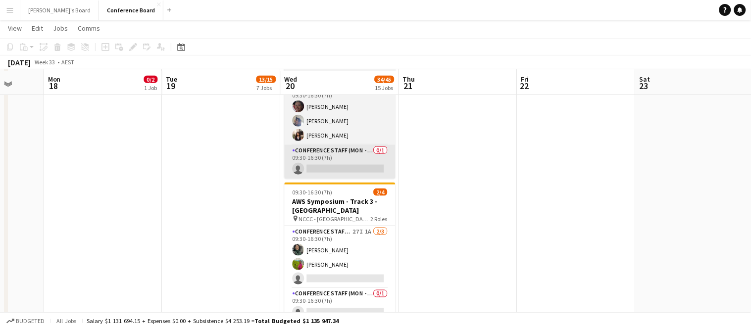
scroll to position [1197, 0]
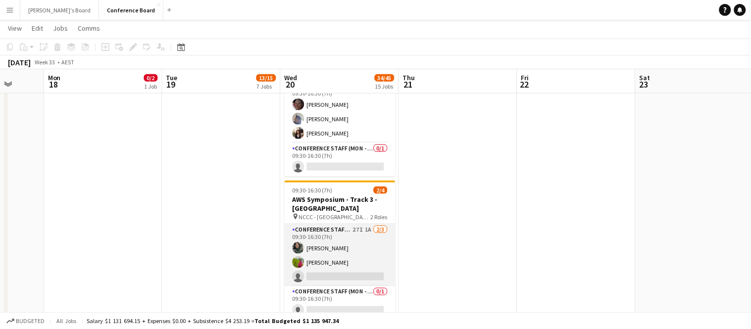
click at [322, 275] on app-card-role "Conference Staff (Mon - Fri) 27I 1A 2/3 09:30-16:30 (7h) Hermilea Marie Castill…" at bounding box center [340, 255] width 111 height 62
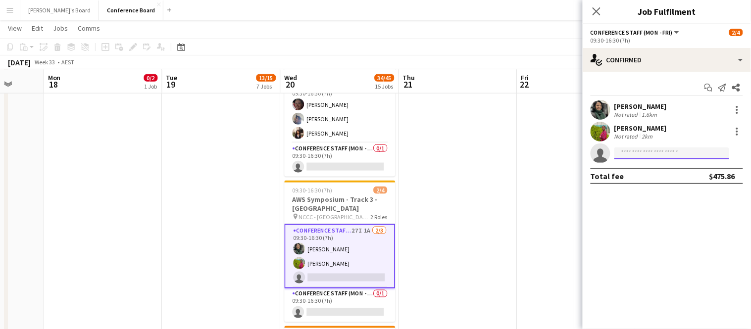
click at [624, 156] on input at bounding box center [671, 154] width 115 height 12
type input "***"
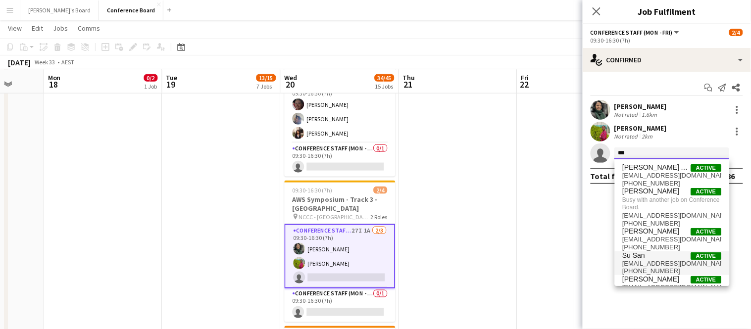
type input "***"
click at [626, 263] on span "[EMAIL_ADDRESS][DOMAIN_NAME]" at bounding box center [672, 264] width 99 height 8
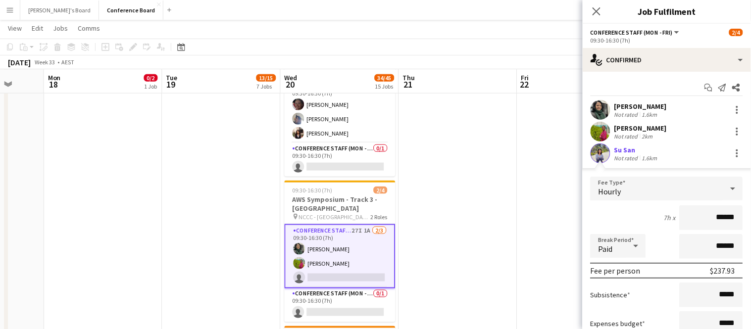
scroll to position [85, 0]
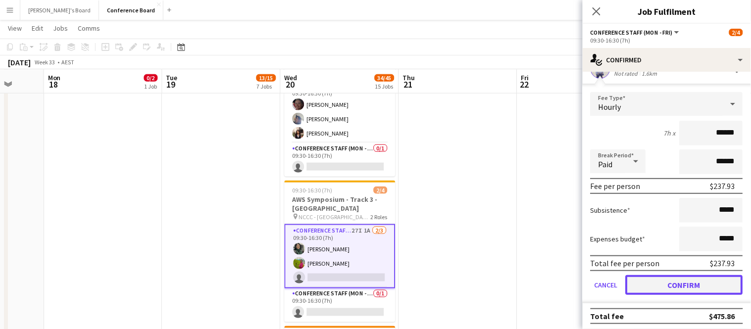
click at [693, 283] on button "Confirm" at bounding box center [684, 285] width 117 height 20
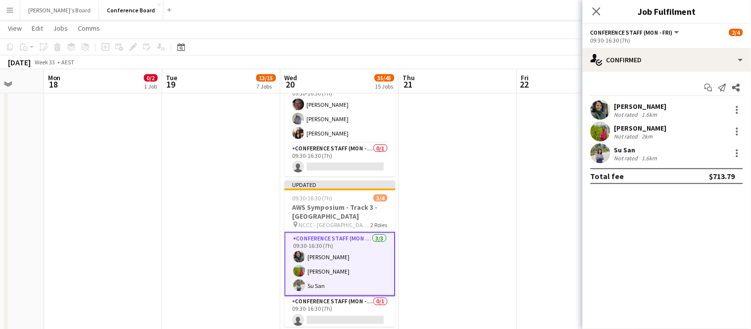
scroll to position [0, 0]
click at [597, 10] on icon at bounding box center [596, 10] width 9 height 9
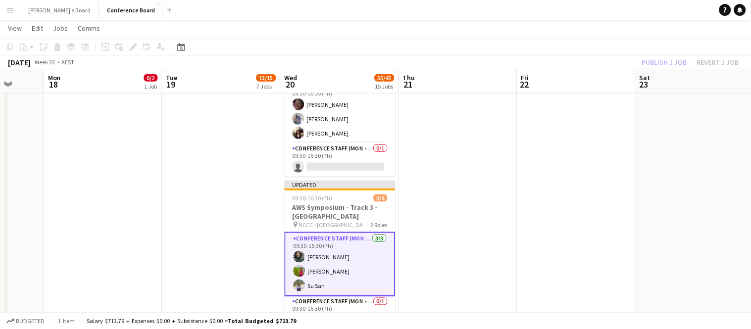
click at [649, 62] on div "Publish 1 job Revert 1 job" at bounding box center [690, 62] width 121 height 13
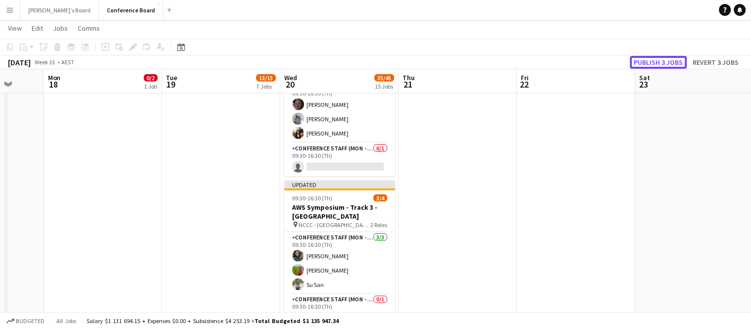
click at [649, 62] on button "Publish 3 jobs" at bounding box center [658, 62] width 57 height 13
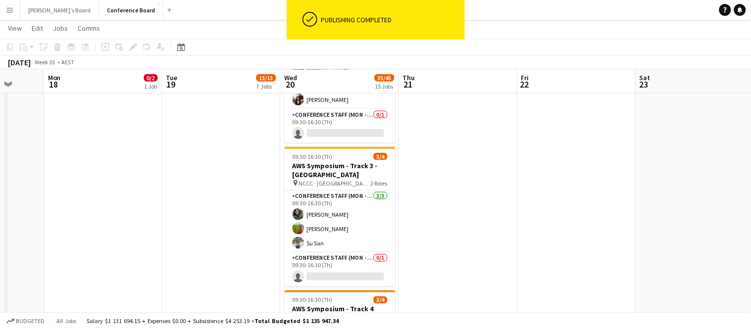
scroll to position [1231, 0]
